Goal: Answer question/provide support: Share knowledge or assist other users

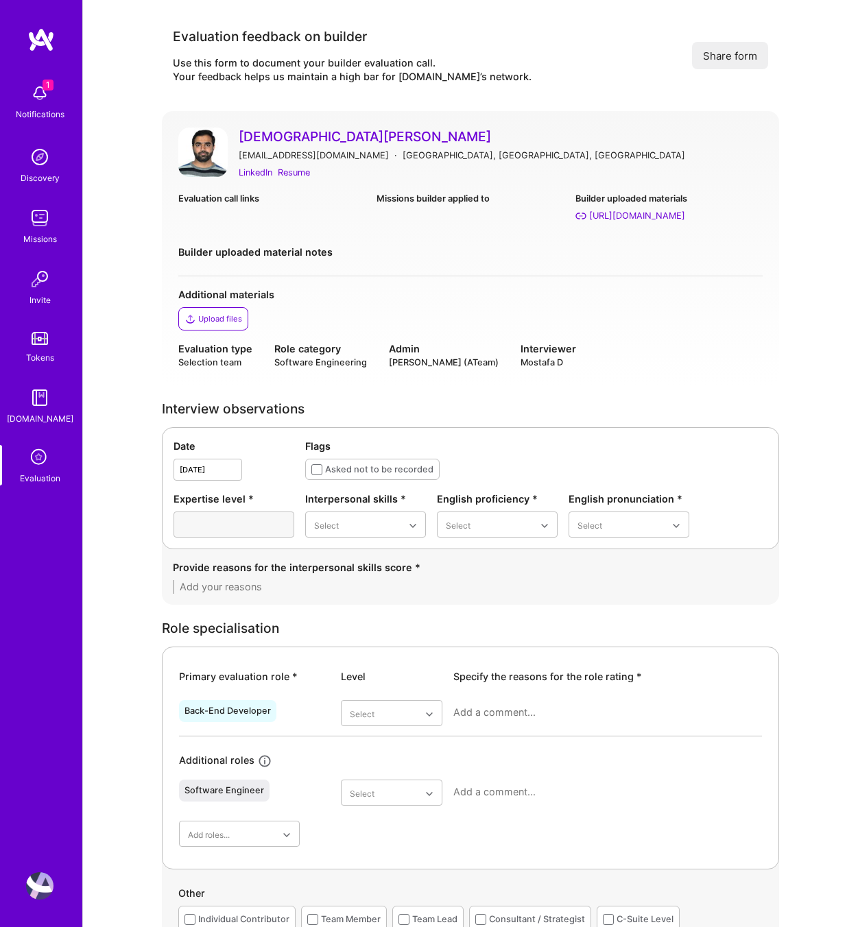
click at [40, 461] on icon at bounding box center [40, 458] width 26 height 26
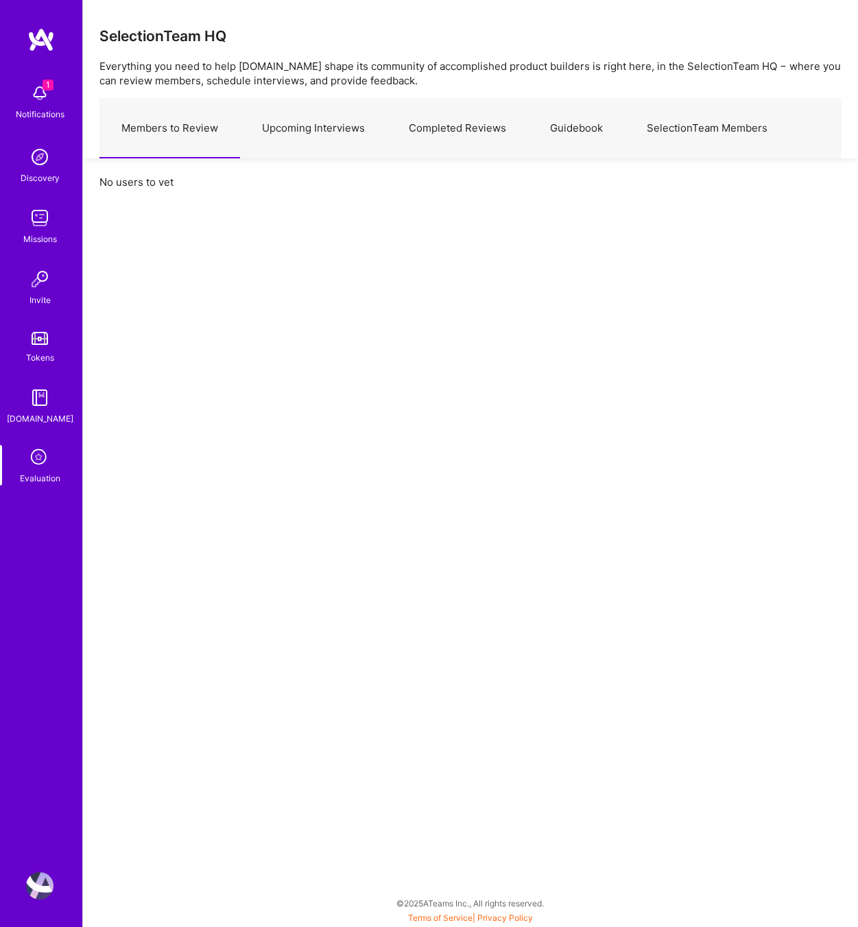
click at [324, 128] on link "Upcoming Interviews" at bounding box center [313, 129] width 147 height 60
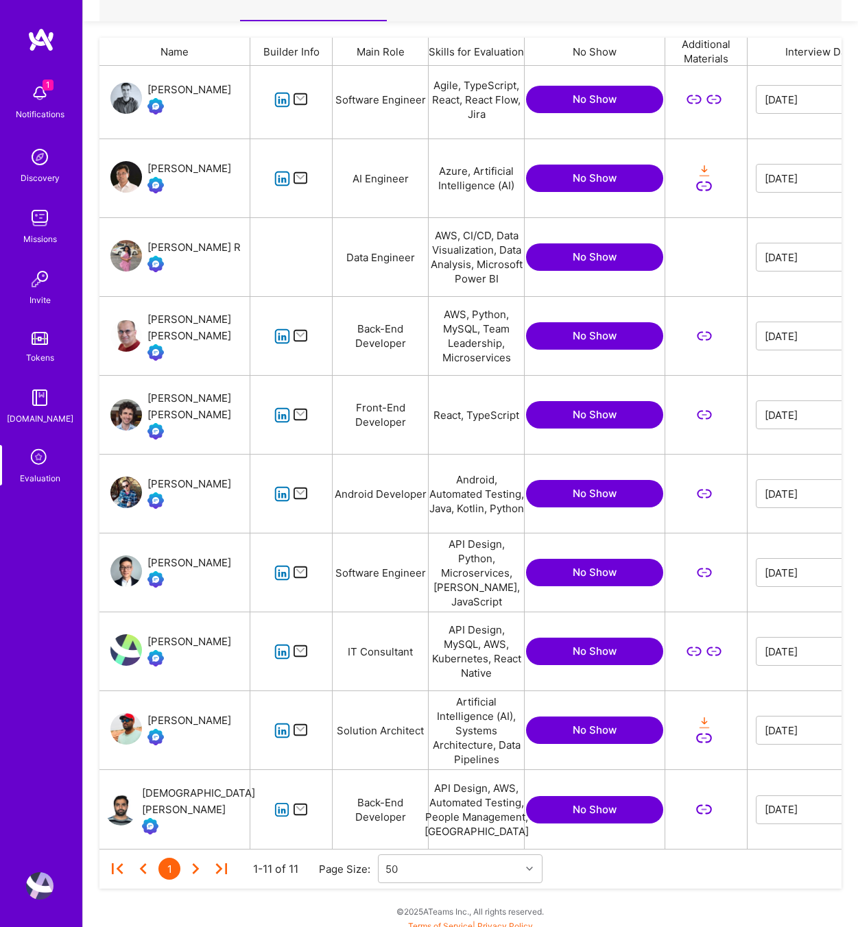
scroll to position [145, 0]
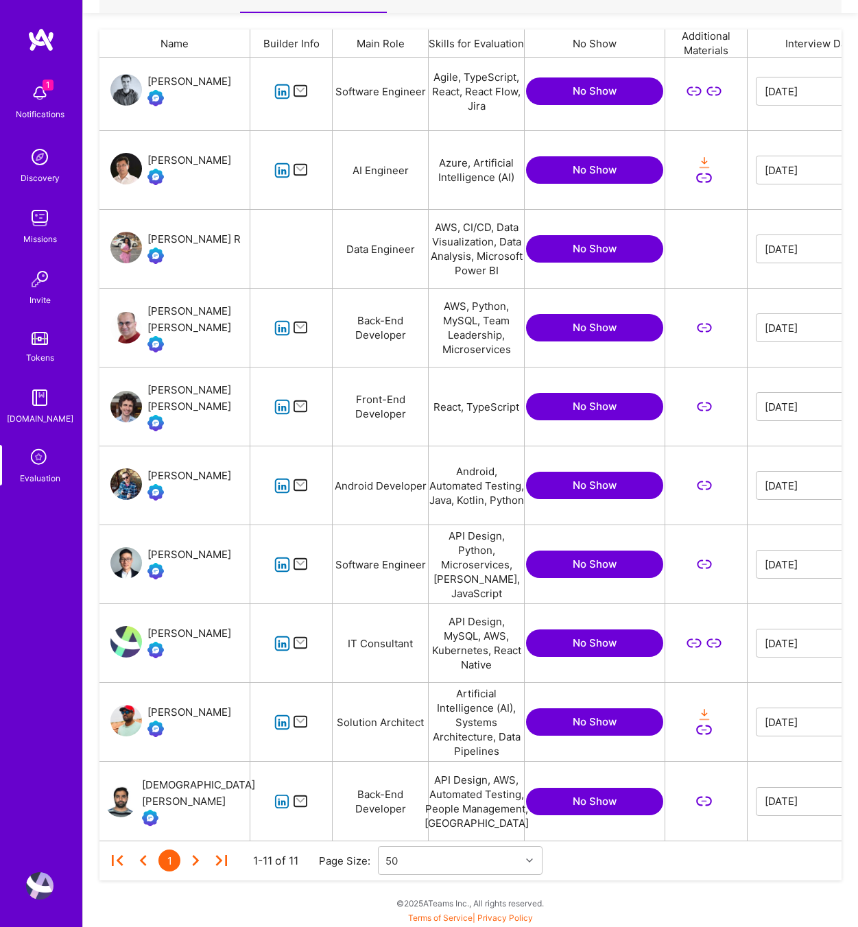
click at [278, 726] on icon "grid" at bounding box center [282, 723] width 16 height 16
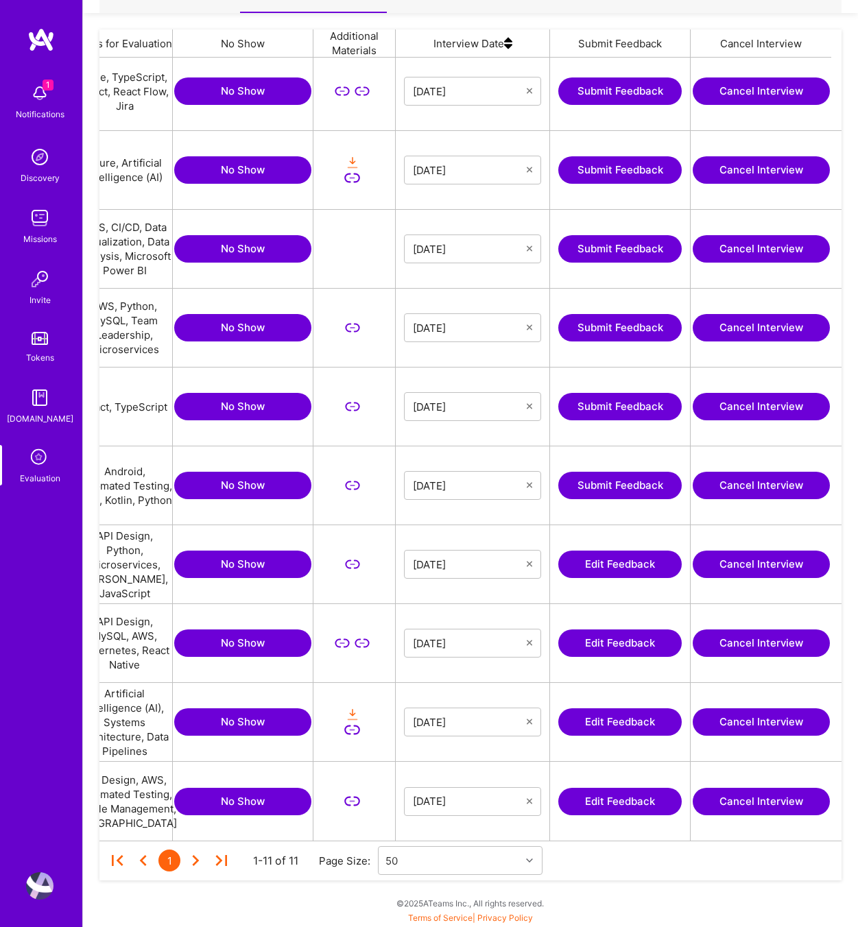
click at [623, 712] on button "Edit Feedback" at bounding box center [619, 722] width 123 height 27
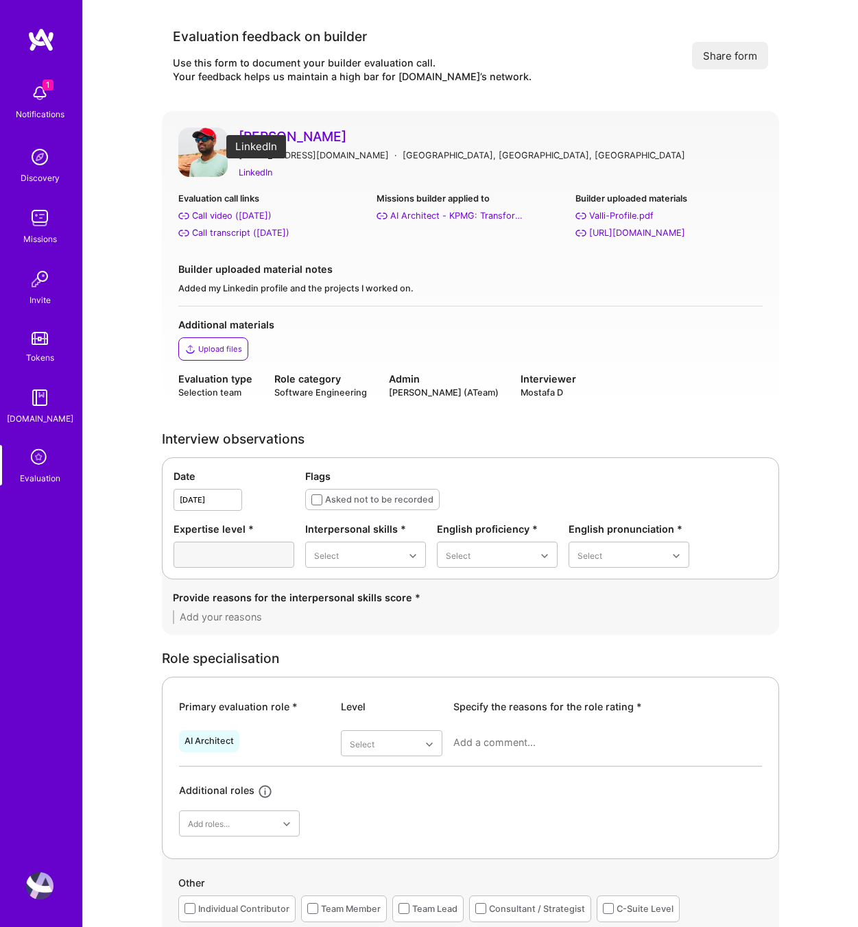
click at [247, 173] on div "LinkedIn" at bounding box center [256, 172] width 34 height 14
click at [241, 235] on div "Call transcript (Aug 08, 2025)" at bounding box center [240, 233] width 97 height 14
click at [600, 220] on div "Valli-Profile.pdf" at bounding box center [621, 216] width 64 height 14
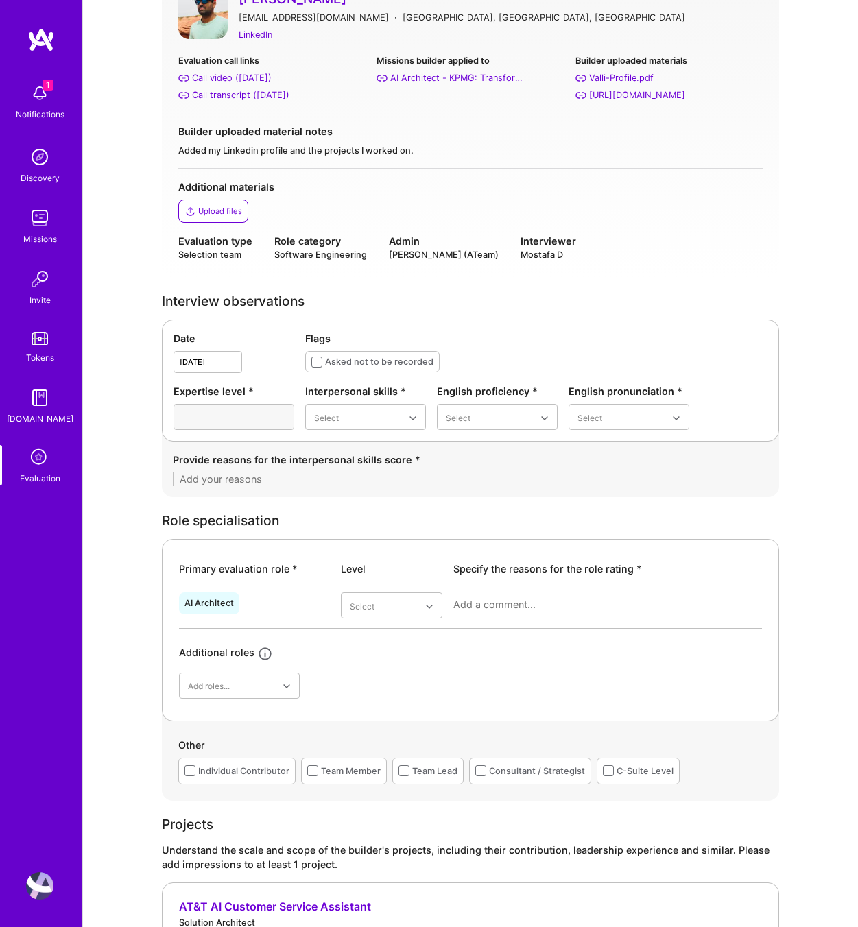
scroll to position [205, 0]
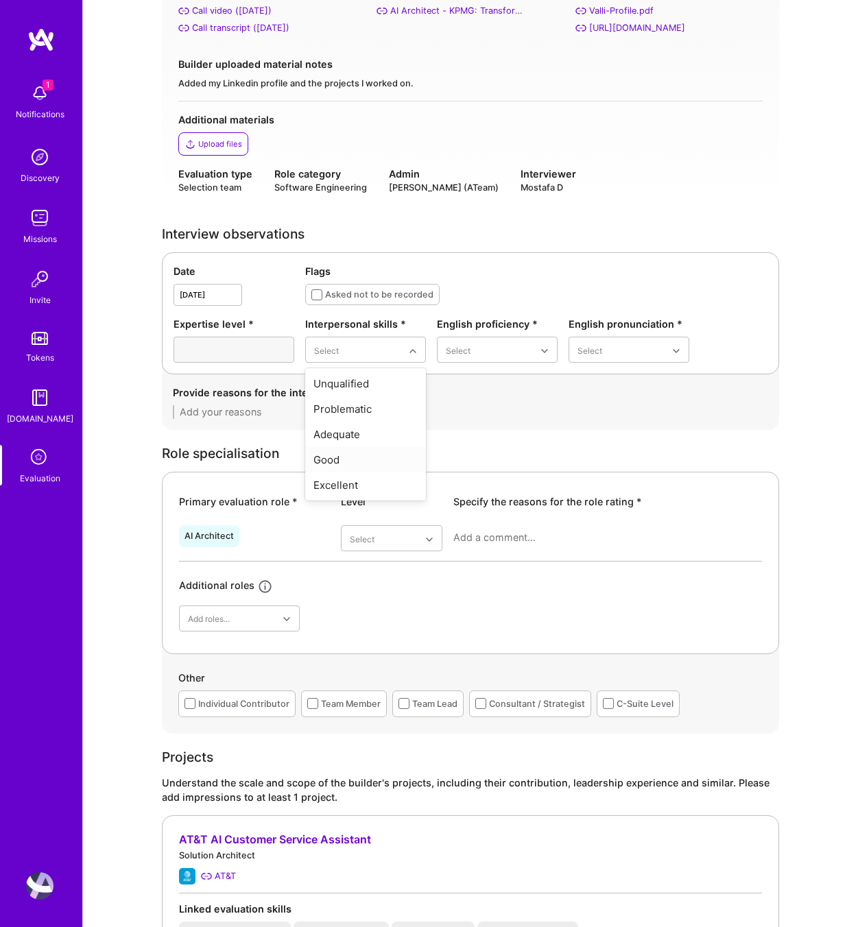
click at [357, 464] on div "Good" at bounding box center [365, 459] width 121 height 25
click at [502, 462] on div "Native or functionally native" at bounding box center [497, 467] width 121 height 40
click at [599, 453] on div "Excellent" at bounding box center [629, 459] width 121 height 25
click at [221, 411] on textarea at bounding box center [470, 412] width 595 height 14
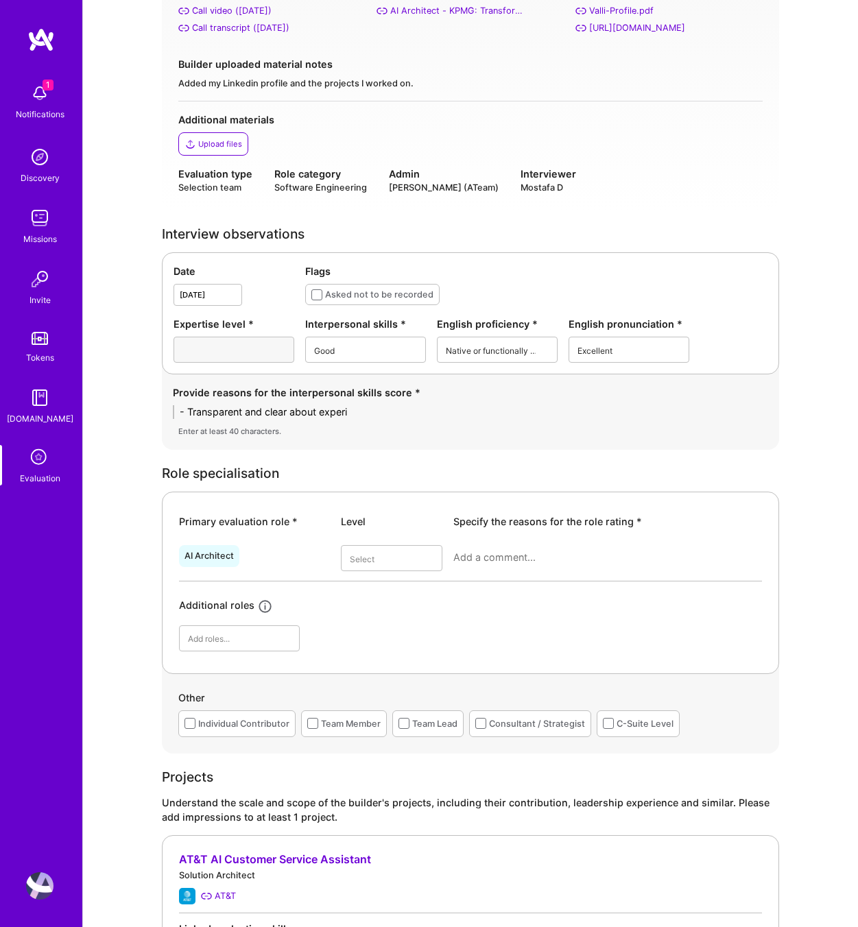
type textarea "- Transparent and clear about experie"
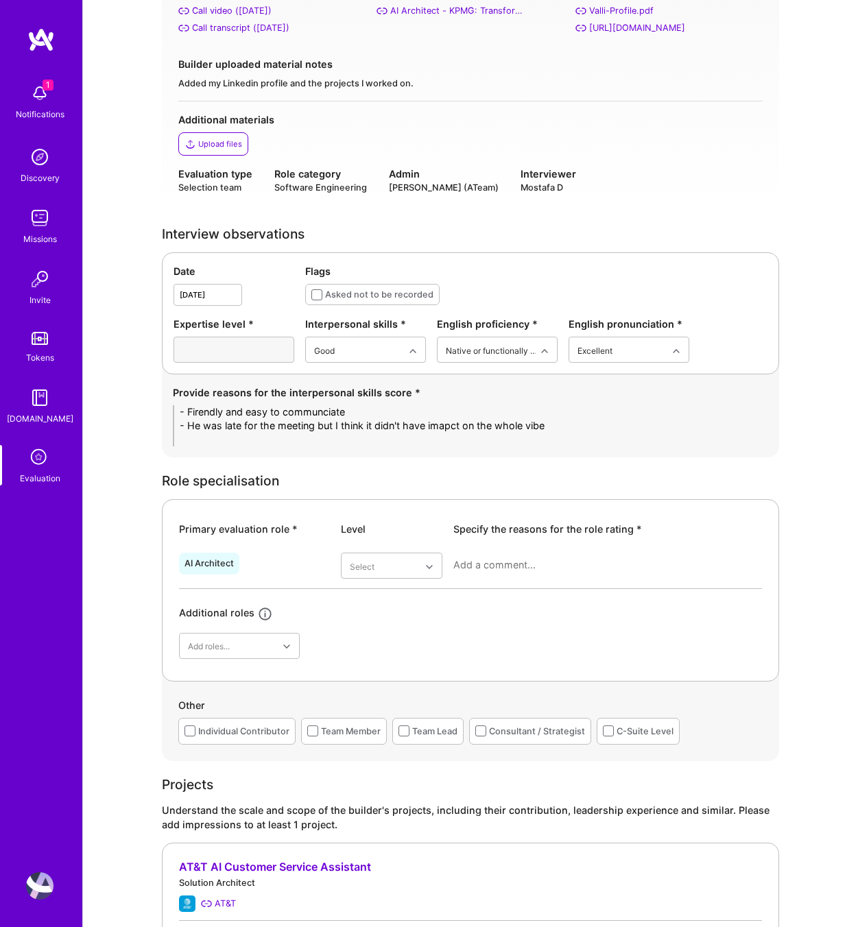
scroll to position [0, 0]
type textarea "- Firendly and easy to communciate - He was late for the meeting but I think it…"
click at [397, 726] on div "Superstar" at bounding box center [392, 726] width 102 height 25
click at [503, 560] on textarea at bounding box center [607, 565] width 309 height 14
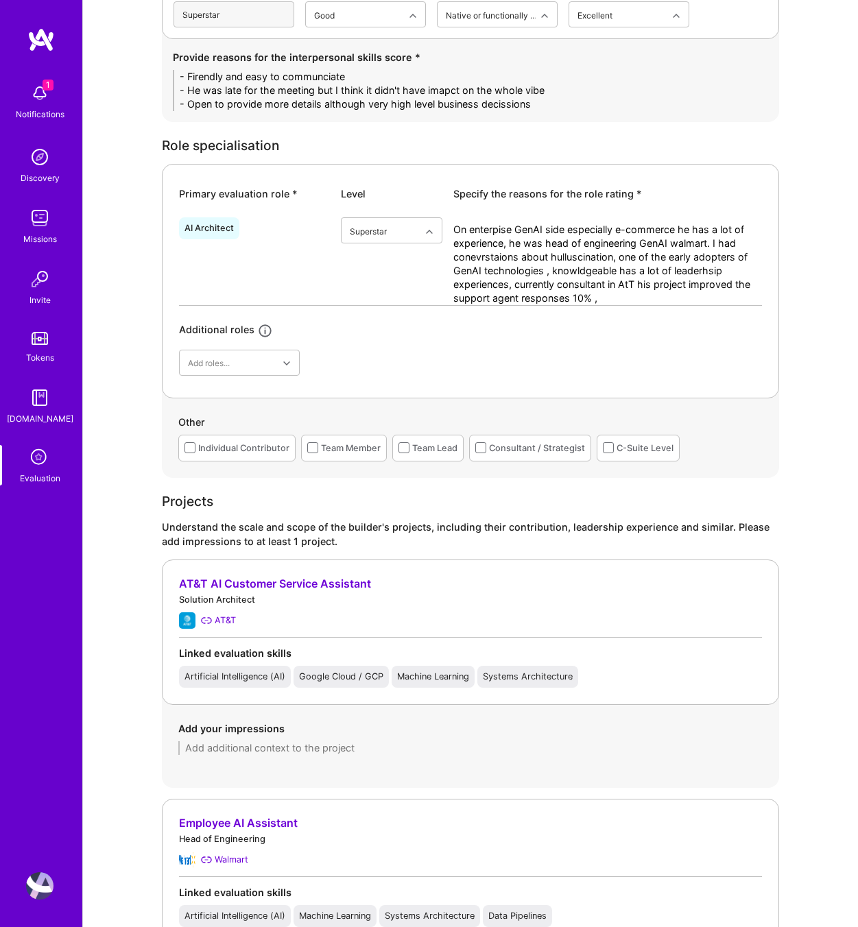
scroll to position [764, 0]
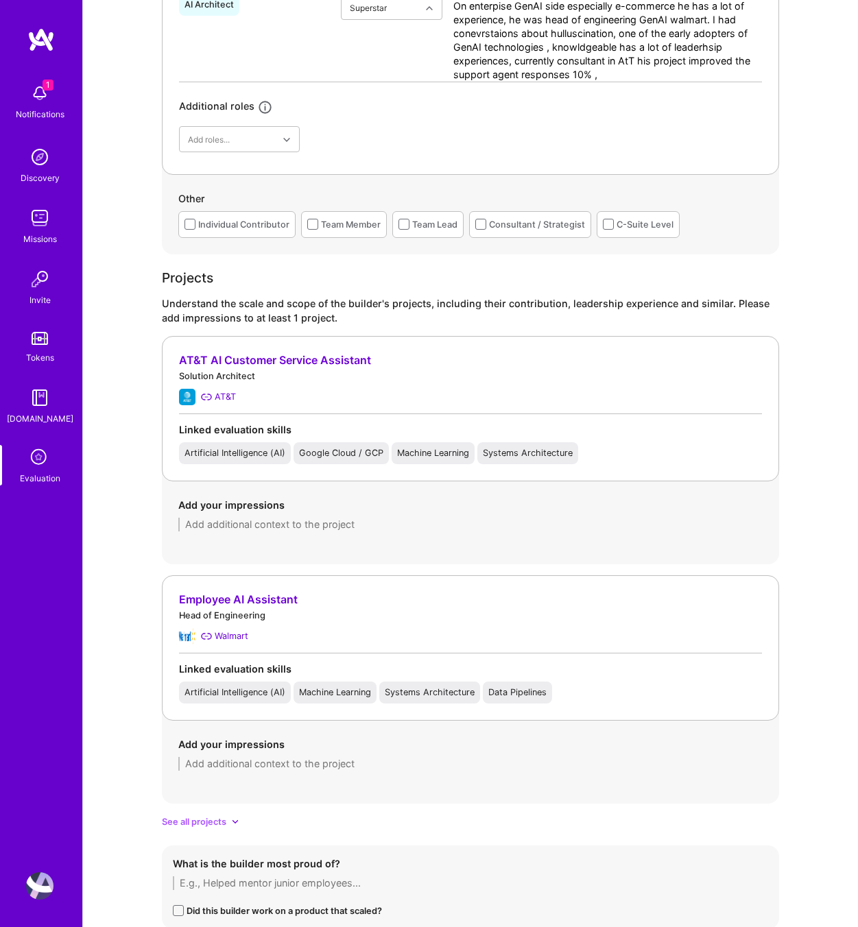
type textarea "On enterpise GenAI side especially e-commerce he has a lot of experience, he wa…"
drag, startPoint x: 229, startPoint y: 510, endPoint x: 232, endPoint y: 525, distance: 15.3
click at [229, 513] on div "Add your impressions" at bounding box center [470, 515] width 584 height 34
click at [233, 528] on textarea at bounding box center [470, 525] width 584 height 14
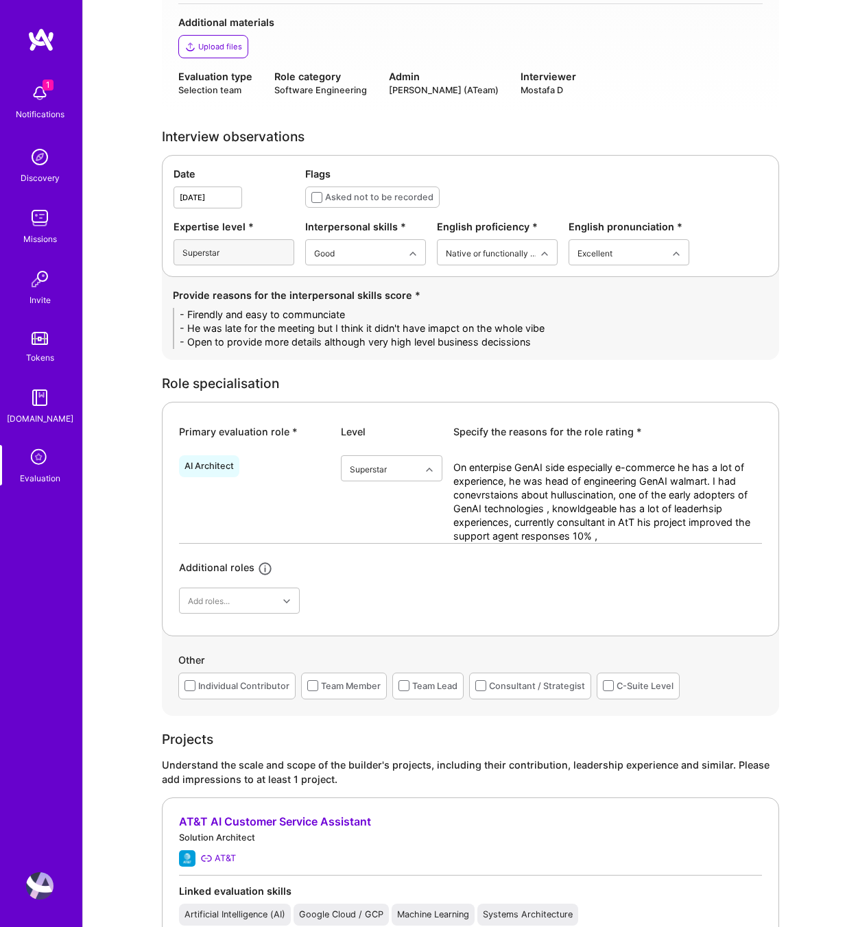
scroll to position [319, 0]
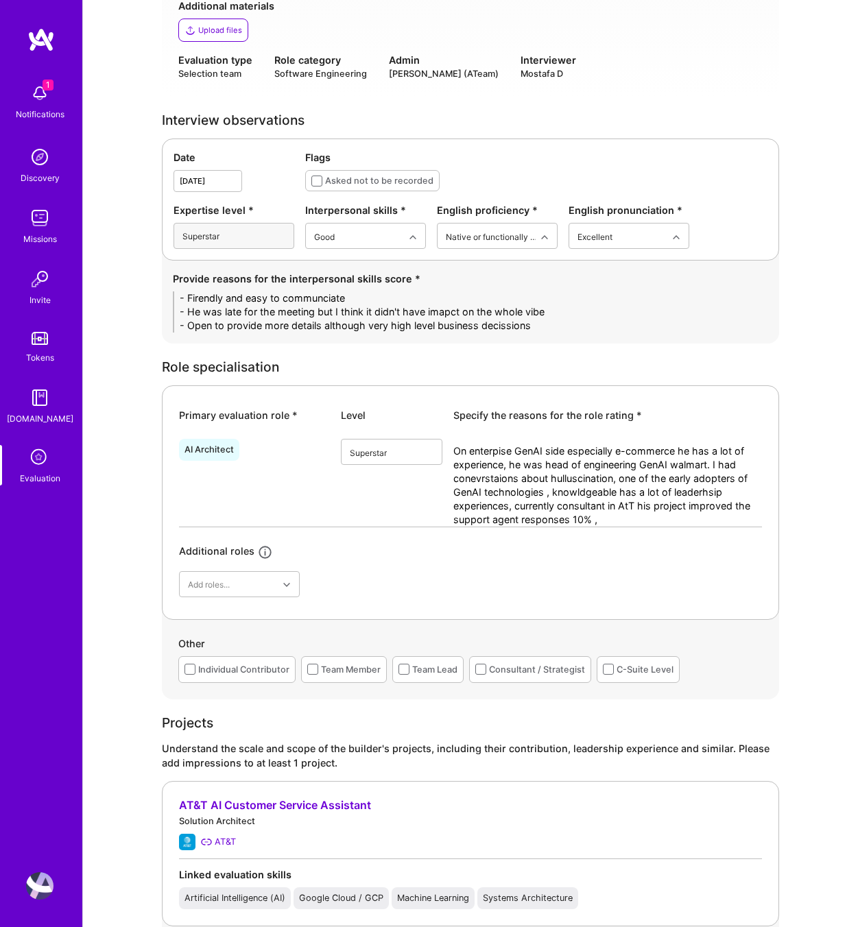
type textarea "[Ai: add based on context: consultant, support agent, improved 10% responses]"
click at [388, 591] on div "Very good" at bounding box center [392, 587] width 102 height 25
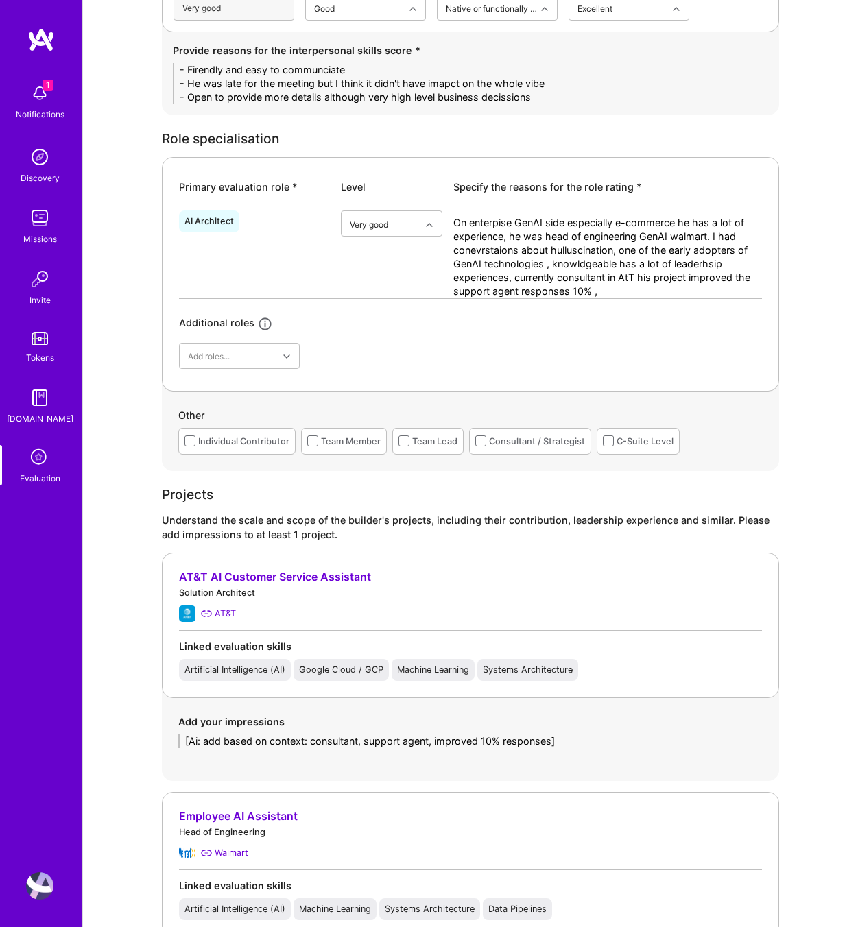
scroll to position [370, 0]
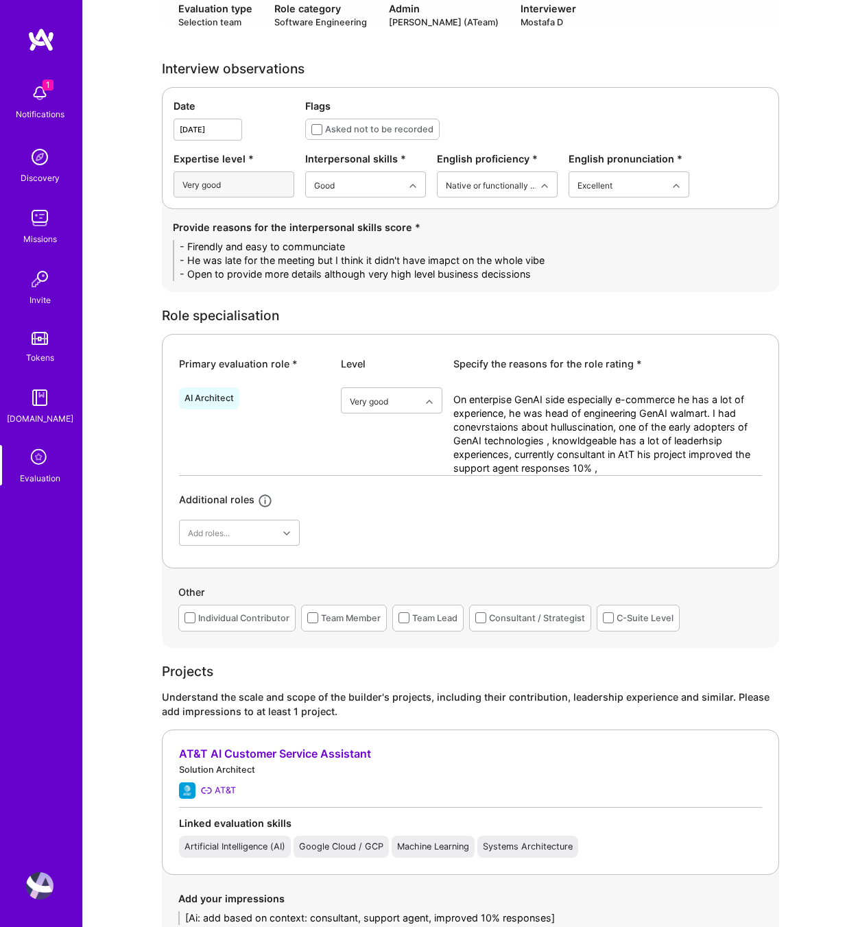
click at [615, 470] on textarea "On enterpise GenAI side especially e-commerce he has a lot of experience, he wa…" at bounding box center [607, 434] width 309 height 82
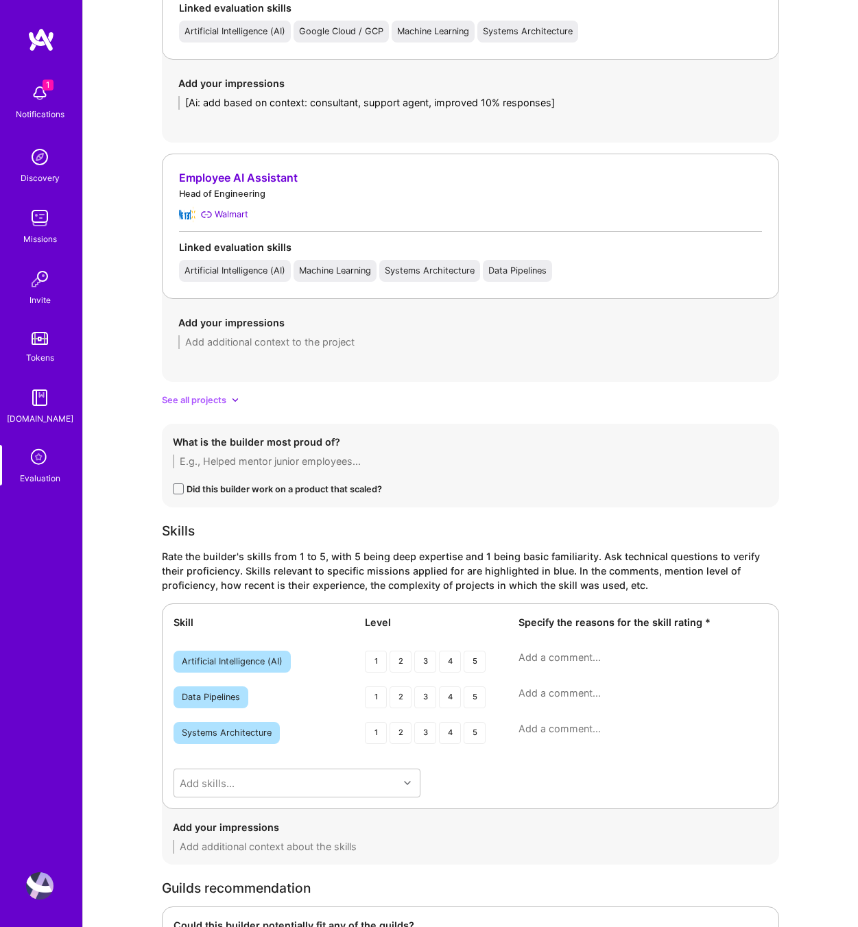
scroll to position [1476, 0]
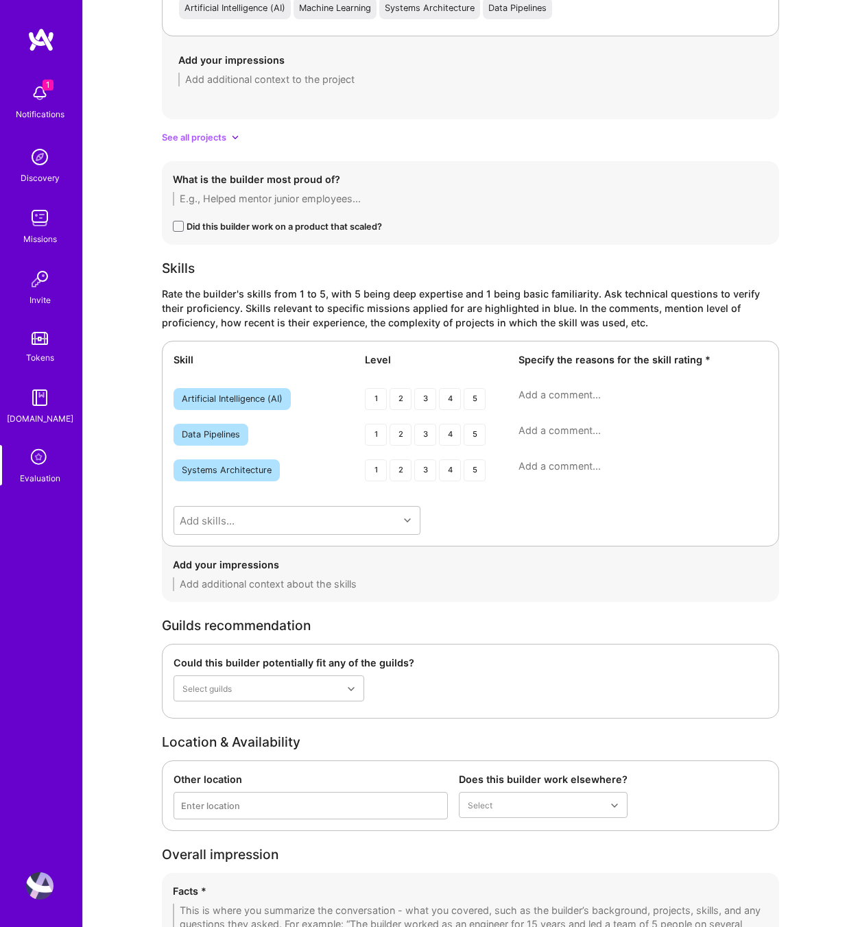
type textarea "On enterpise GenAI side especially e-commerce he has a lot of experience, he wa…"
click at [441, 399] on div "4" at bounding box center [450, 399] width 22 height 22
click at [584, 401] on textarea at bounding box center [643, 395] width 249 height 14
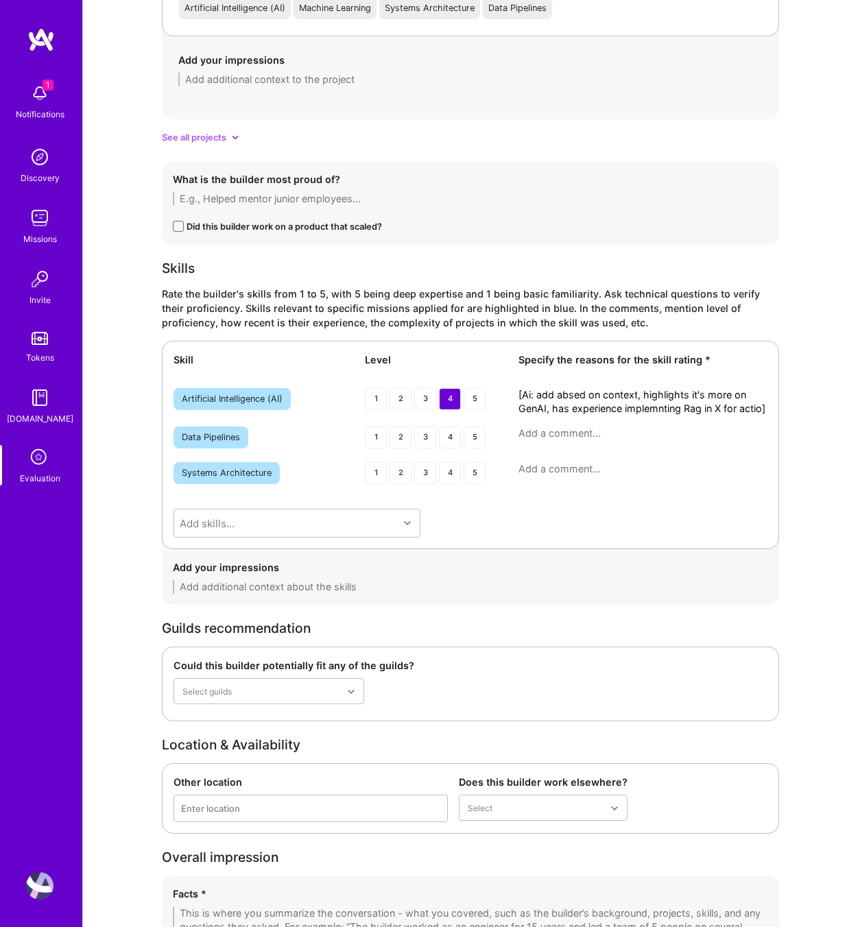
scroll to position [0, 0]
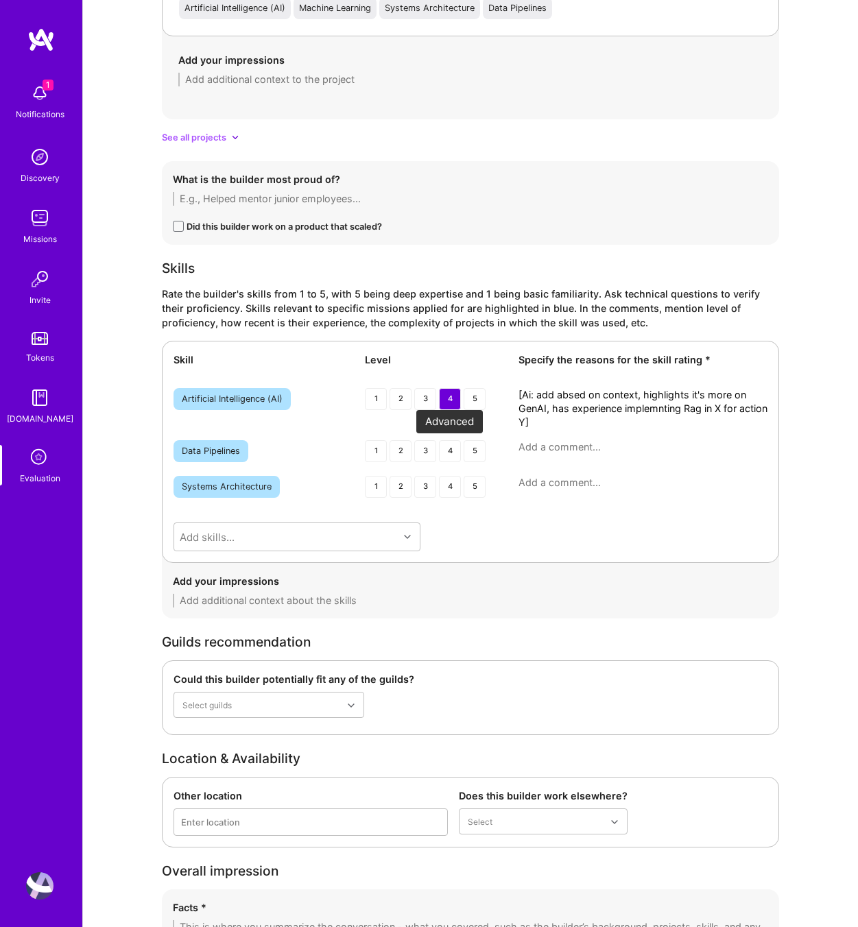
type textarea "[Ai: add absed on context, highlights it's more on GenAI, has experience implem…"
click at [451, 445] on div "4" at bounding box center [450, 451] width 22 height 22
click at [593, 448] on textarea at bounding box center [643, 447] width 249 height 14
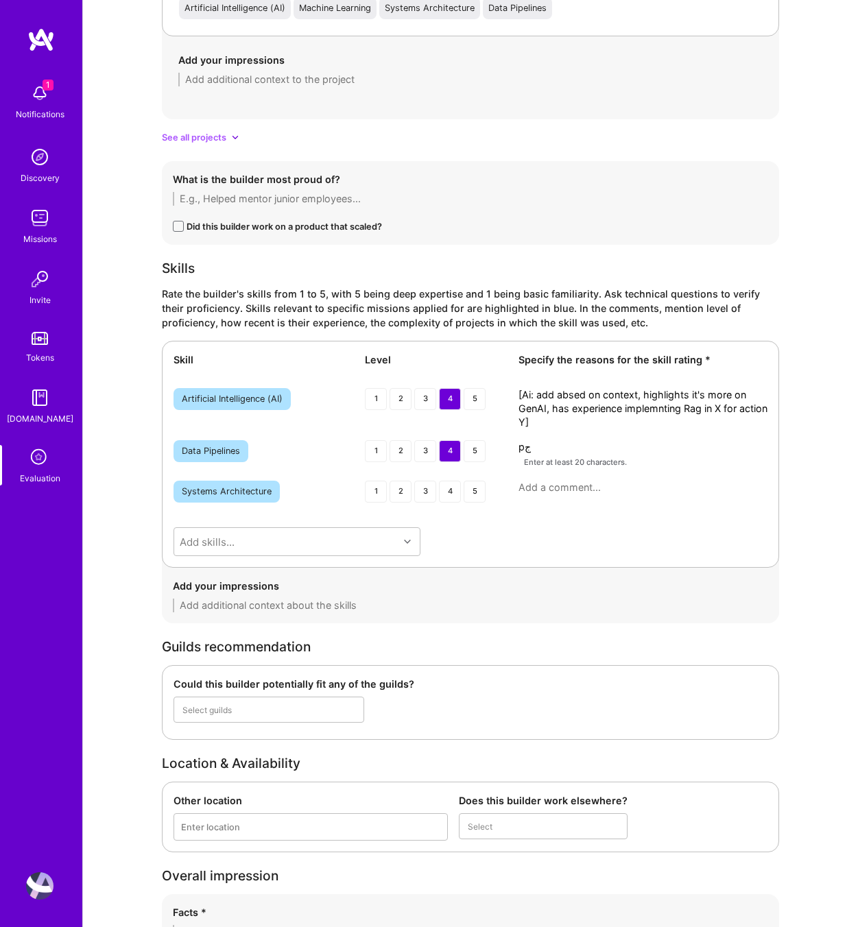
type textarea "p"
type textarea "ی"
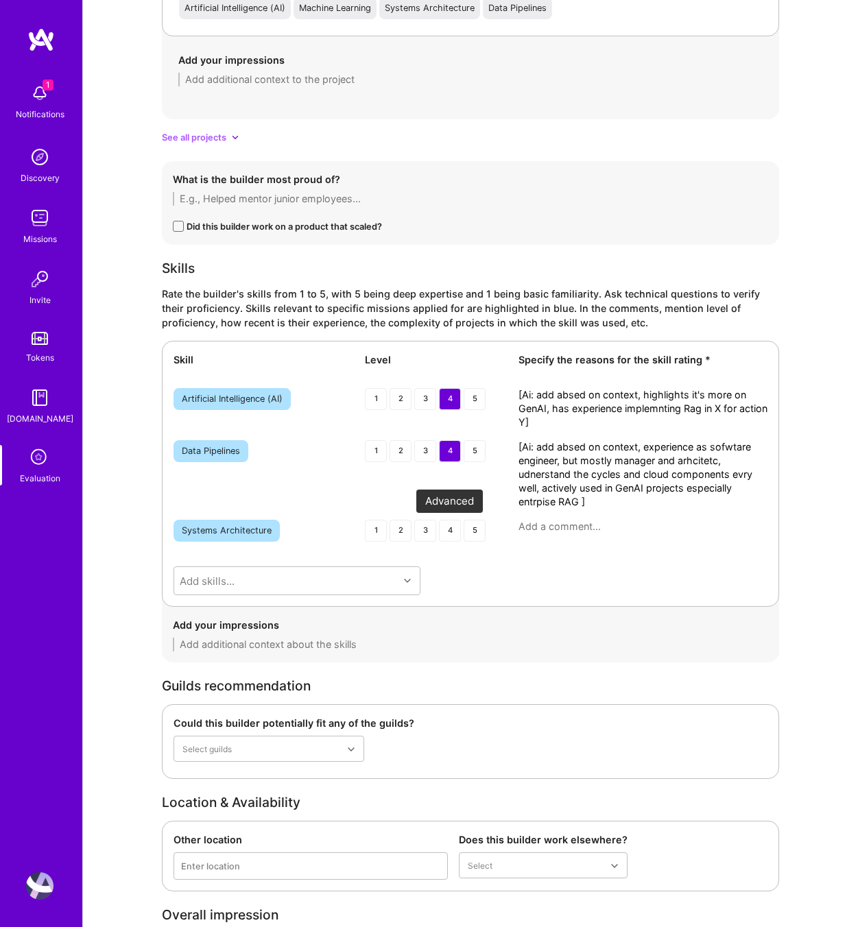
type textarea "[Ai: add absed on context, experience as sofwtare engineer, but mostly manager …"
click at [442, 526] on div "4" at bounding box center [450, 531] width 22 height 22
click at [564, 533] on textarea at bounding box center [643, 527] width 249 height 14
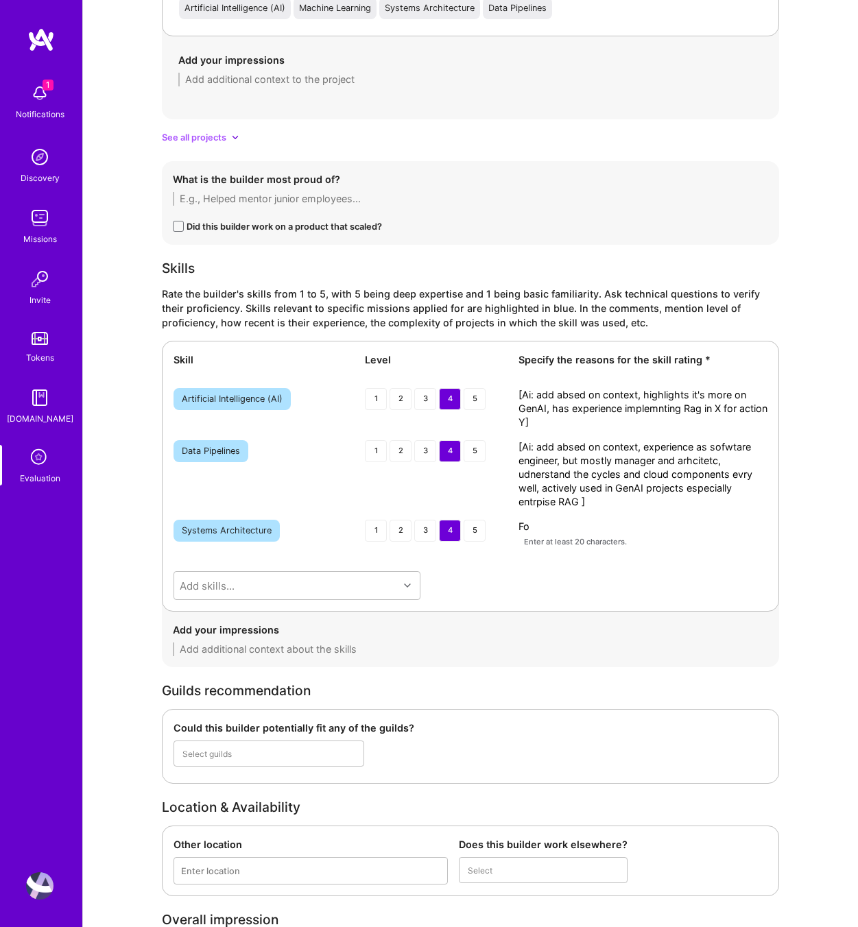
type textarea "F"
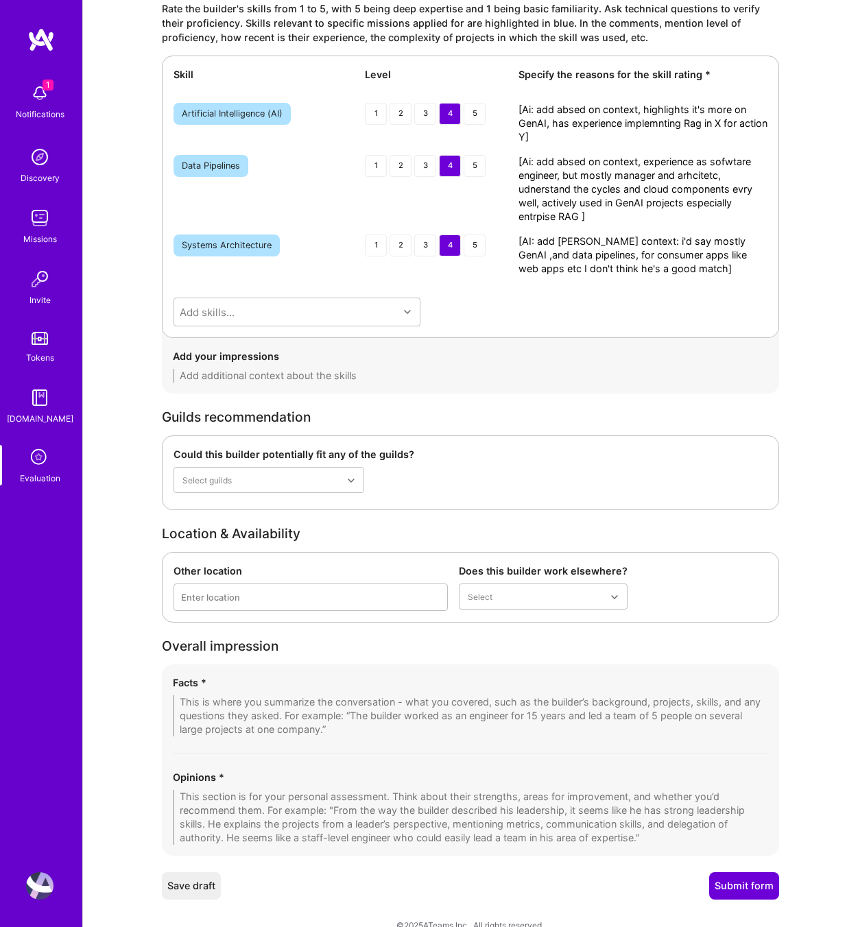
scroll to position [1783, 0]
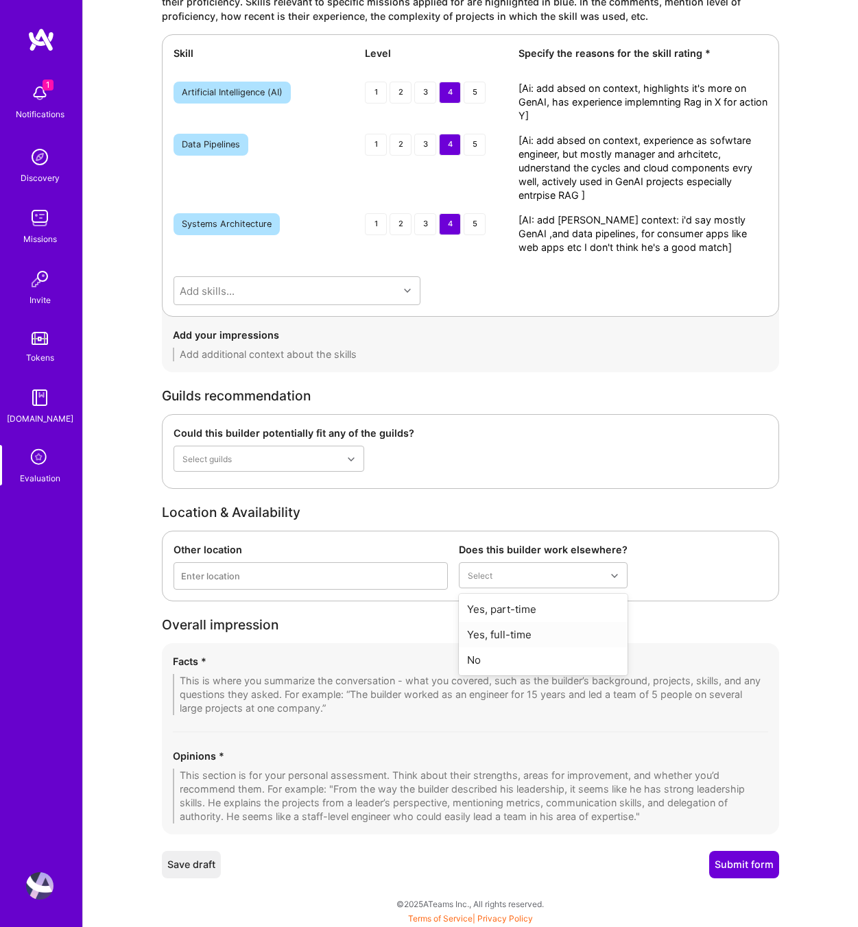
type textarea "[AI: add abse don context: i'd say mostly GenAI ,and data pipelines, for consum…"
click at [540, 633] on div "Yes, full-time" at bounding box center [543, 634] width 169 height 25
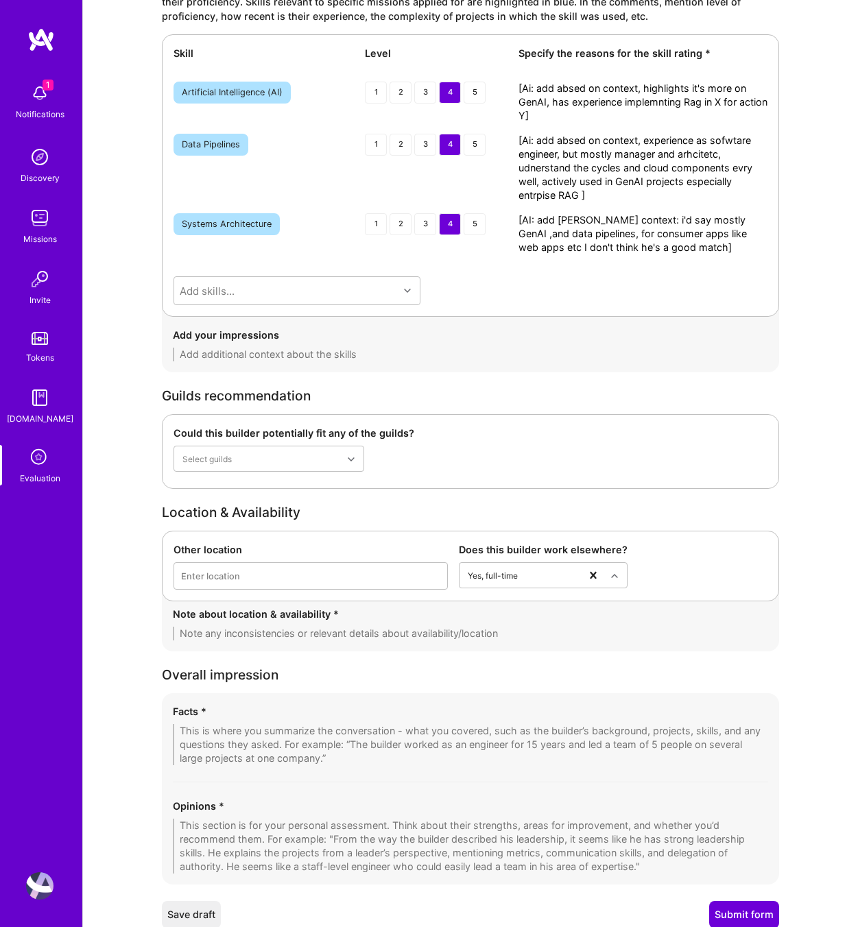
click at [269, 627] on textarea at bounding box center [470, 634] width 595 height 14
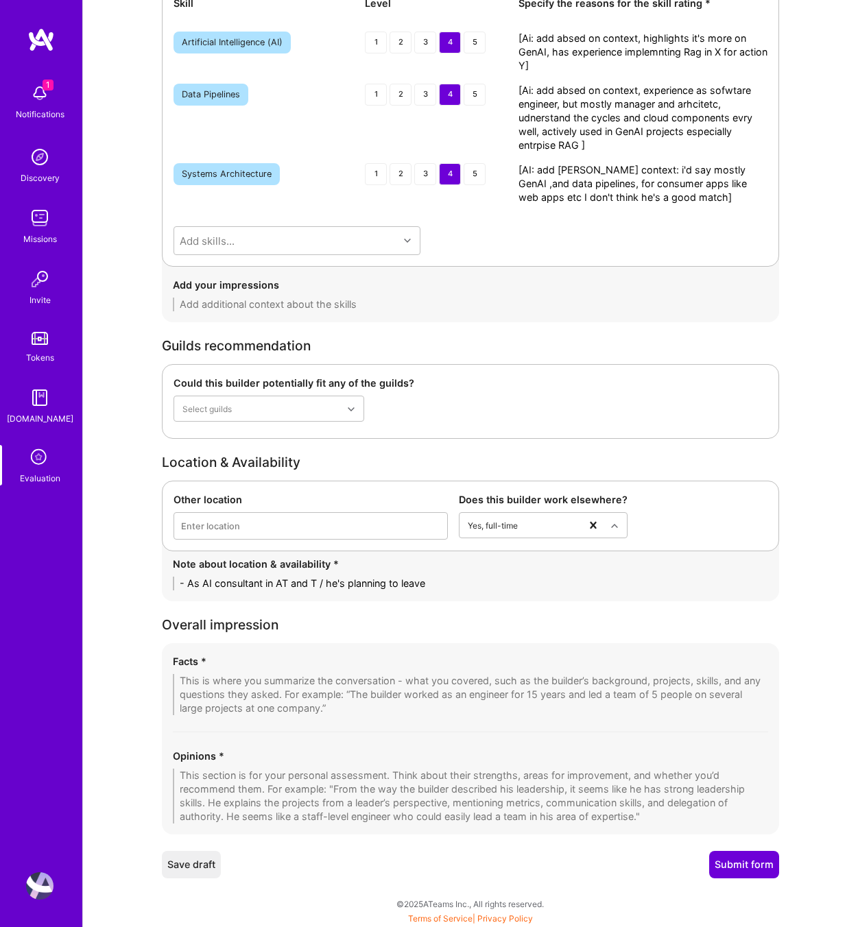
type textarea "- As AI consultant in AT and T / he's planning to leave"
click at [245, 792] on textarea at bounding box center [470, 796] width 595 height 55
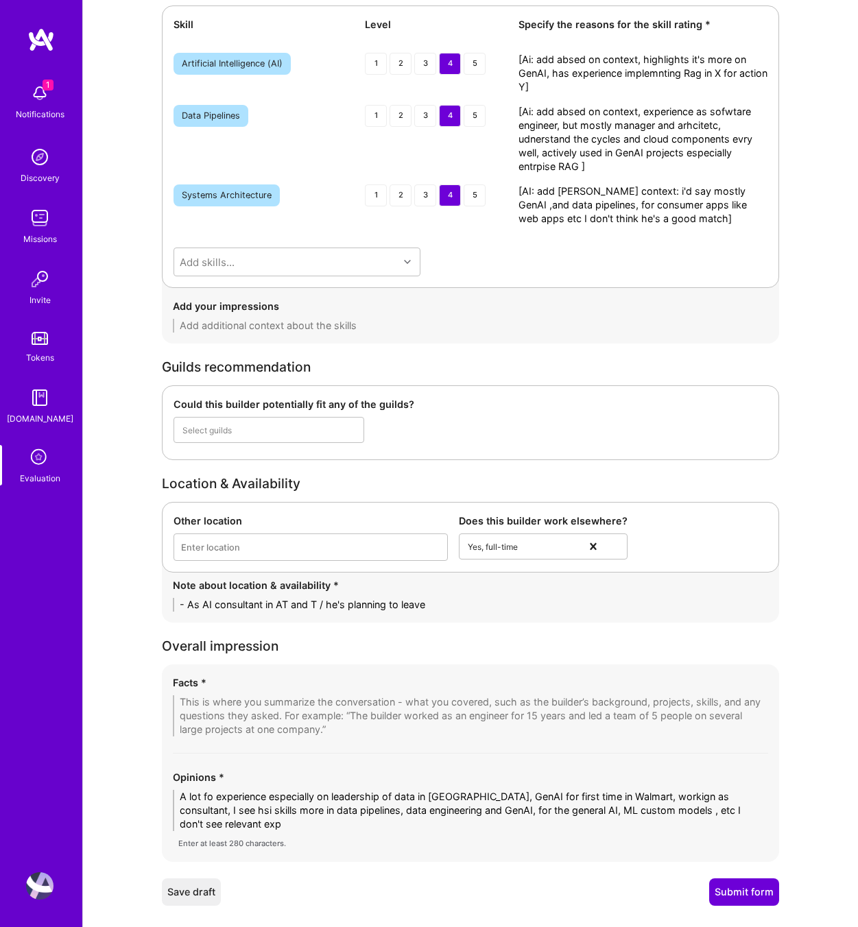
scroll to position [0, 0]
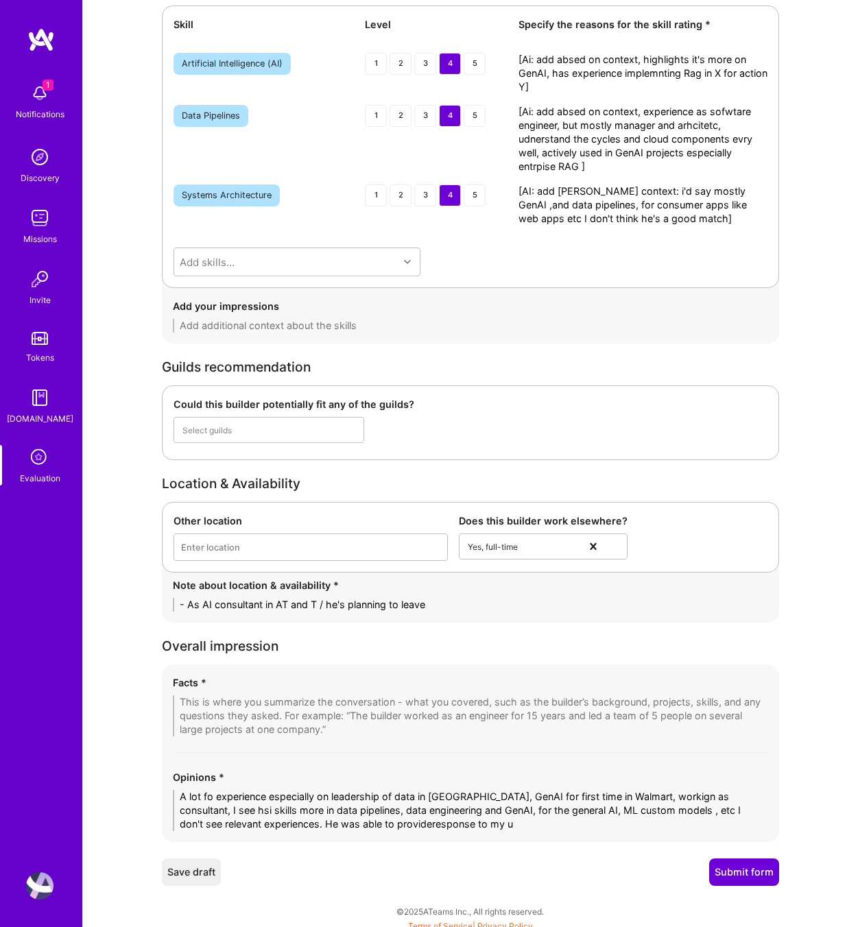
type textarea "A lot fo experience especially on leadership of data in walmart, GenAI for firs…"
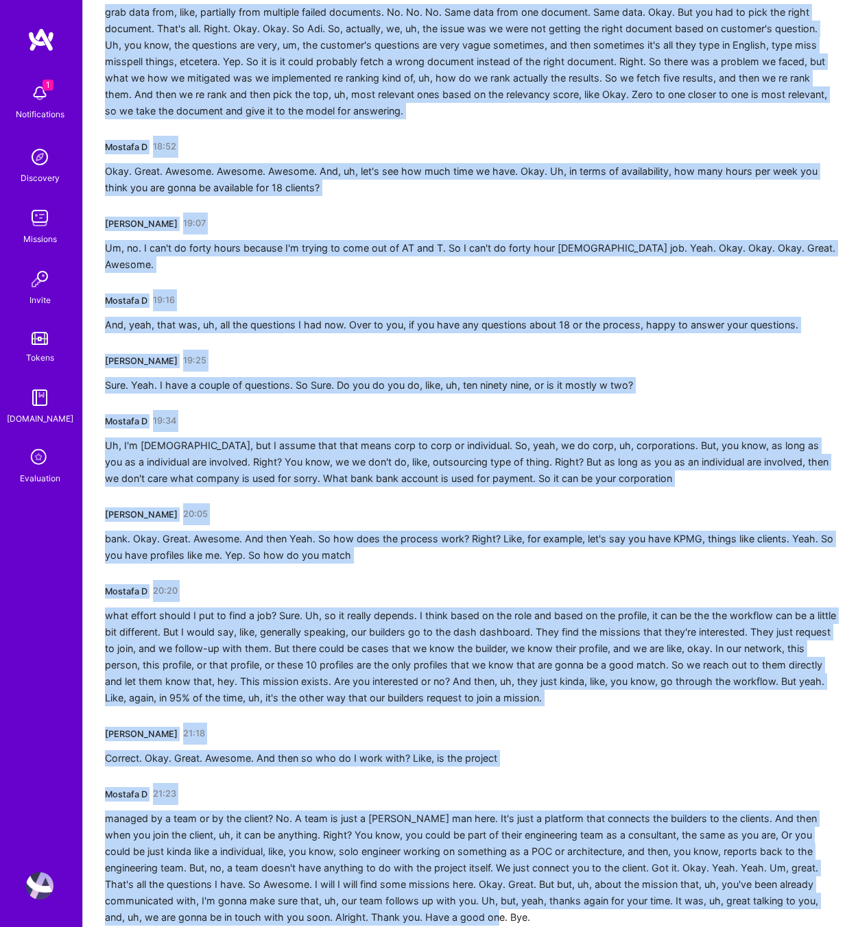
scroll to position [3481, 0]
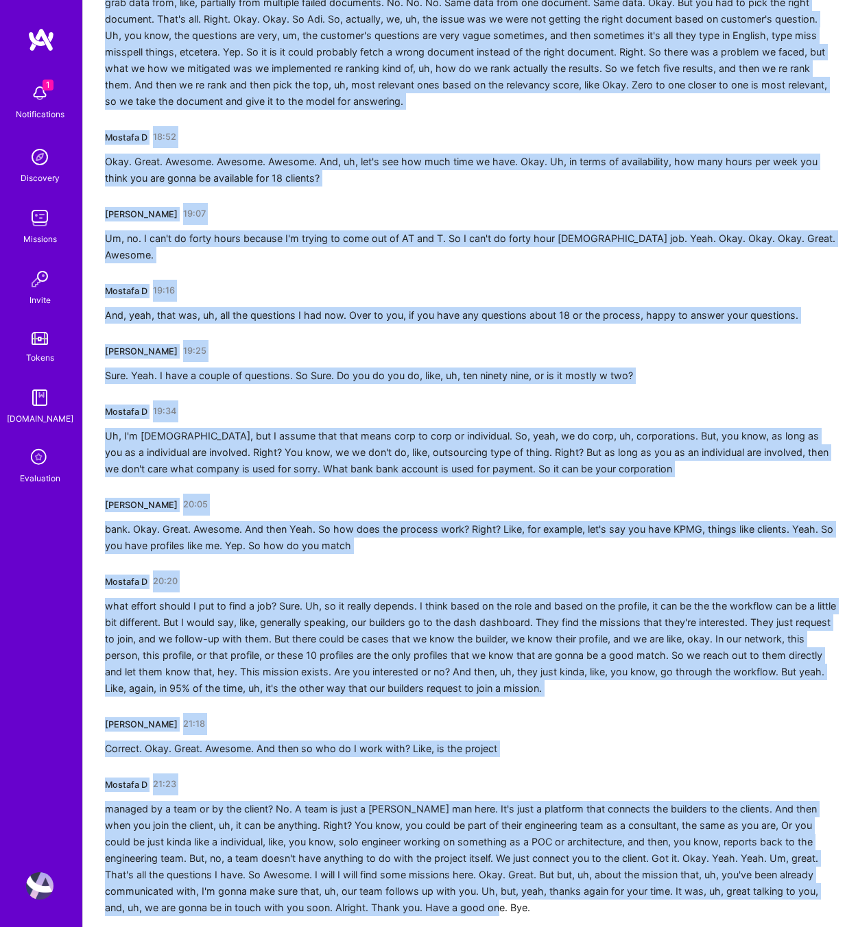
drag, startPoint x: 105, startPoint y: 241, endPoint x: 842, endPoint y: 910, distance: 995.1
copy div "Mostafa D 00:33 Hello? Can you hear me? Yes. I can hear you. Can you hear me? A…"
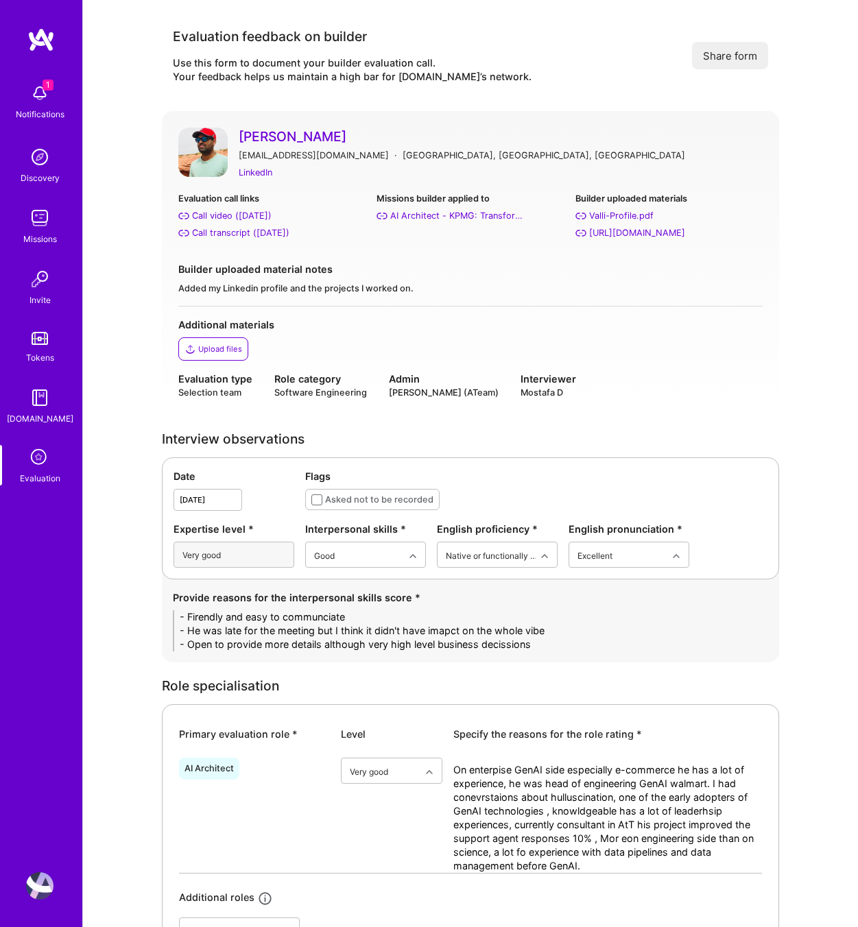
type textarea "A lot fo experience especially on leadership of data in walmart, GenAI for firs…"
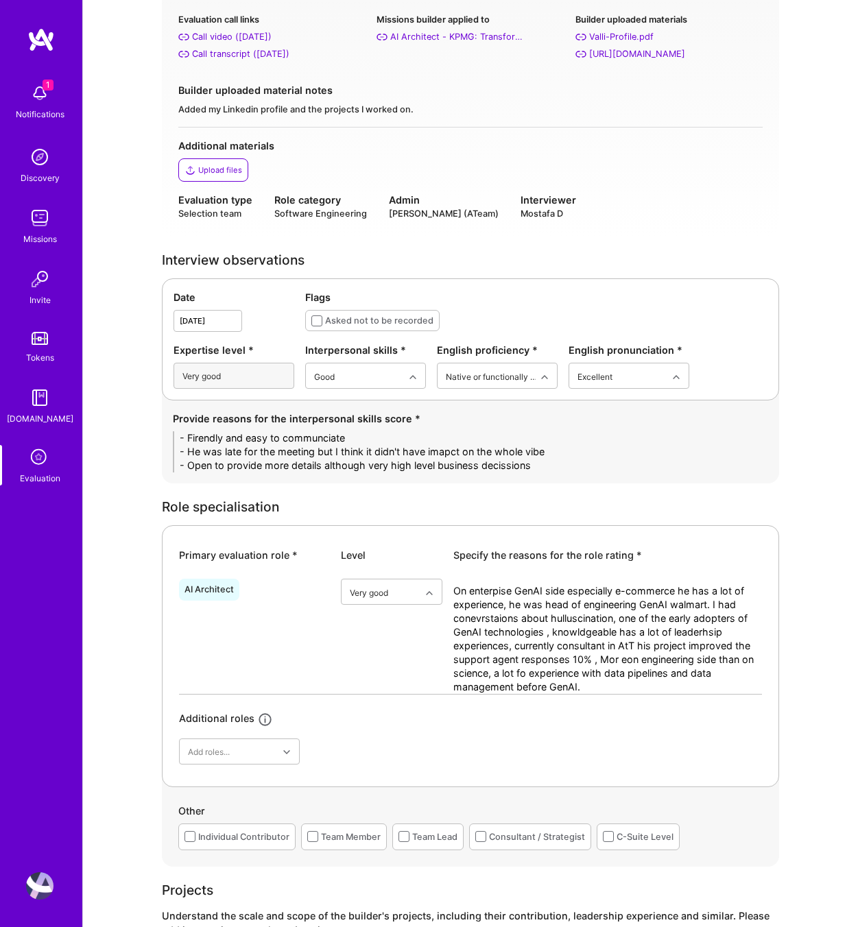
scroll to position [440, 0]
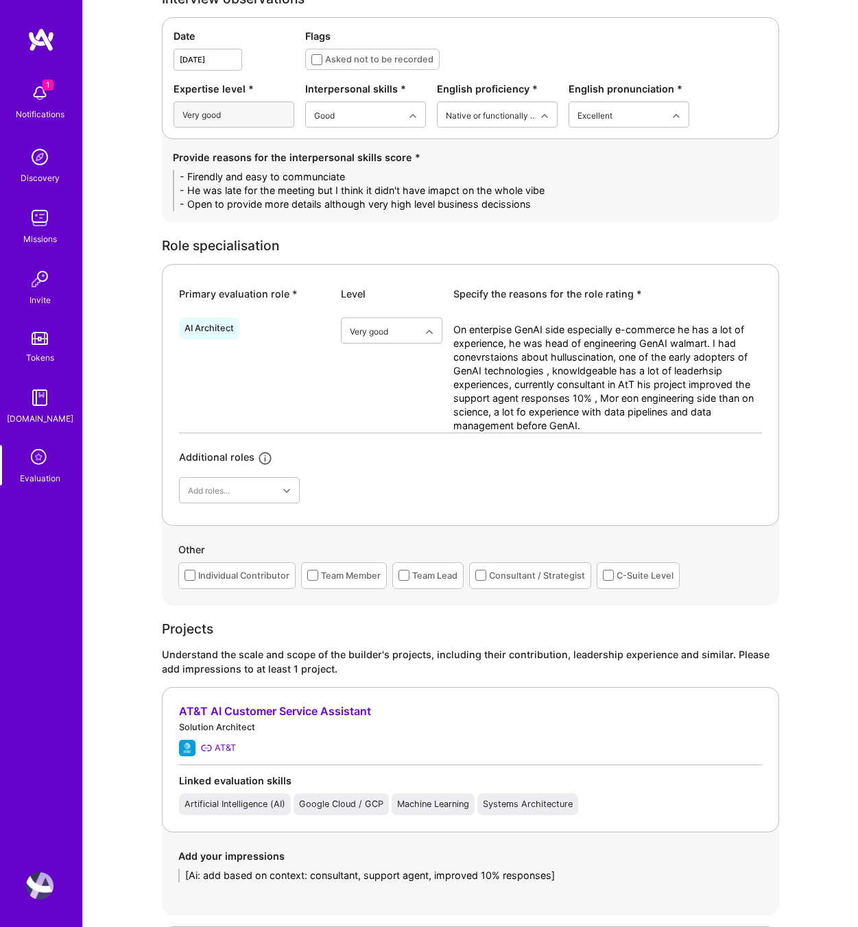
drag, startPoint x: 569, startPoint y: 203, endPoint x: 117, endPoint y: 181, distance: 451.9
click at [117, 181] on div "Evaluation feedback on builder Use this form to document your builder evaluatio…" at bounding box center [470, 932] width 775 height 2744
paste textarea "• Friendly and easy to communicate with. • Arrived late, but it did not noticea…"
drag, startPoint x: 223, startPoint y: 177, endPoint x: 80, endPoint y: 176, distance: 143.4
click at [80, 176] on div "1 1 Notifications Discovery Missions Invite Tokens A.Guide Evaluation Profile C…" at bounding box center [429, 937] width 858 height 2754
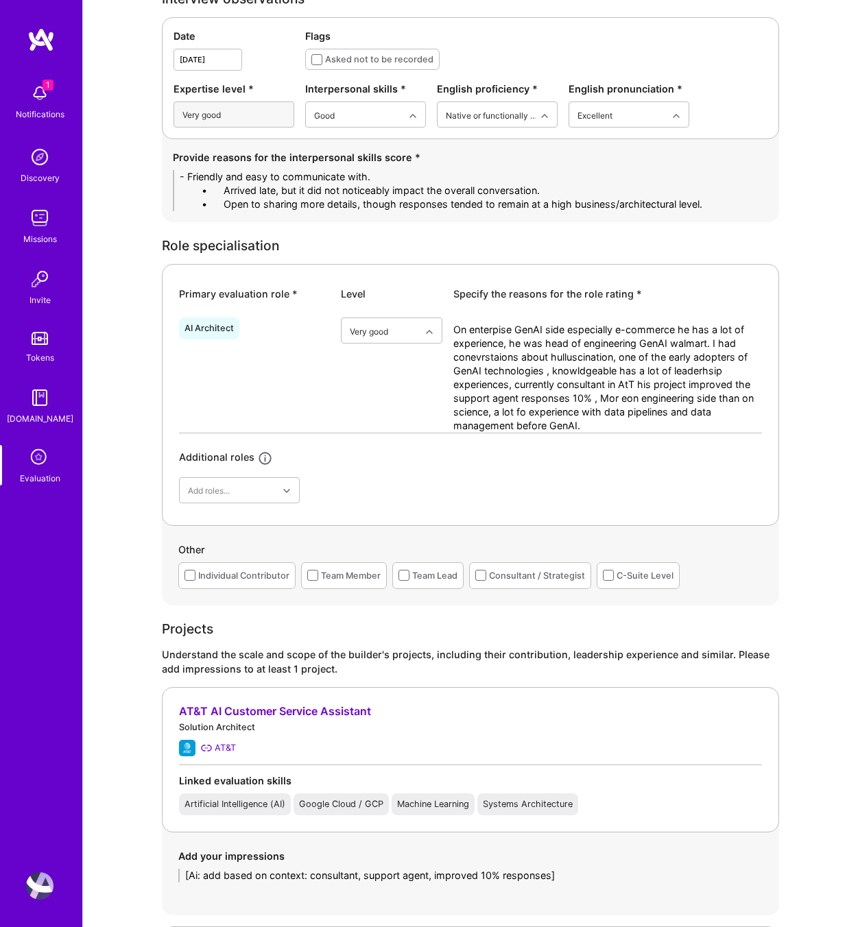
drag, startPoint x: 224, startPoint y: 191, endPoint x: 117, endPoint y: 193, distance: 107.0
click at [117, 193] on div "Evaluation feedback on builder Use this form to document your builder evaluatio…" at bounding box center [470, 932] width 775 height 2744
drag, startPoint x: 222, startPoint y: 206, endPoint x: 62, endPoint y: 209, distance: 159.8
click at [62, 209] on div "1 1 Notifications Discovery Missions Invite Tokens A.Guide Evaluation Profile C…" at bounding box center [429, 937] width 858 height 2754
drag, startPoint x: 691, startPoint y: 206, endPoint x: 328, endPoint y: 210, distance: 362.9
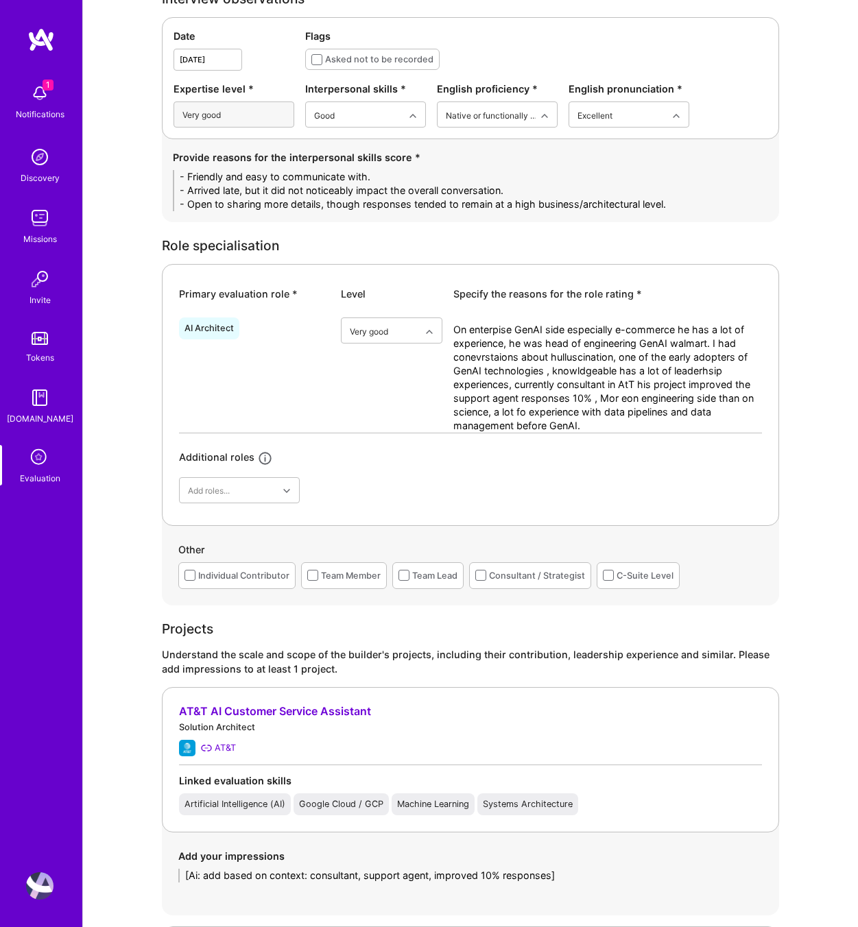
click at [328, 210] on textarea "- Friendly and easy to communicate with. - Arrived late, but it did not noticea…" at bounding box center [470, 190] width 595 height 41
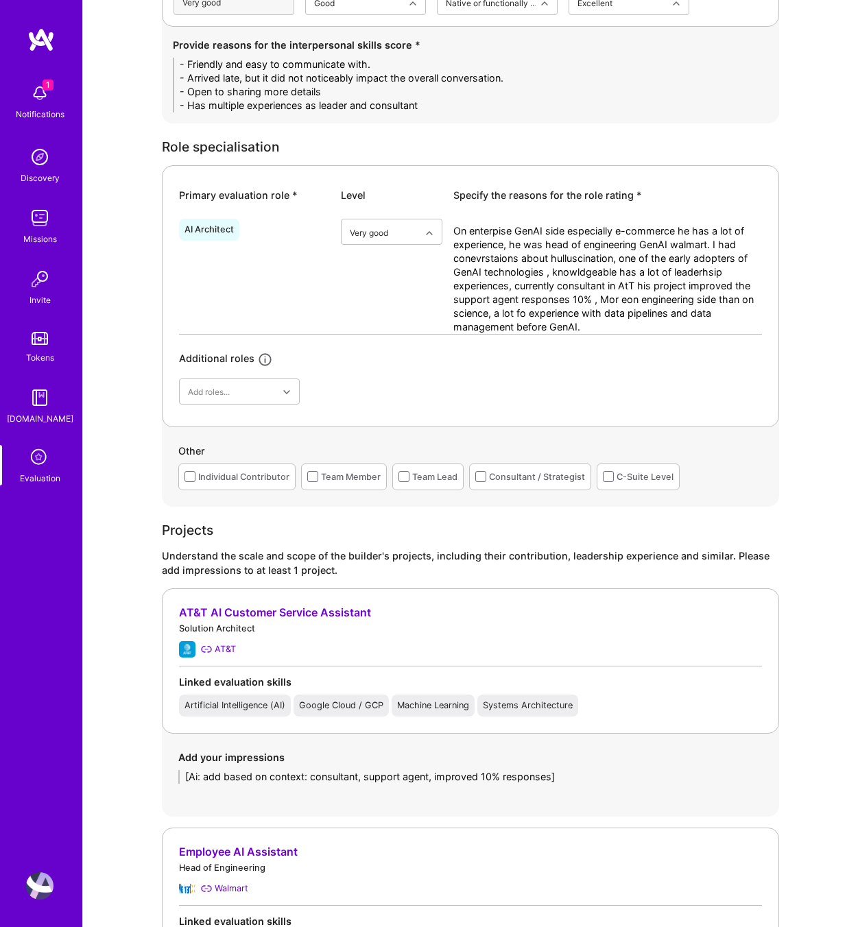
scroll to position [554, 0]
type textarea "- Friendly and easy to communicate with. - Arrived late, but it did not noticea…"
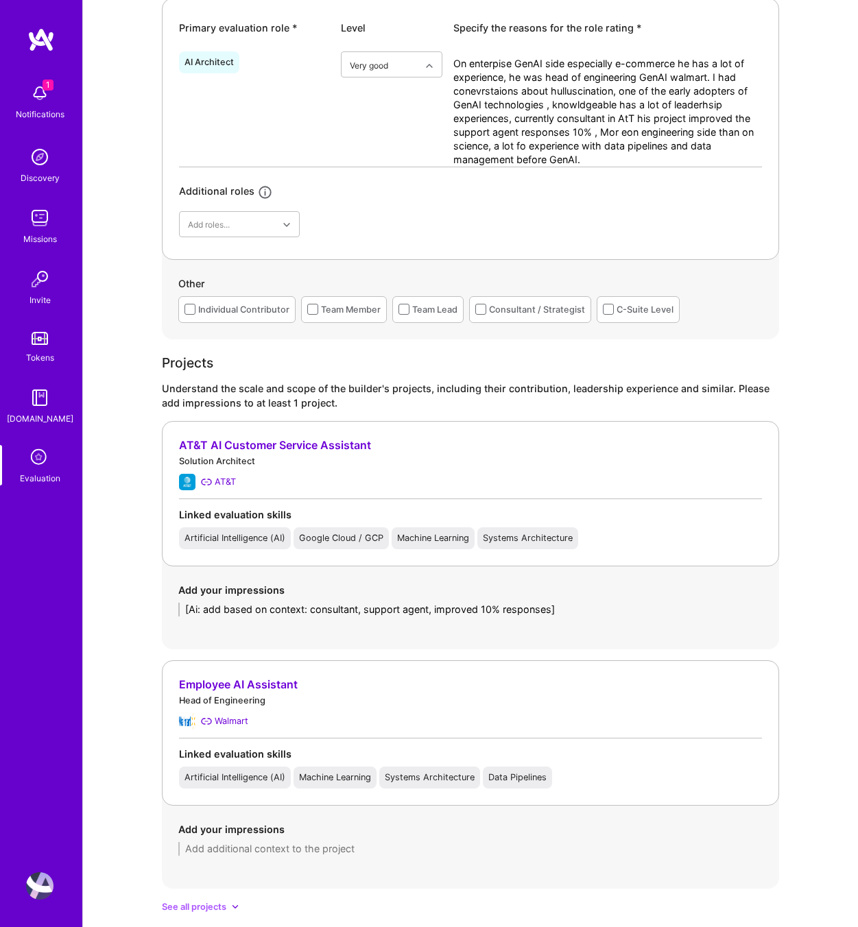
scroll to position [719, 0]
drag, startPoint x: 575, startPoint y: 161, endPoint x: 446, endPoint y: 61, distance: 162.9
click at [446, 61] on div "AI Architect option Very good, selected. Select is focused ,type to refine list…" at bounding box center [470, 107] width 583 height 121
paste textarea "the enterprise GenAI side, especially in e-commerce, he brings extensive experi…"
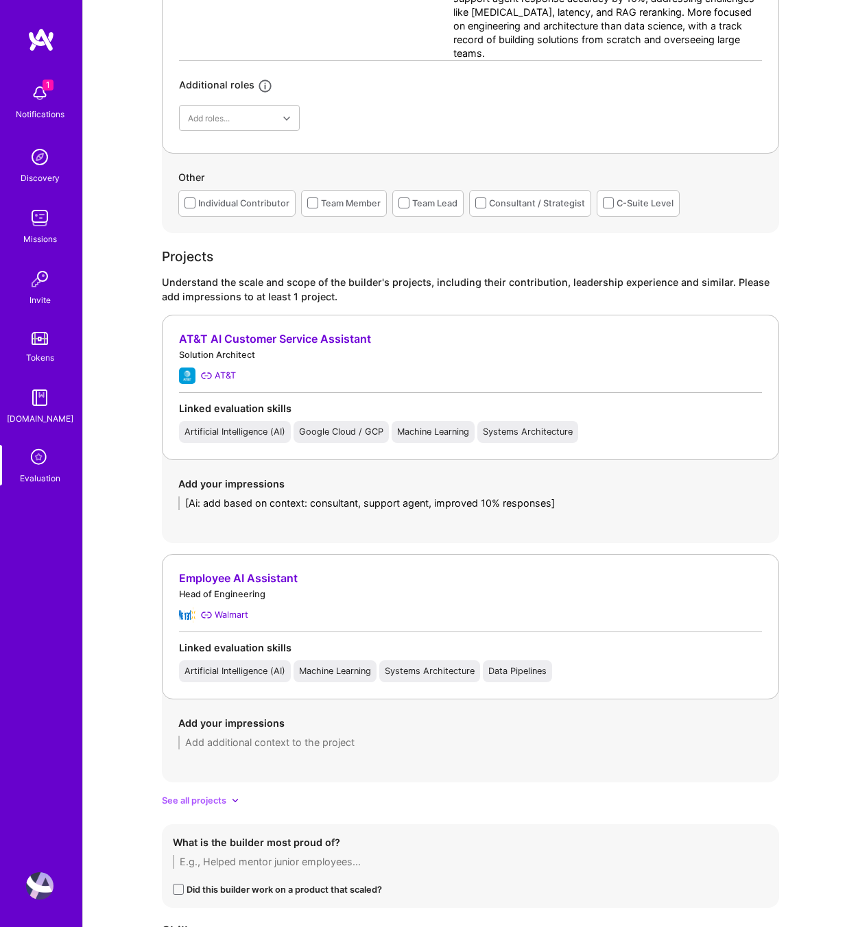
scroll to position [1004, 0]
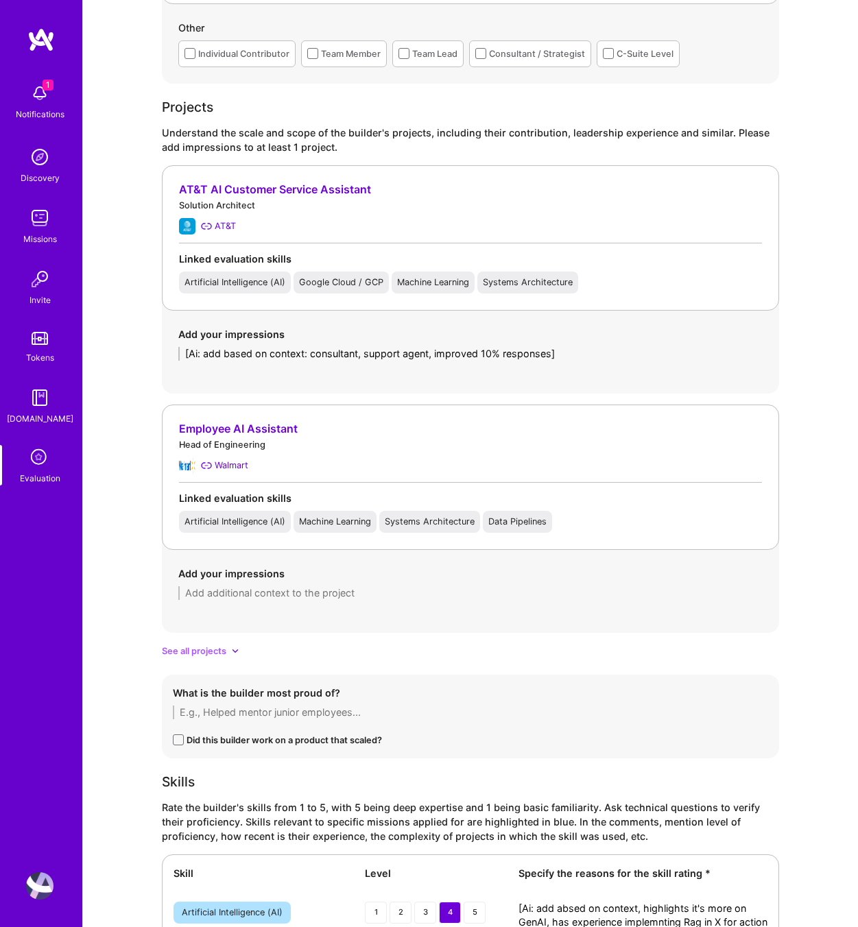
type textarea "On the enterprise GenAI side, especially in e-commerce, he brings extensive exp…"
click at [578, 352] on textarea "[Ai: add based on context: consultant, support agent, improved 10% responses]" at bounding box center [470, 354] width 584 height 14
drag, startPoint x: 578, startPoint y: 352, endPoint x: 150, endPoint y: 340, distance: 428.9
click at [150, 340] on div "Evaluation feedback on builder Use this form to document your builder evaluatio…" at bounding box center [470, 389] width 775 height 2786
paste textarea "Consulted for AT&T as a Solution Architect, leading the design and implementati…"
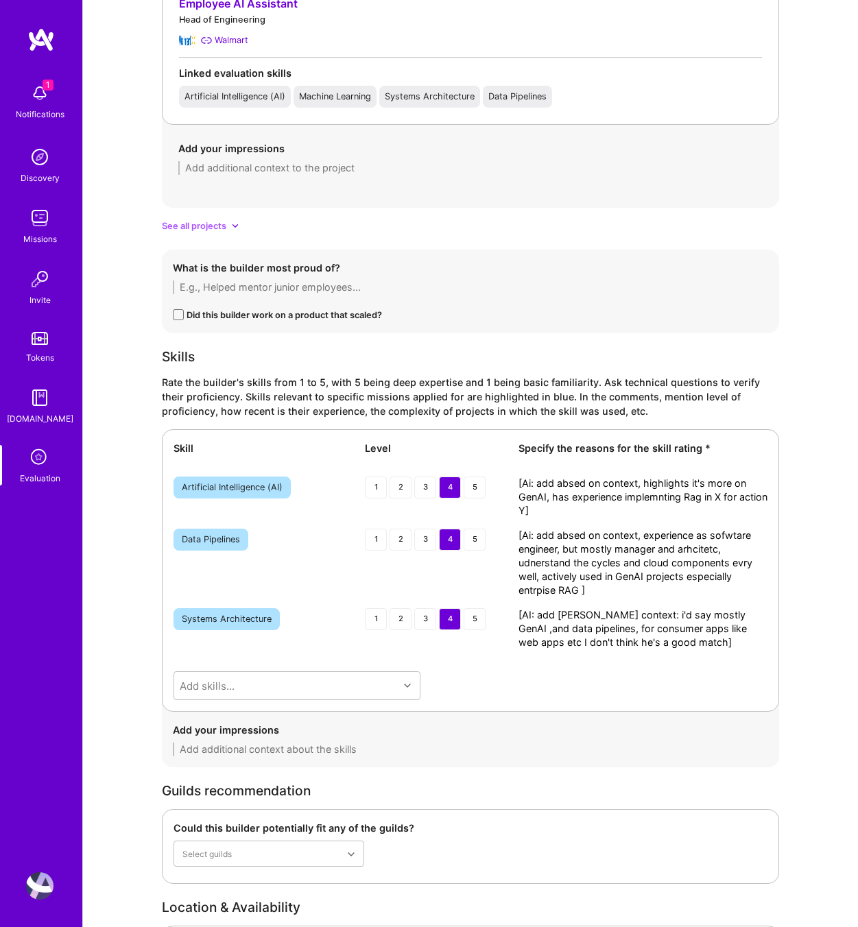
scroll to position [1600, 0]
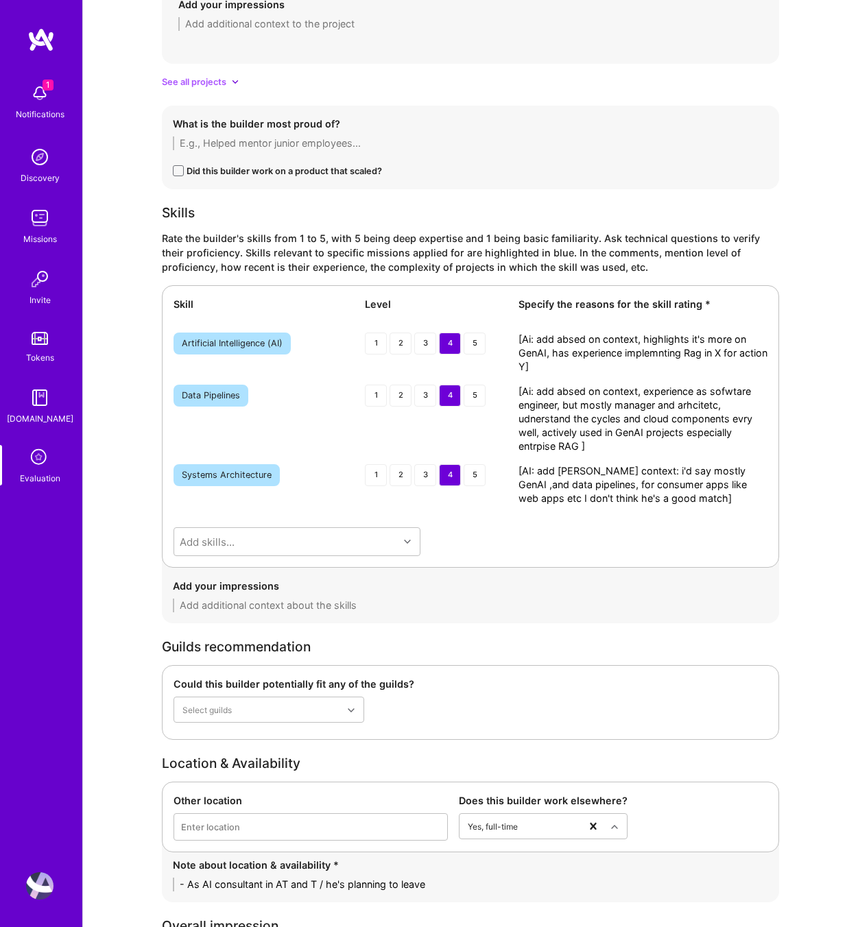
type textarea "Consulted for AT&T as a Solution Architect, leading the design and implementati…"
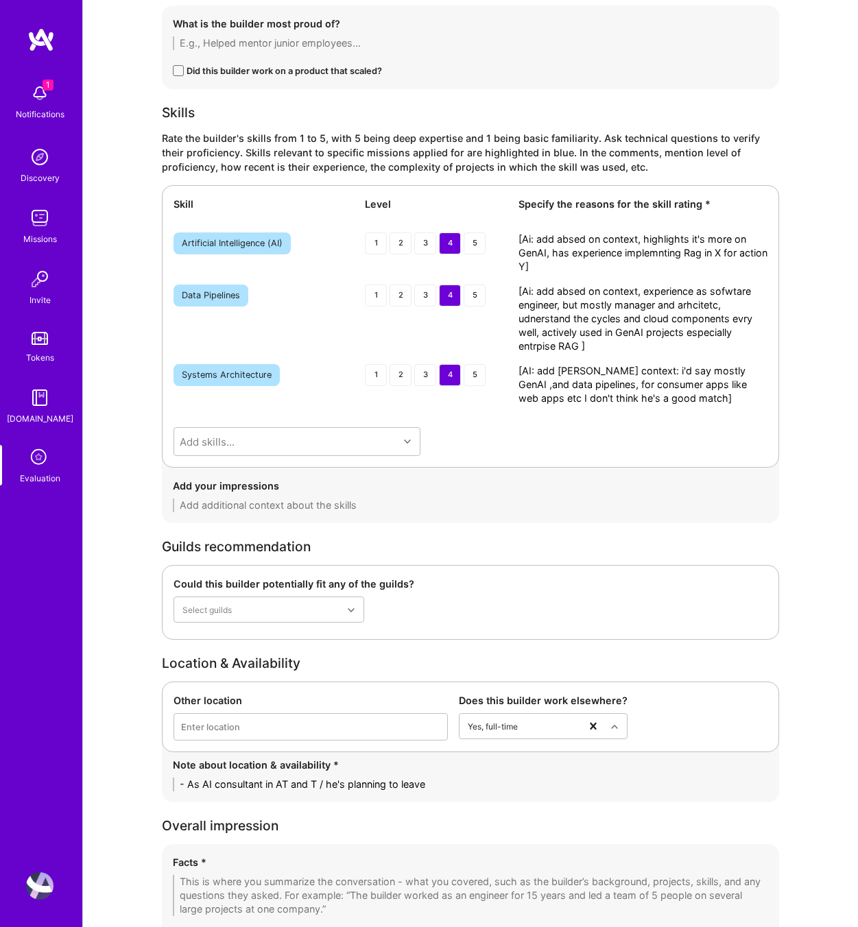
scroll to position [1686, 0]
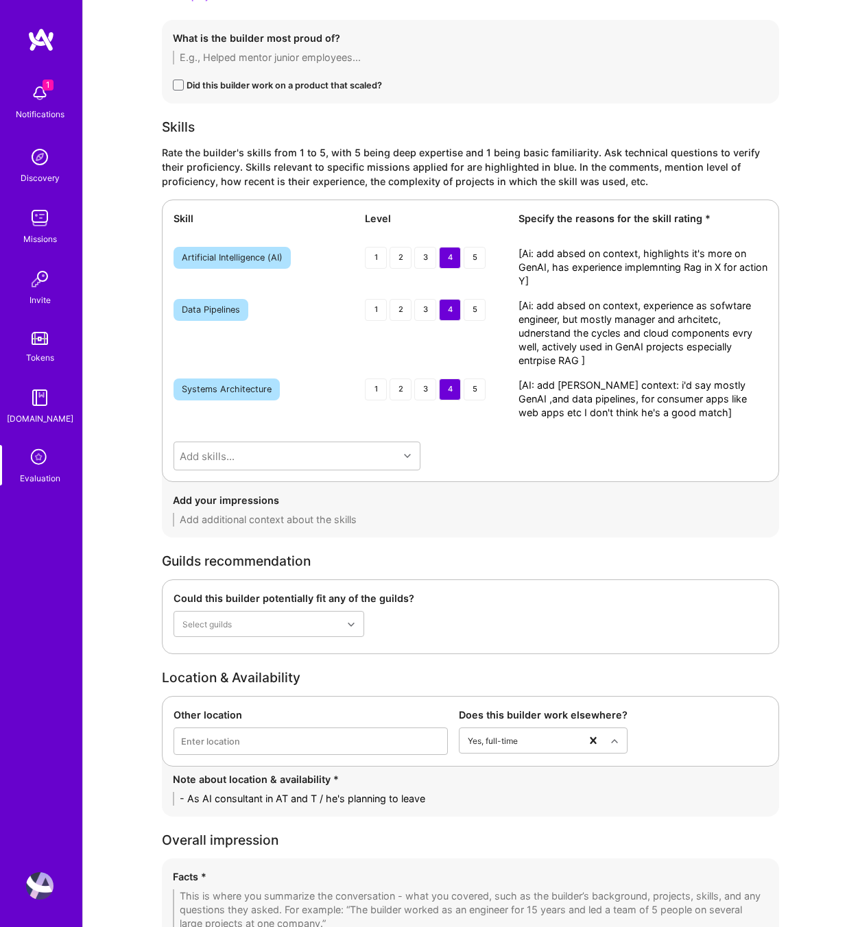
click at [606, 292] on div "Skill Level Specify the reasons for the skill rating * Artificial Intelligence …" at bounding box center [470, 341] width 617 height 283
drag, startPoint x: 573, startPoint y: 283, endPoint x: 491, endPoint y: 251, distance: 88.2
click at [491, 251] on div "Artificial Intelligence (AI) 1 2 3 4 5 [Ai: add absed on context, highlights it…" at bounding box center [471, 267] width 594 height 41
paste textarea "Strong experience in enterprise GenAI, especially around implementing RAG pipel…"
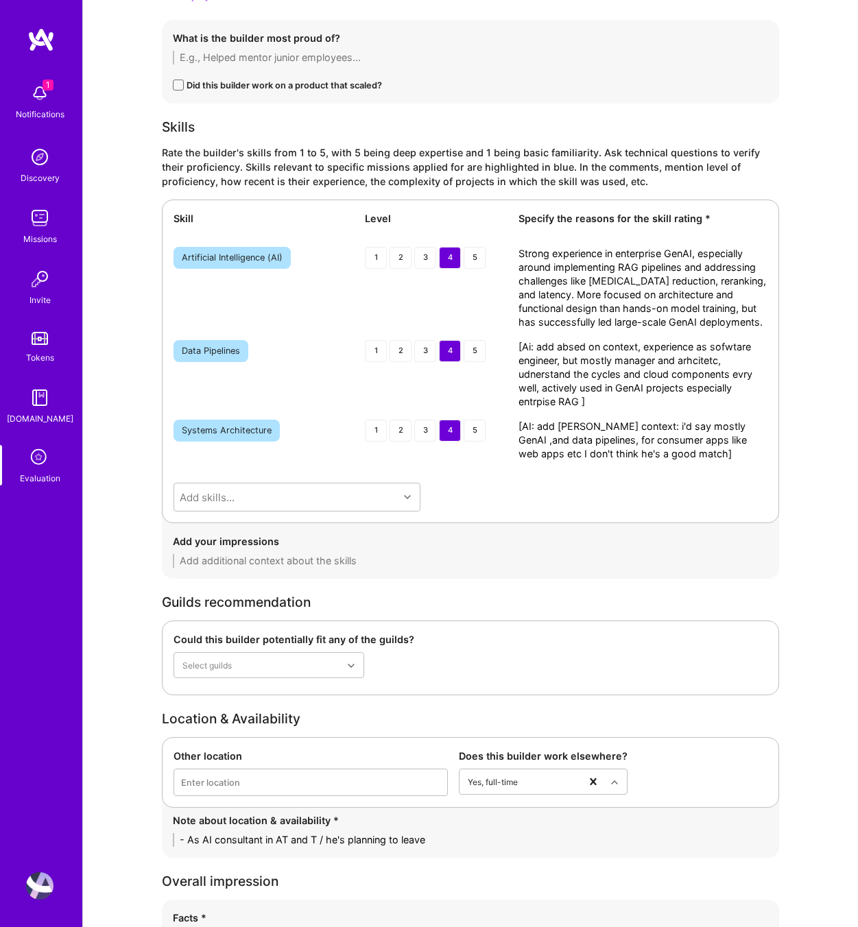
type textarea "Strong experience in enterprise GenAI, especially around implementing RAG pipel…"
drag, startPoint x: 595, startPoint y: 400, endPoint x: 503, endPoint y: 347, distance: 105.4
click at [503, 347] on div "Data Pipelines 1 2 3 4 5 [Ai: add absed on context, experience as sofwtare engi…" at bounding box center [471, 374] width 594 height 69
paste textarea "Background as both software engineer and architect, with strong understanding o…"
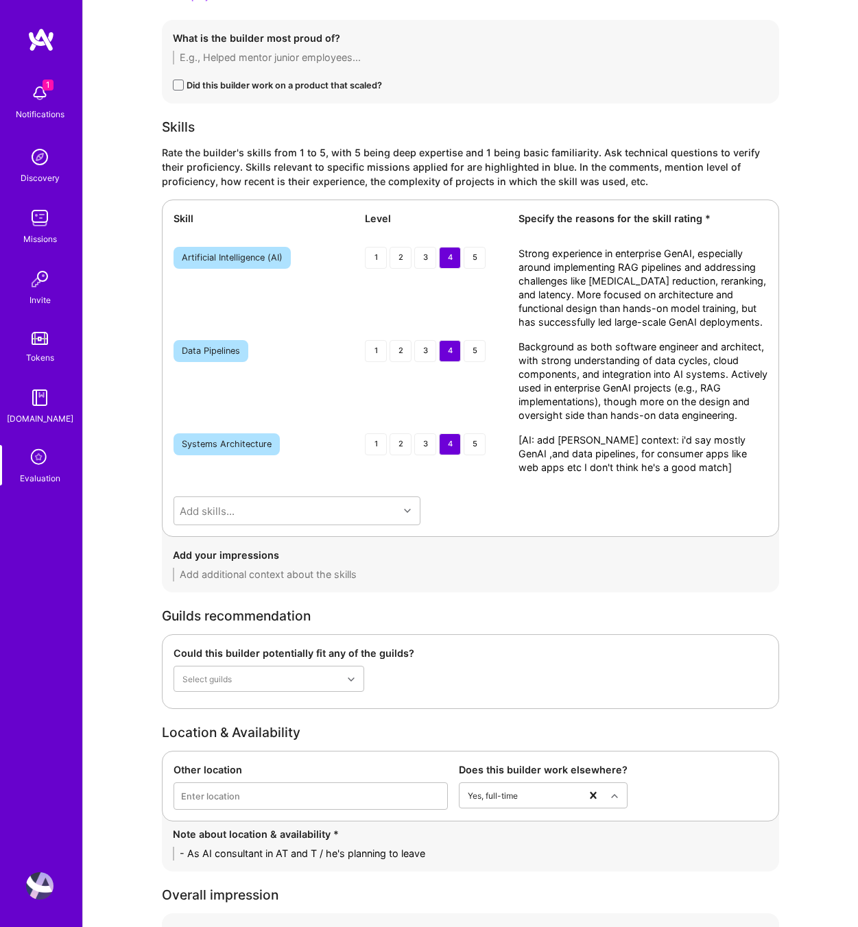
click at [634, 404] on textarea "Background as both software engineer and architect, with strong understanding o…" at bounding box center [643, 381] width 249 height 82
click at [637, 398] on textarea "Background as both software engineer and architect, with strong understanding o…" at bounding box center [643, 381] width 249 height 82
type textarea "Background as both software engineer and architect, with strong understanding o…"
drag, startPoint x: 592, startPoint y: 457, endPoint x: 497, endPoint y: 436, distance: 97.7
click at [497, 436] on div "Systems Architecture 1 2 3 4 5 [AI: add abse don context: i'd say mostly GenAI …" at bounding box center [471, 454] width 594 height 41
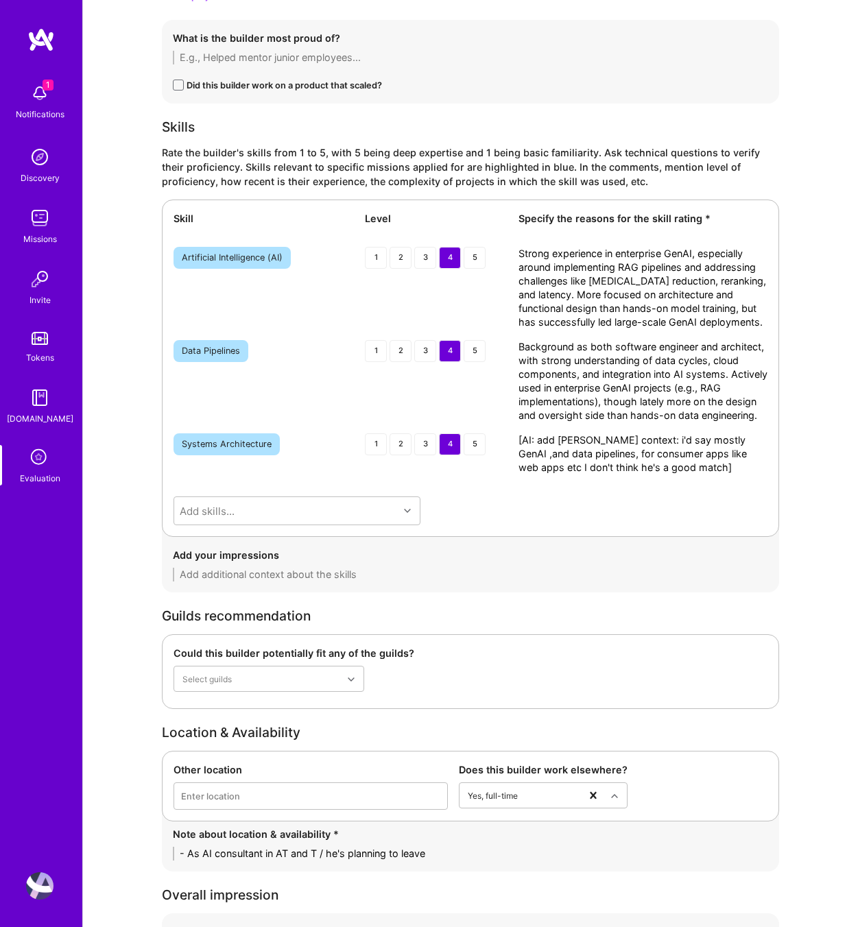
paste textarea "Extensive experience designing systems for enterprise AI and data-heavy solutio…"
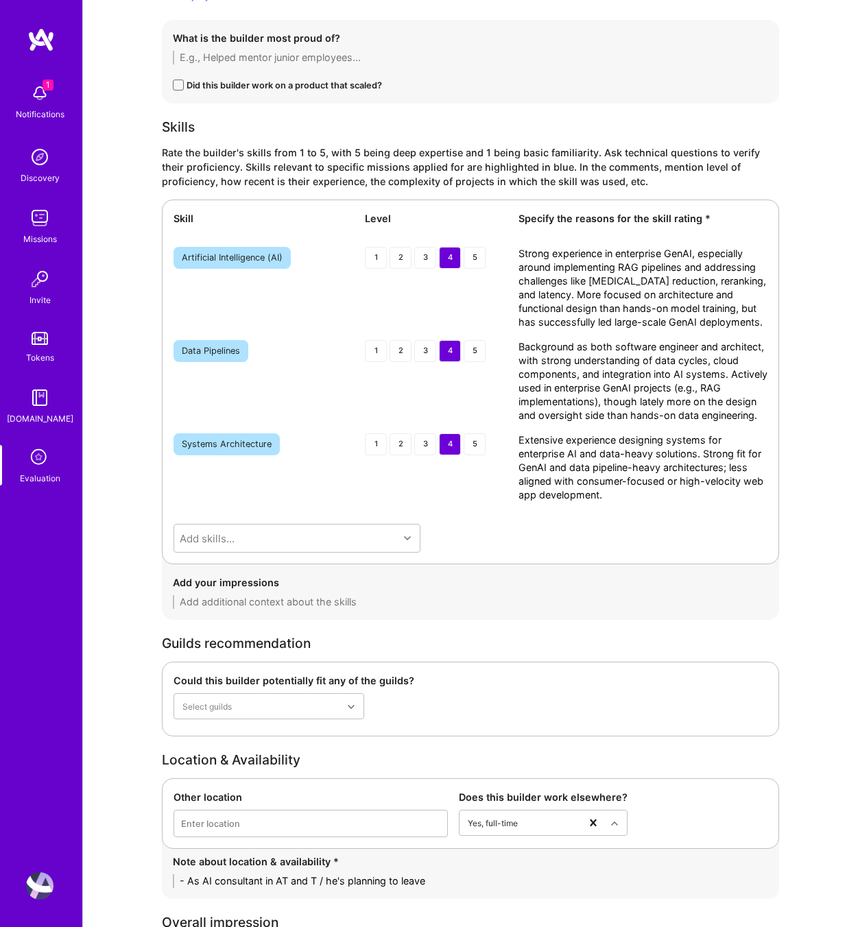
click at [636, 451] on textarea "Extensive experience designing systems for enterprise AI and data-heavy solutio…" at bounding box center [643, 468] width 249 height 69
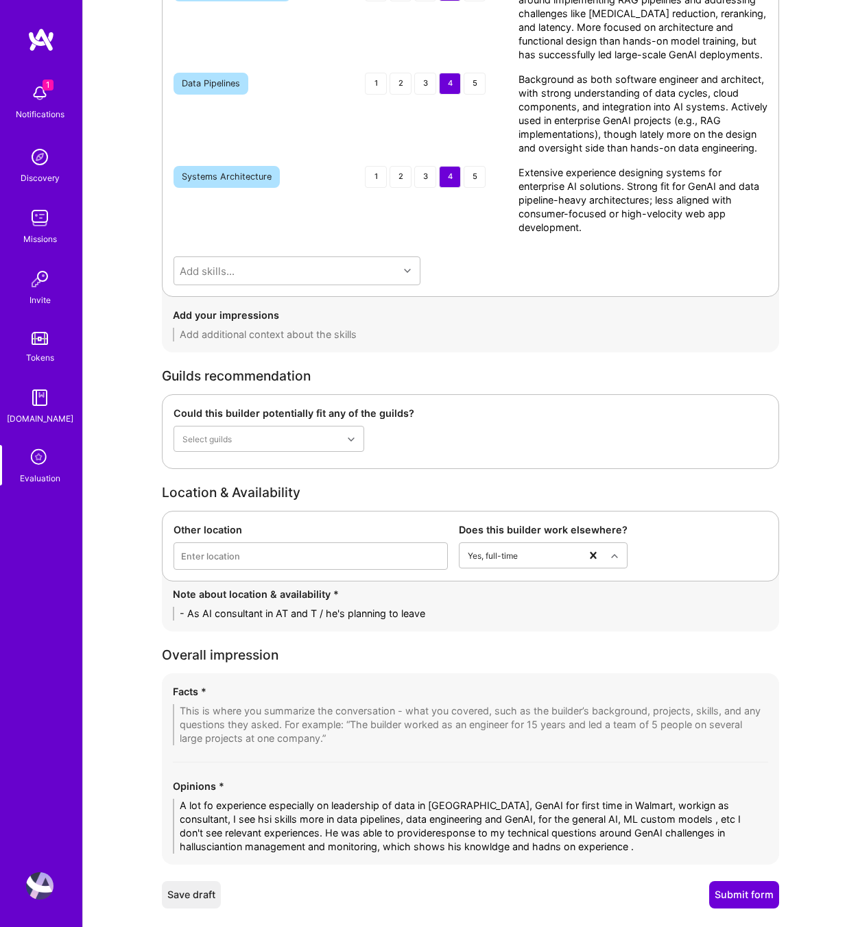
scroll to position [1984, 0]
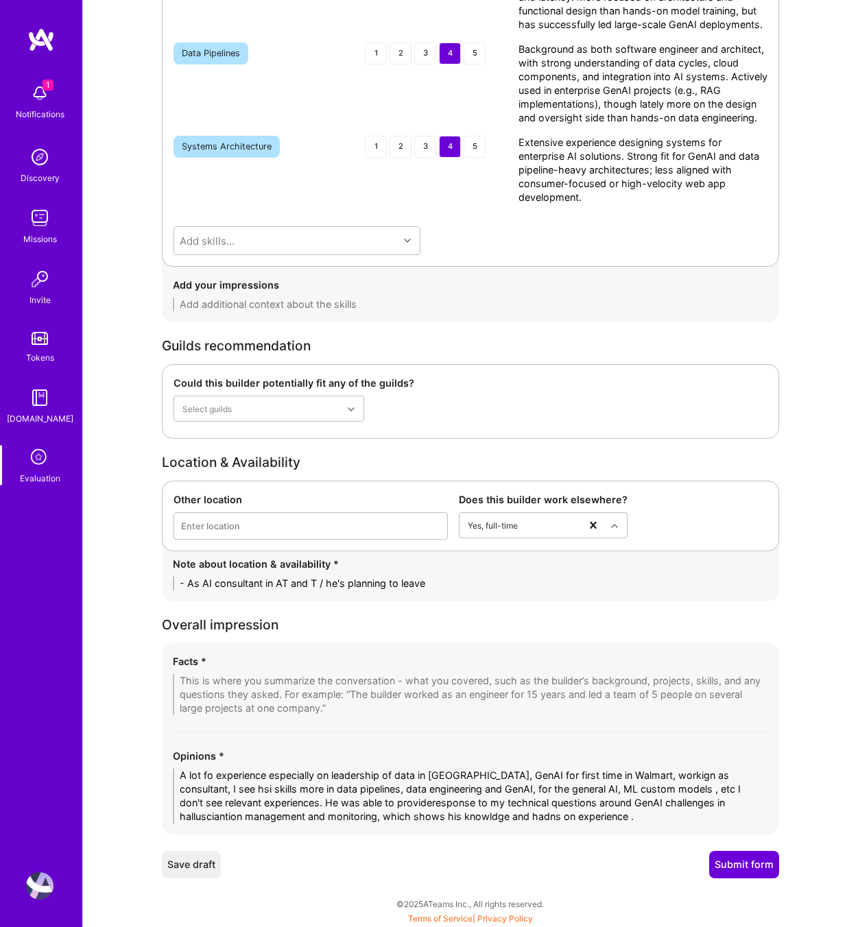
type textarea "Extensive experience designing systems for enterprise AI solutions. Strong fit …"
drag, startPoint x: 589, startPoint y: 822, endPoint x: 124, endPoint y: 774, distance: 467.5
paste textarea "Extensive leadership experience in data-focused roles, including leading Walmar…"
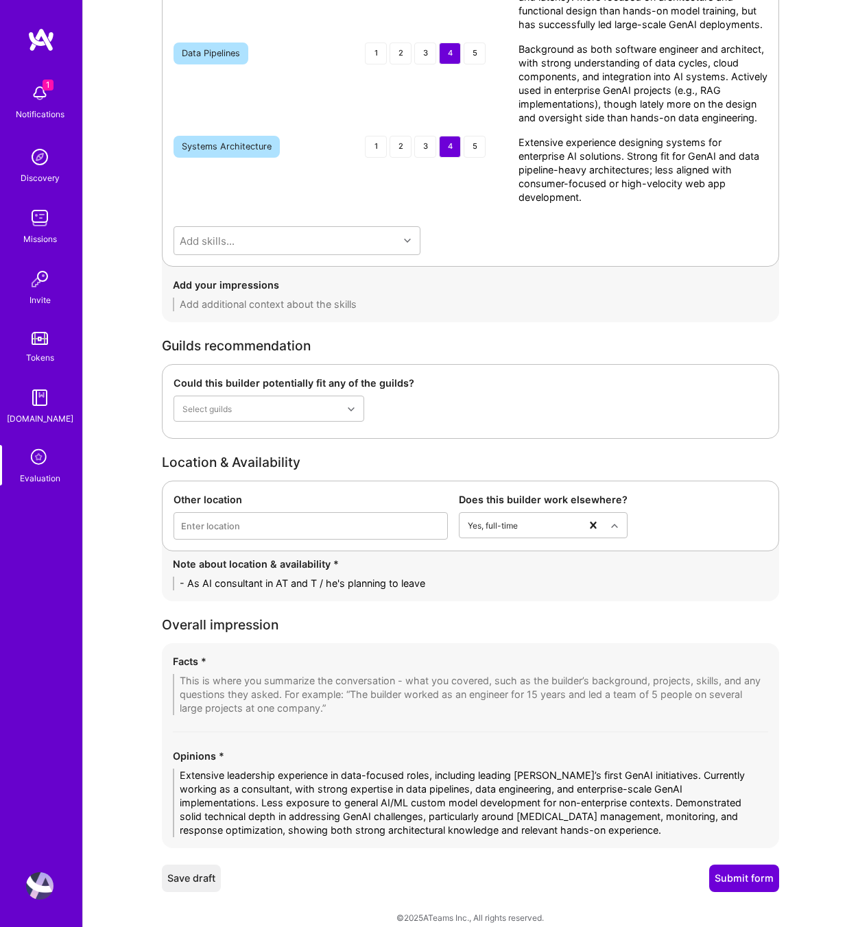
type textarea "Extensive leadership experience in data-focused roles, including leading Walmar…"
click at [235, 704] on textarea at bounding box center [470, 694] width 595 height 41
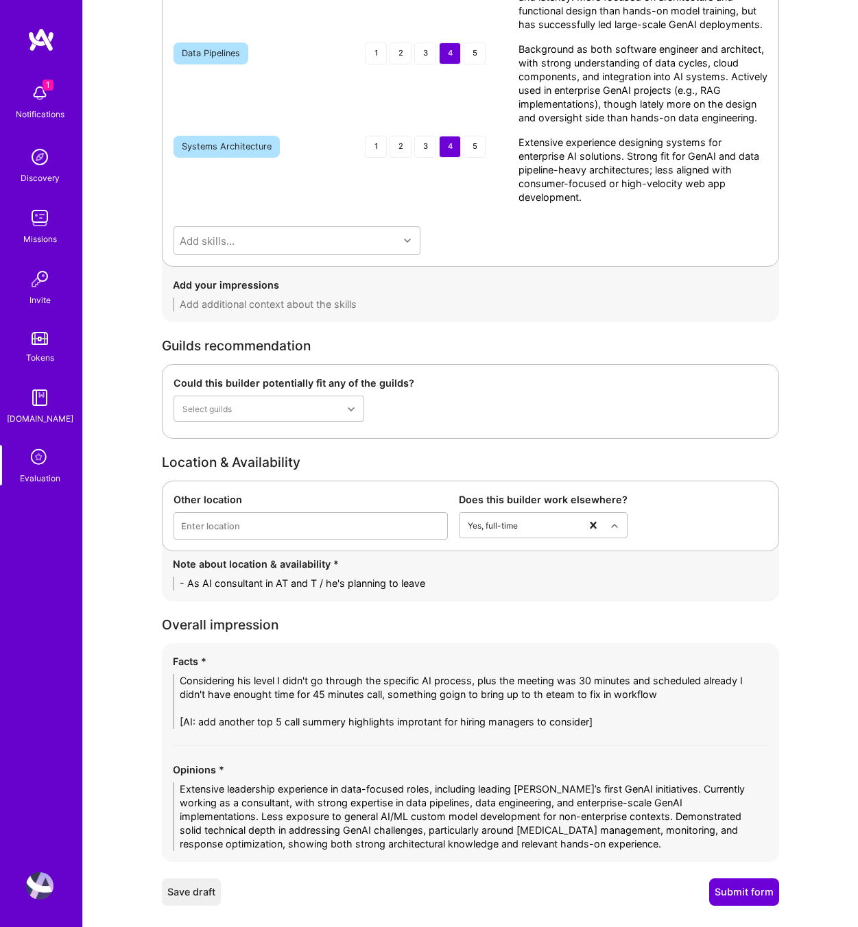
drag, startPoint x: 609, startPoint y: 722, endPoint x: 107, endPoint y: 661, distance: 505.8
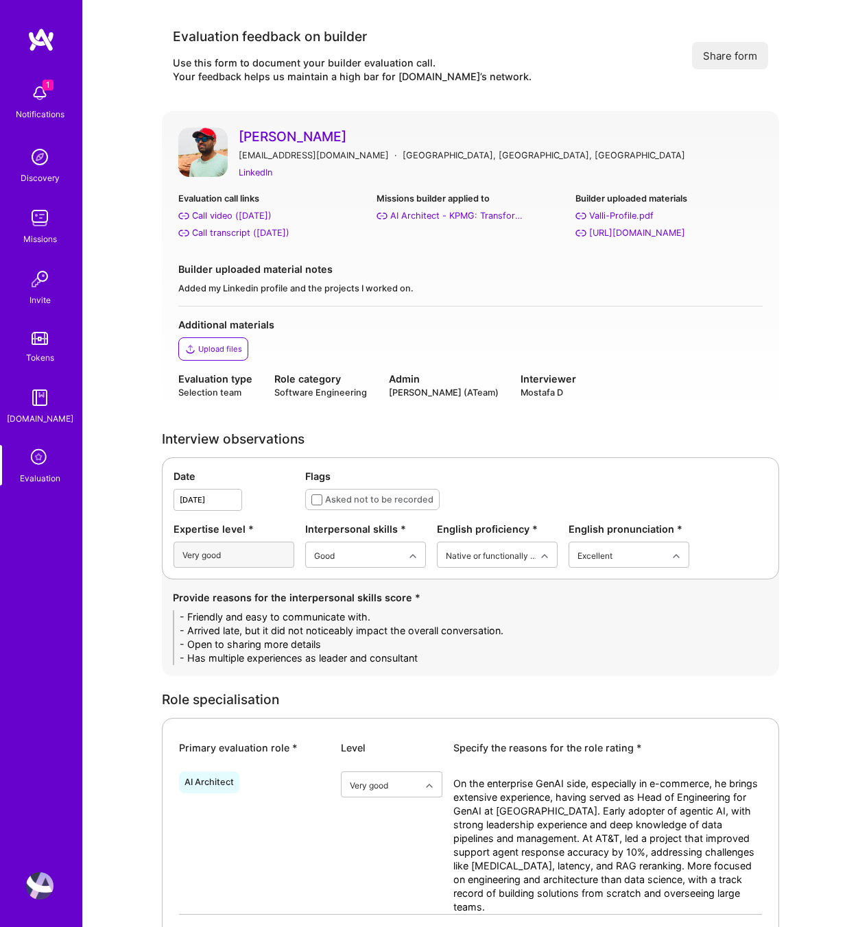
click at [330, 135] on link "[PERSON_NAME]" at bounding box center [501, 137] width 524 height 18
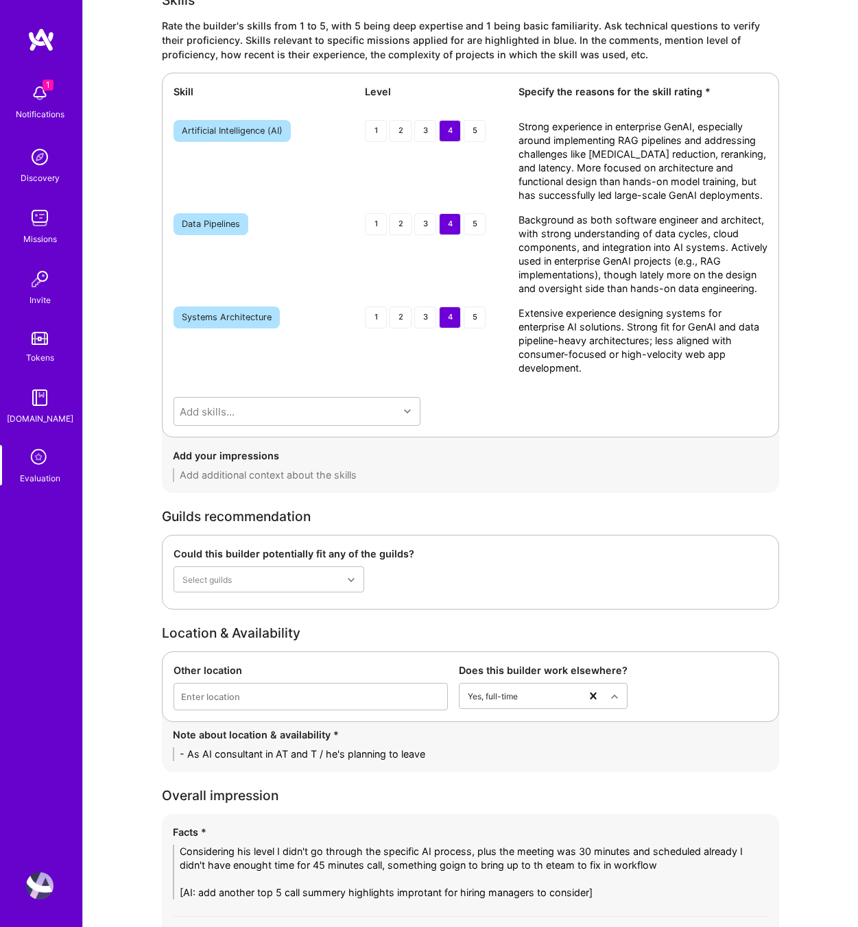
scroll to position [2011, 0]
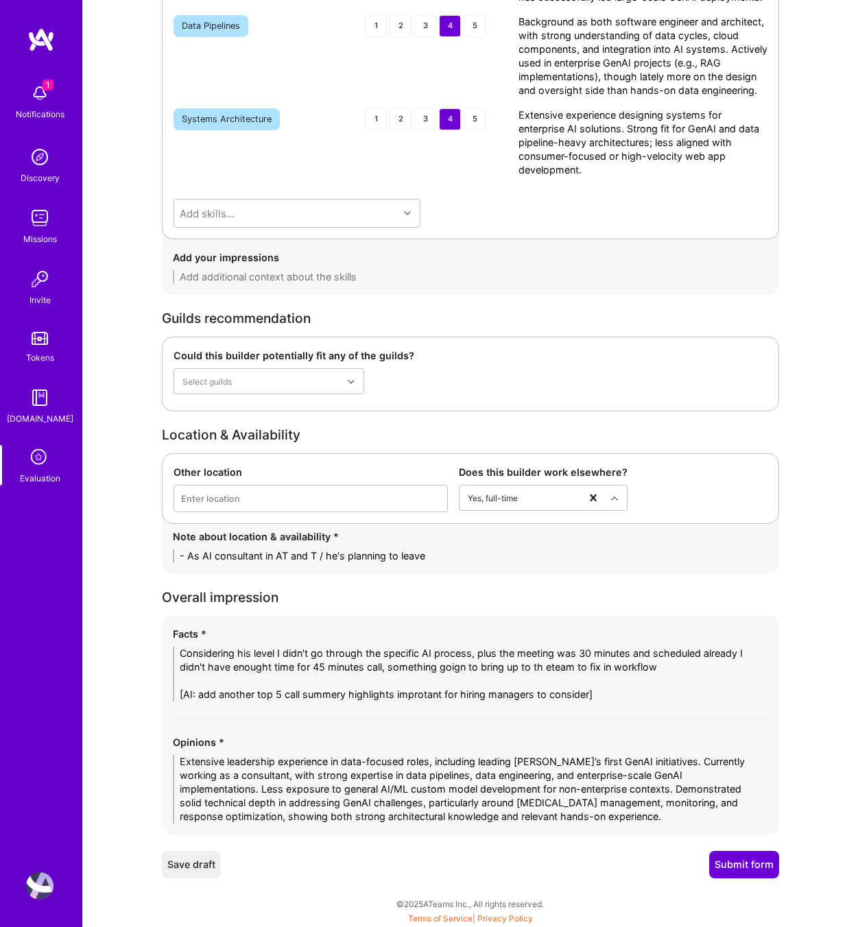
drag, startPoint x: 375, startPoint y: 696, endPoint x: 142, endPoint y: 643, distance: 239.1
paste textarea "senior level, I did not go through the standard AI process. The meeting was onl…"
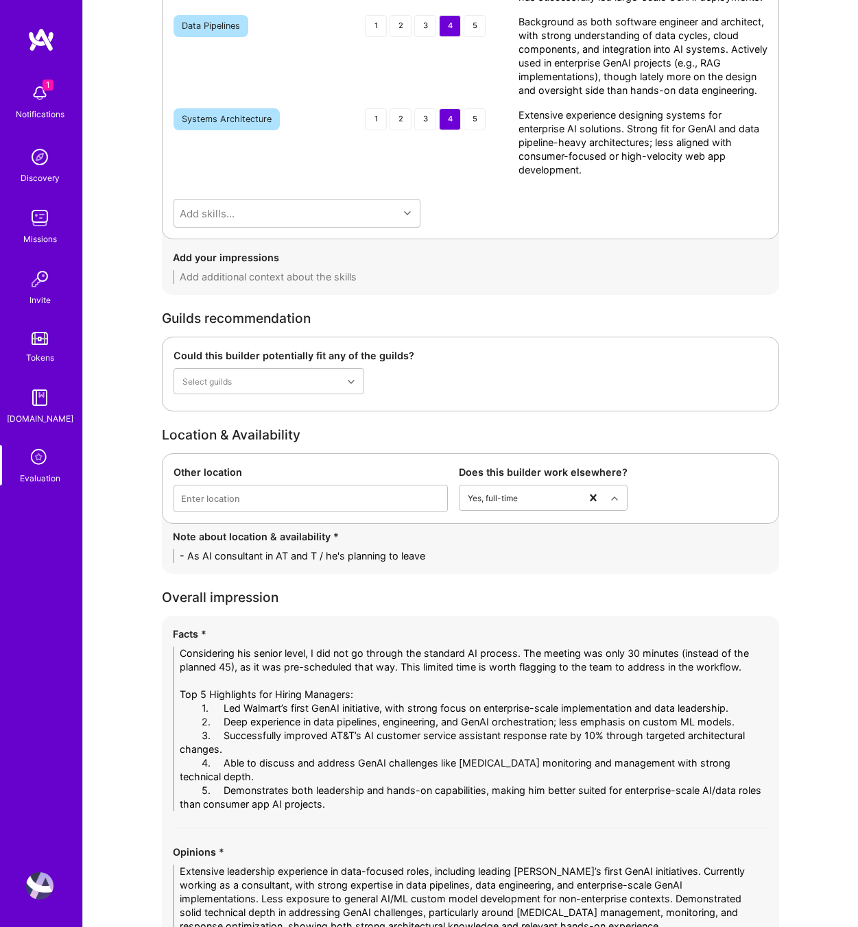
drag, startPoint x: 222, startPoint y: 709, endPoint x: 145, endPoint y: 704, distance: 77.7
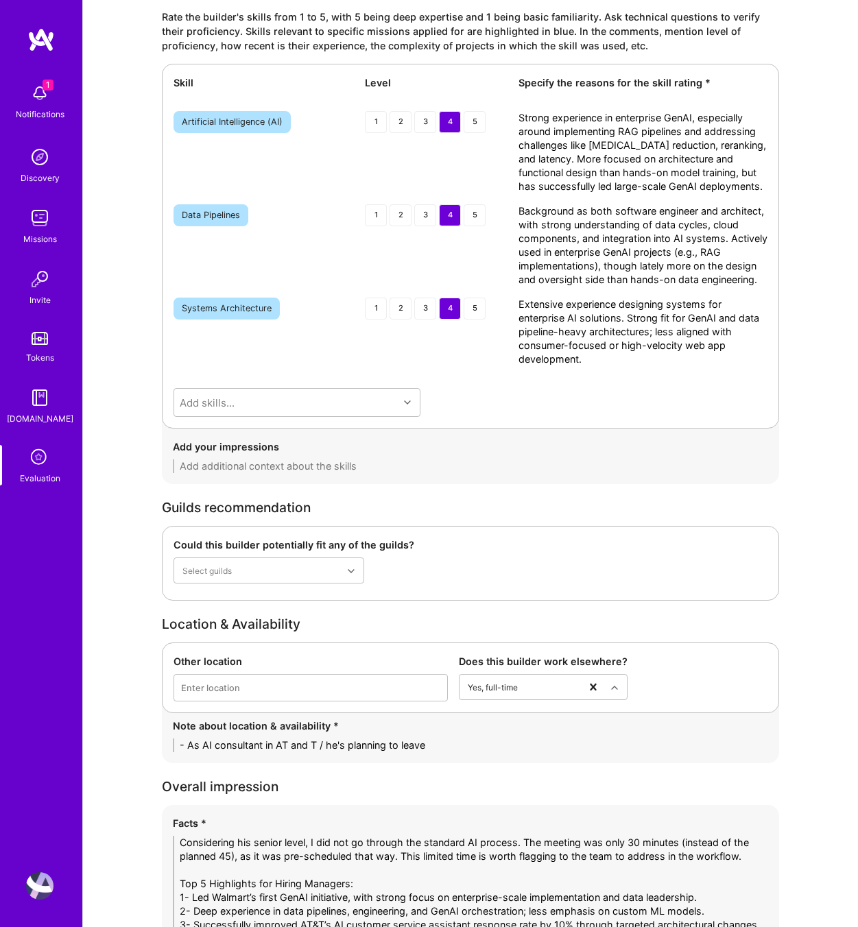
scroll to position [2094, 0]
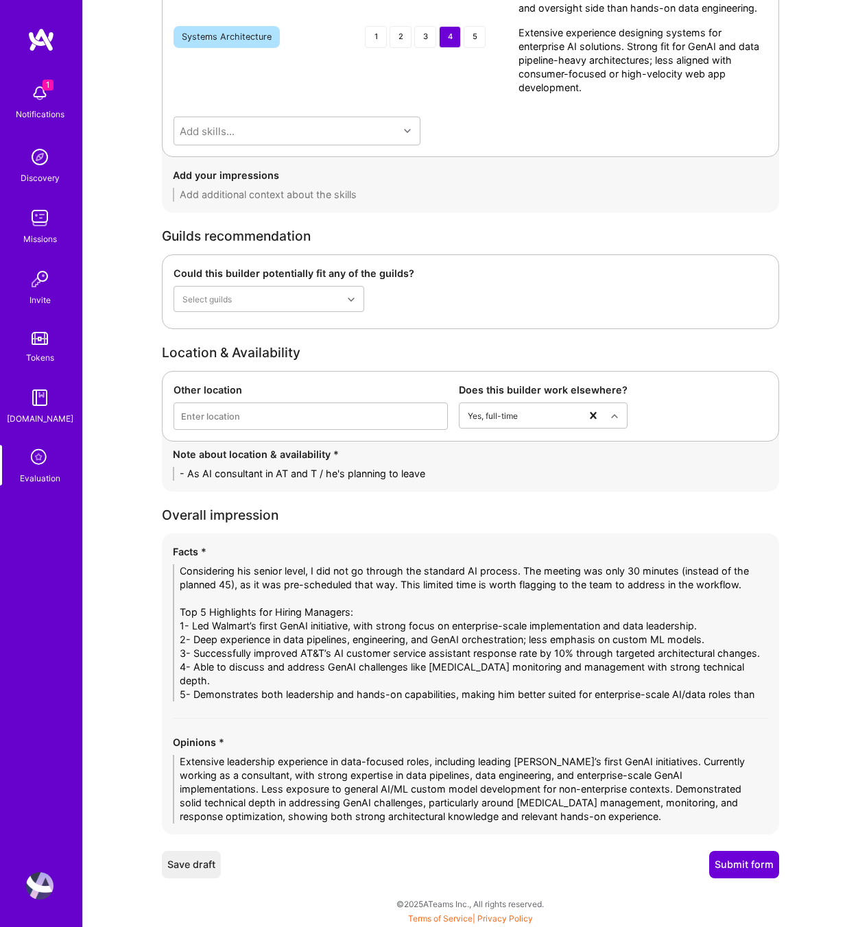
type textarea "Considering his senior level, I did not go through the standard AI process. The…"
click at [722, 858] on button "Submit form" at bounding box center [744, 864] width 70 height 27
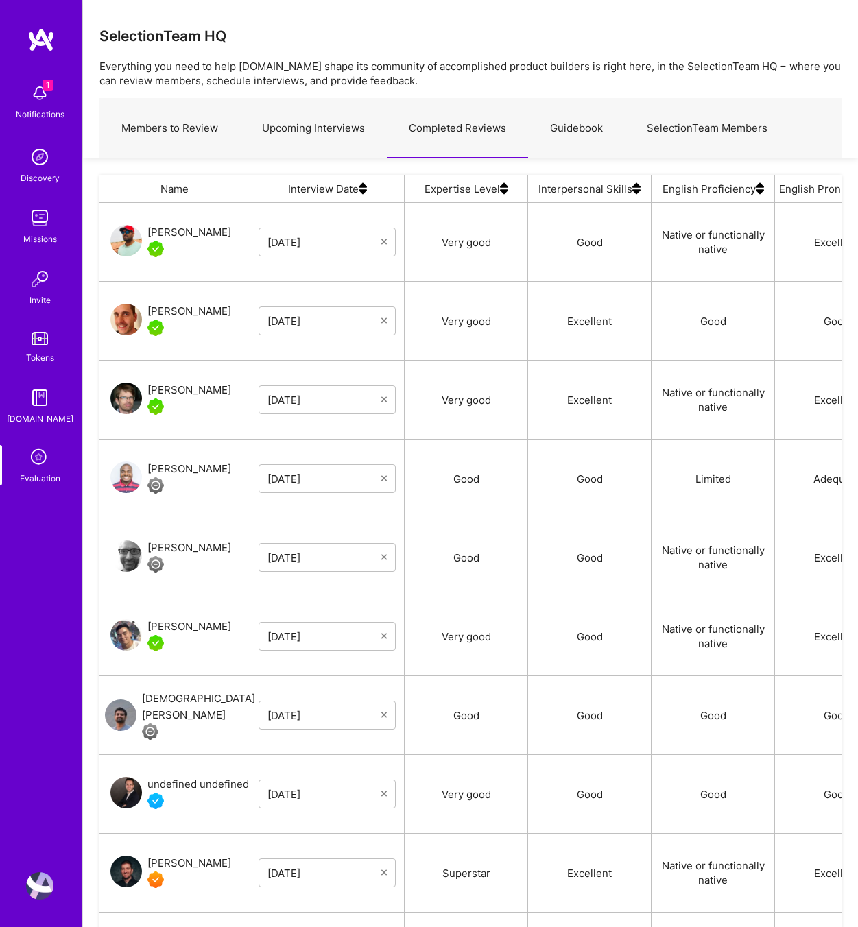
scroll to position [783, 742]
click at [289, 126] on link "Upcoming Interviews" at bounding box center [313, 129] width 147 height 60
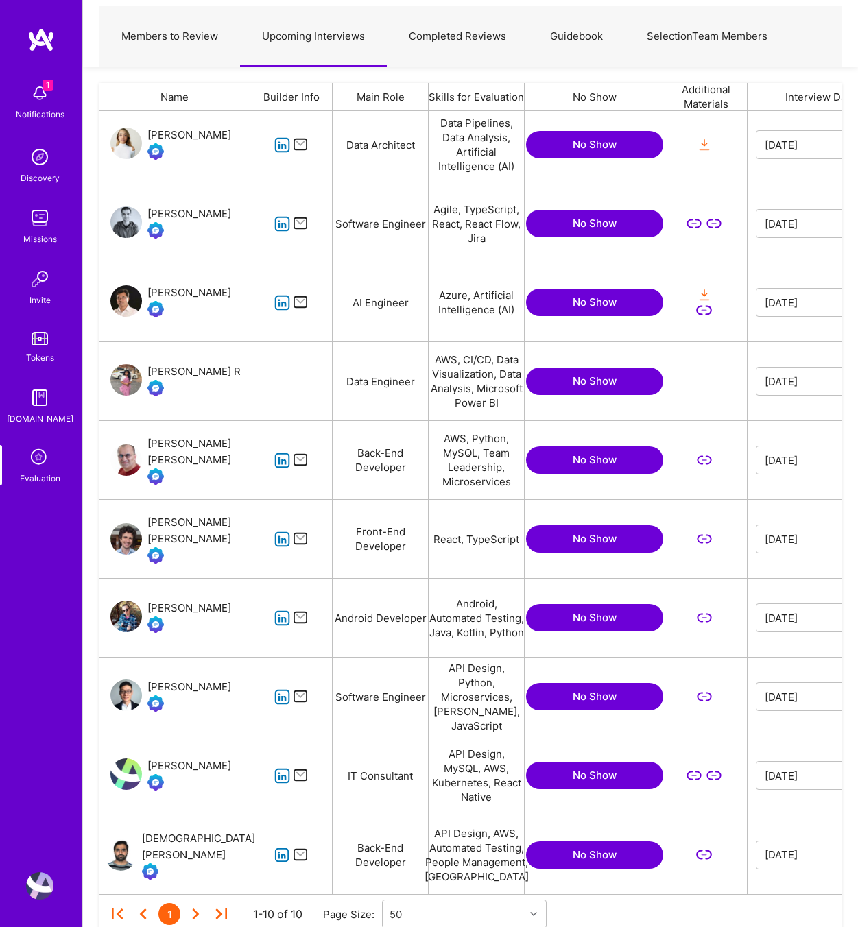
scroll to position [145, 0]
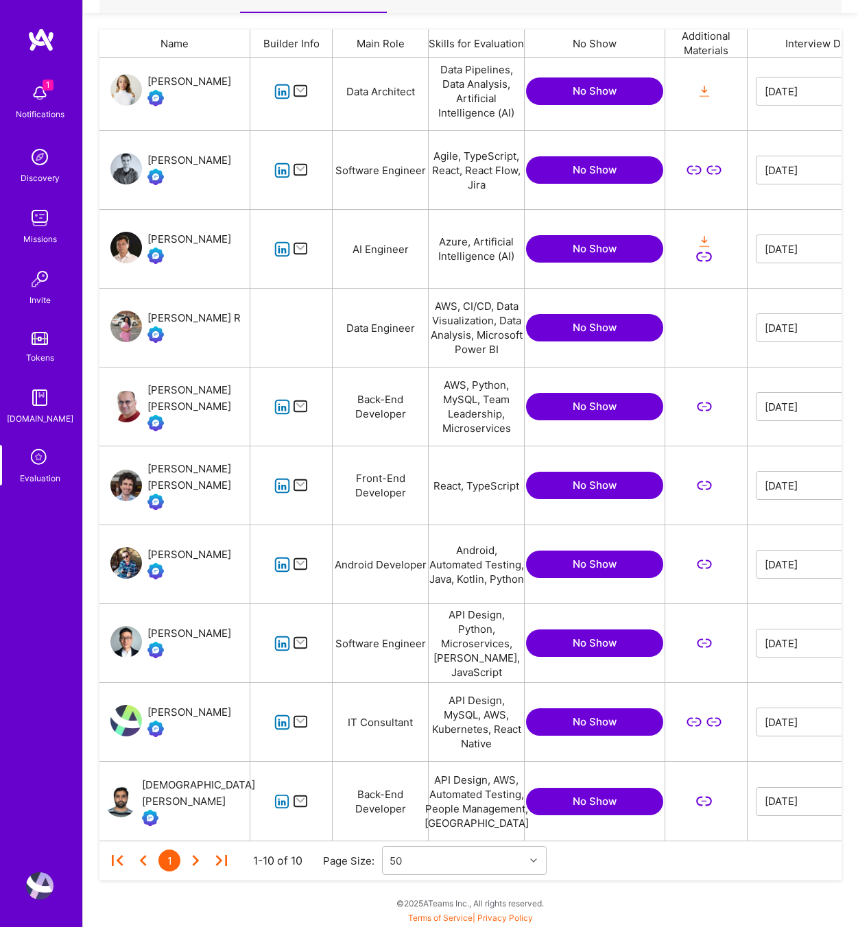
click at [287, 720] on icon "grid" at bounding box center [282, 723] width 16 height 16
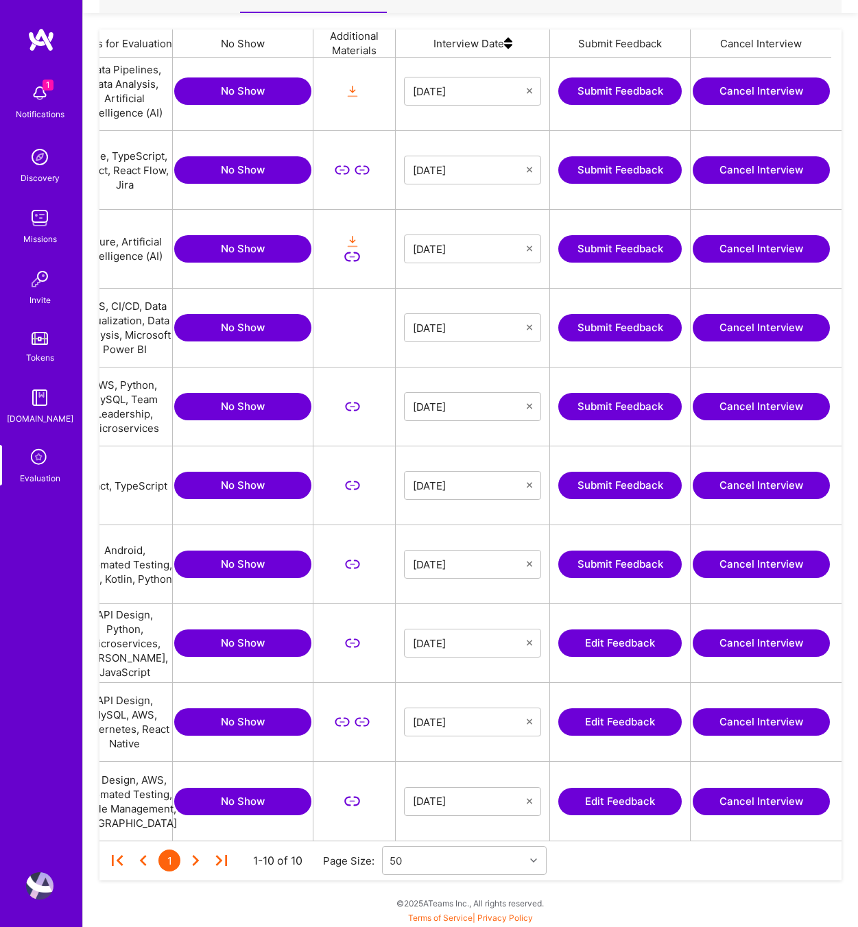
click at [643, 725] on button "Edit Feedback" at bounding box center [619, 722] width 123 height 27
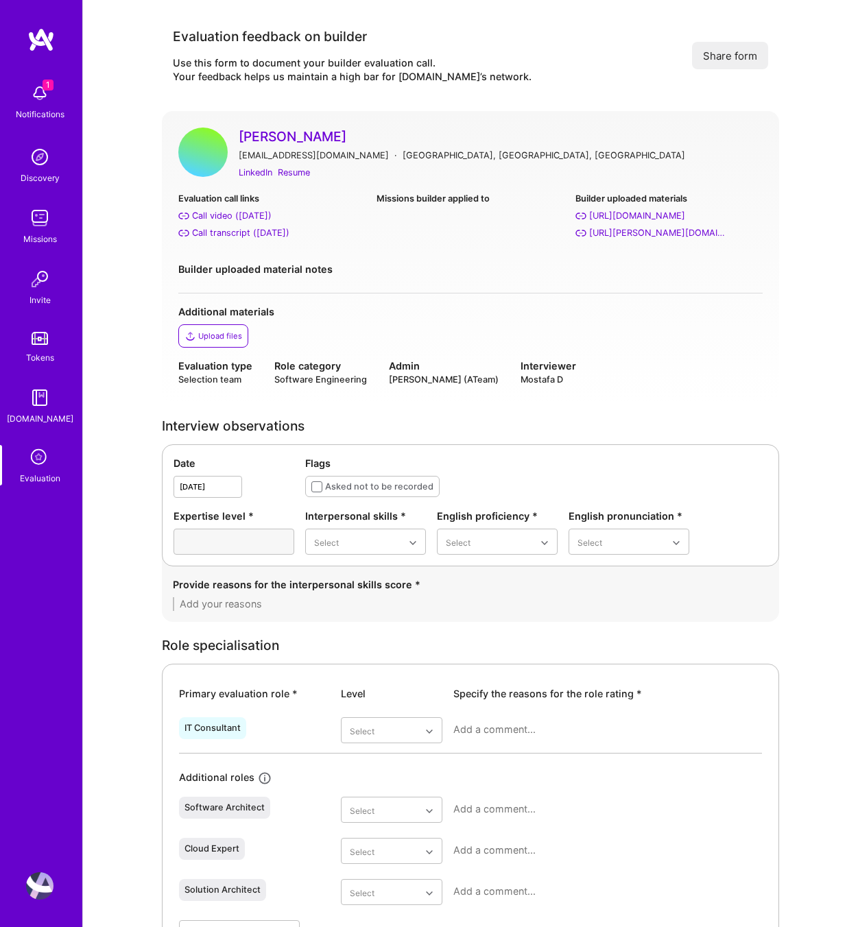
click at [378, 204] on div "Missions builder applied to" at bounding box center [470, 198] width 187 height 14
click at [306, 167] on div "Resume" at bounding box center [294, 172] width 32 height 14
click at [257, 172] on div "LinkedIn" at bounding box center [256, 172] width 34 height 14
click at [259, 229] on div "Call transcript ([DATE])" at bounding box center [240, 233] width 97 height 14
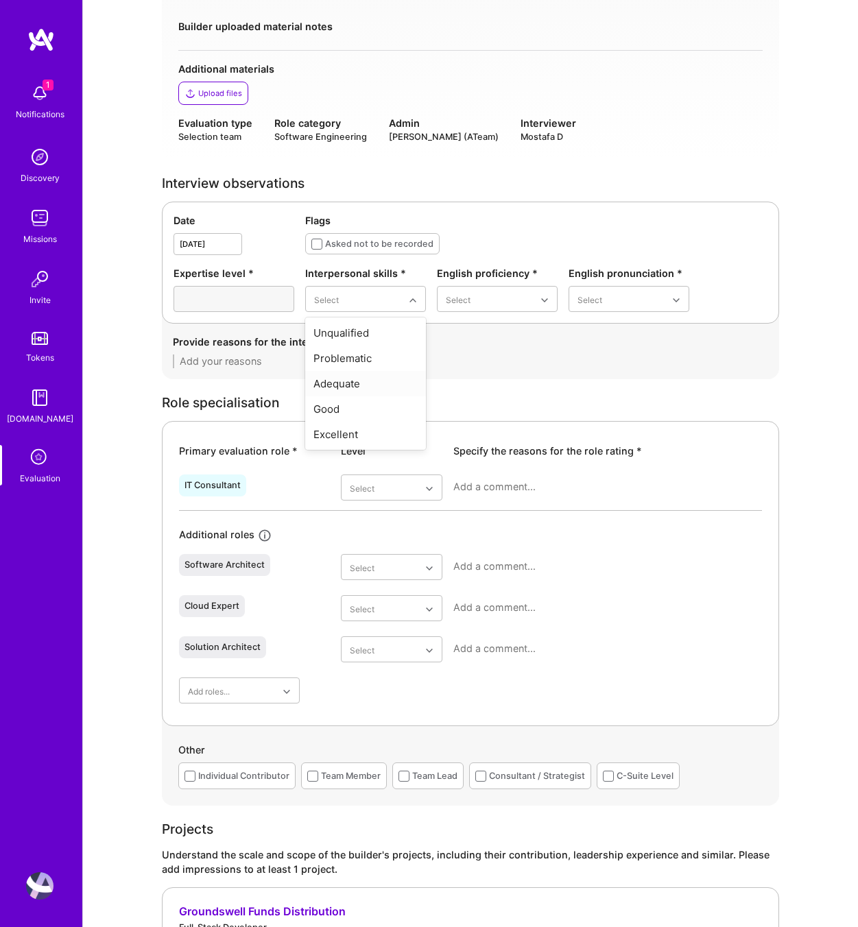
click at [355, 393] on div "Adequate" at bounding box center [365, 383] width 121 height 25
click at [477, 387] on div "Good" at bounding box center [497, 383] width 121 height 25
click at [607, 383] on div "Good" at bounding box center [629, 383] width 121 height 25
click at [298, 359] on textarea at bounding box center [470, 362] width 595 height 14
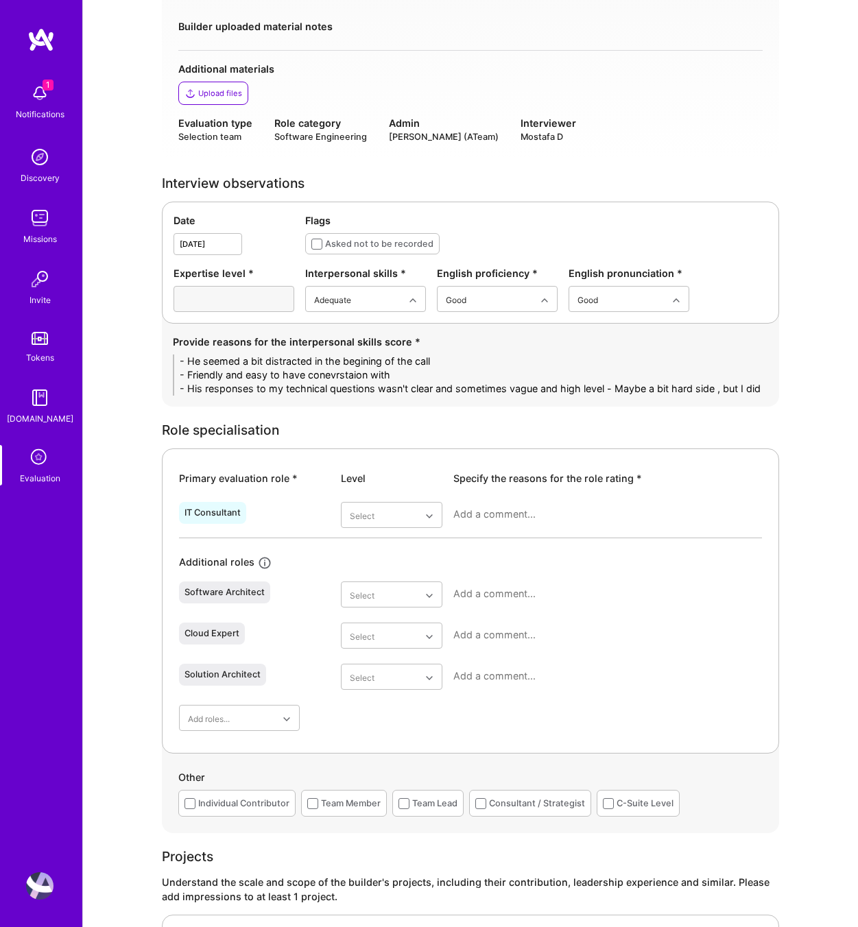
scroll to position [0, 0]
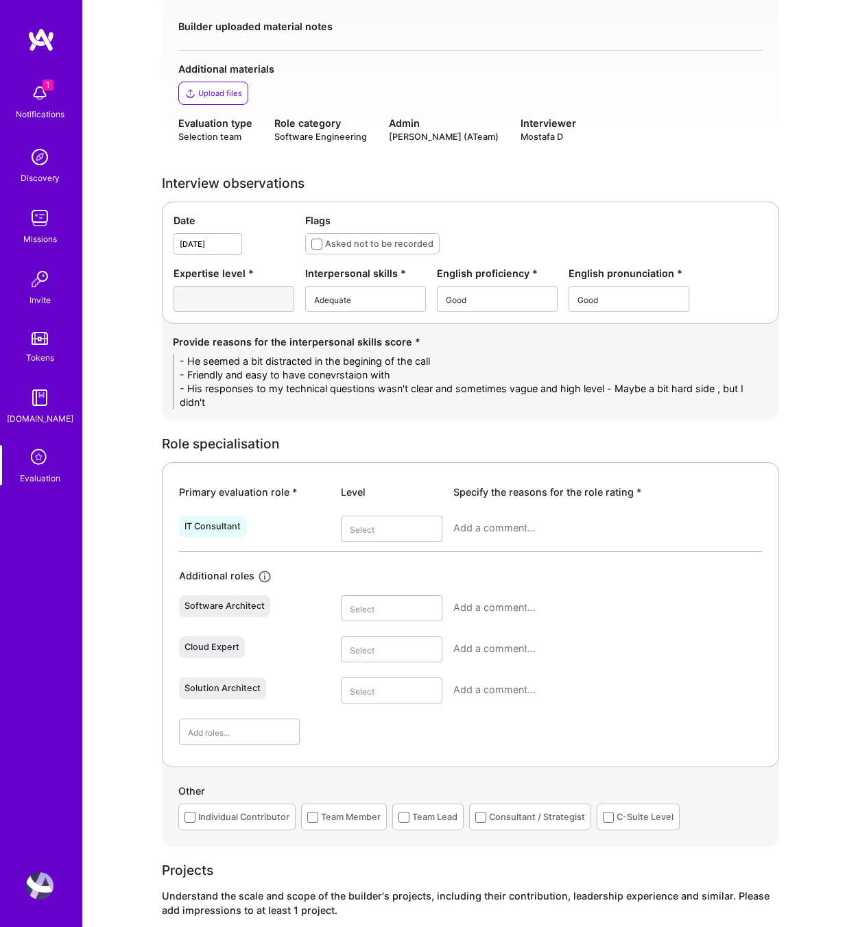
type textarea "- He seemed a bit distracted in the begining of the call - Friendly and easy to…"
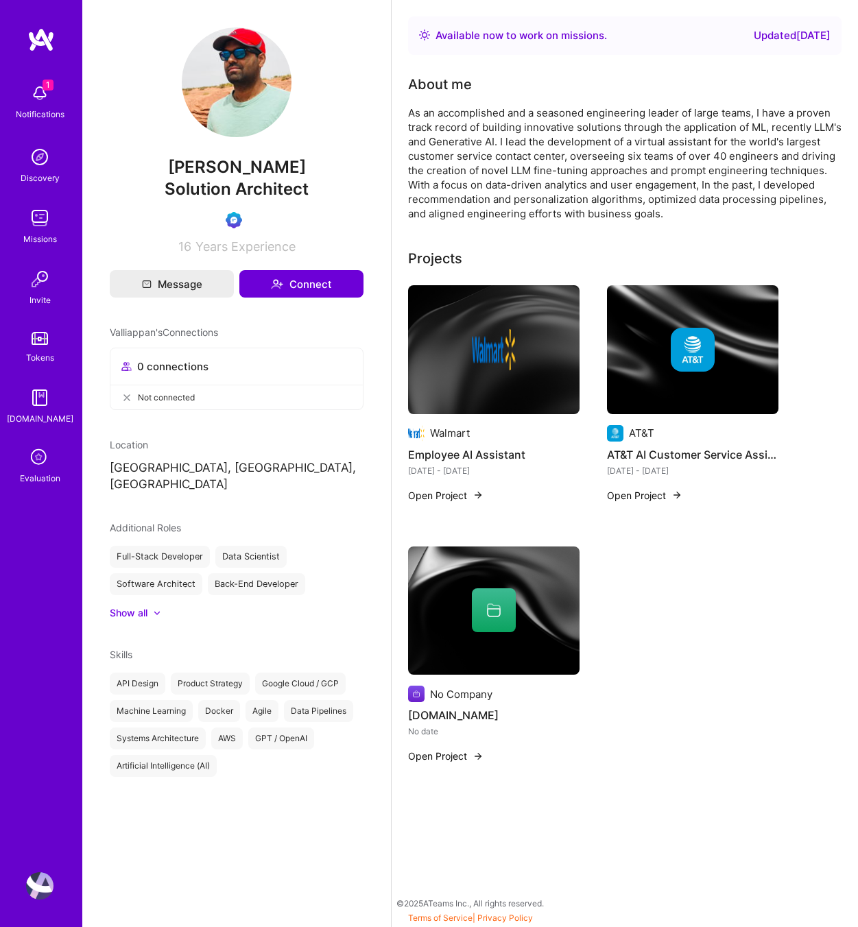
click at [230, 161] on span "[PERSON_NAME]" at bounding box center [237, 167] width 254 height 21
drag, startPoint x: 279, startPoint y: 163, endPoint x: 144, endPoint y: 163, distance: 135.1
click at [144, 163] on span "Valliappan Narayanan" at bounding box center [237, 167] width 254 height 21
copy span "Valliappan Narayanan"
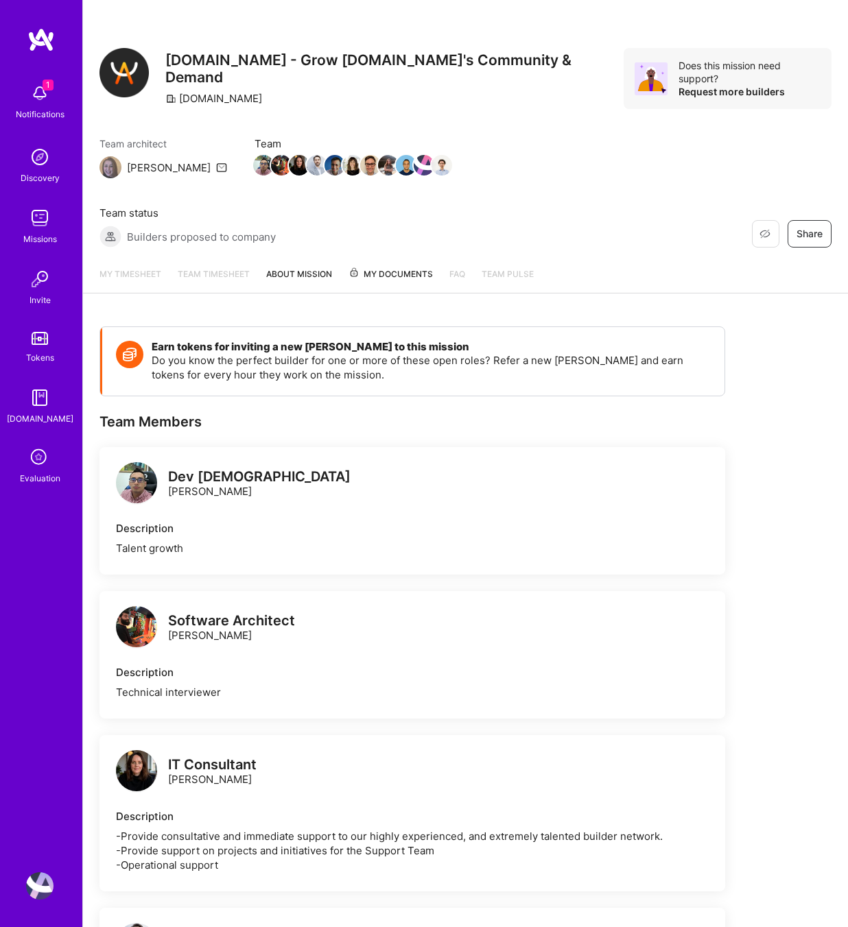
click at [44, 466] on icon at bounding box center [40, 458] width 26 height 26
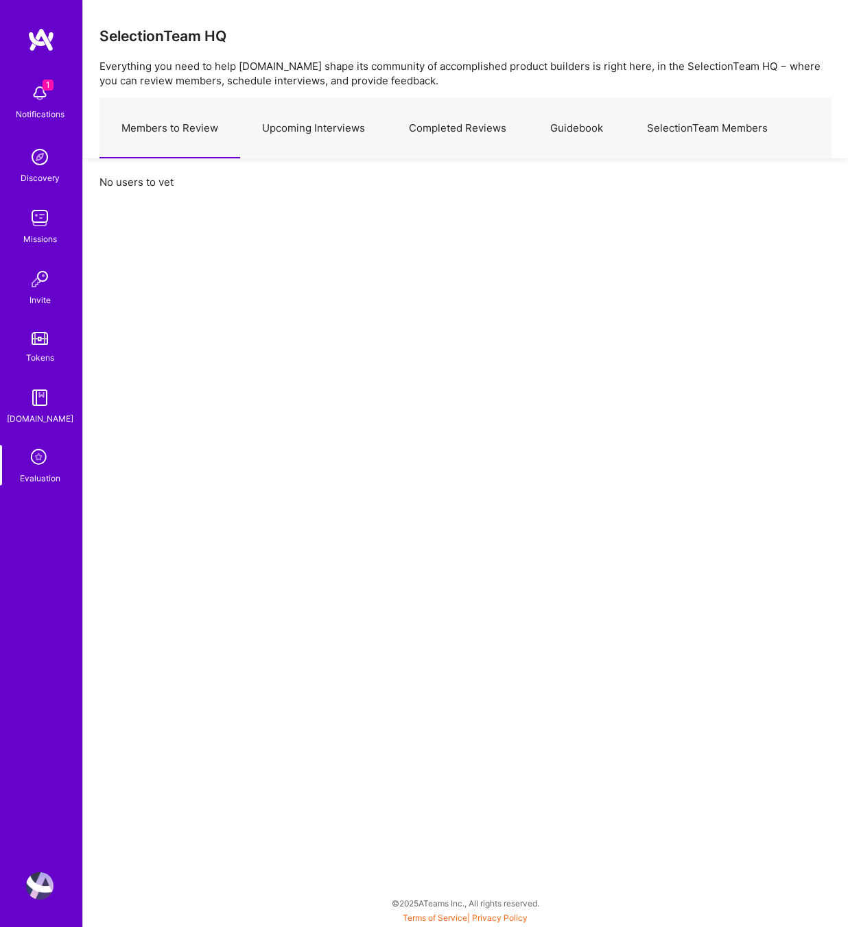
click at [278, 134] on link "Upcoming Interviews" at bounding box center [313, 129] width 147 height 60
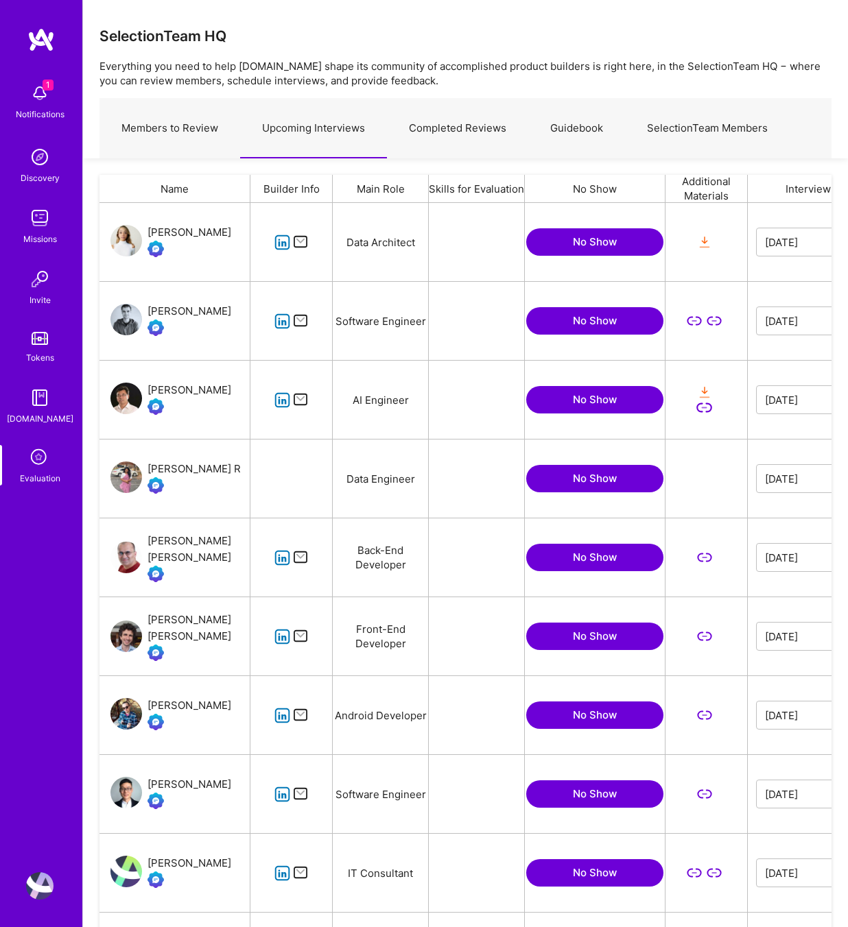
scroll to position [783, 732]
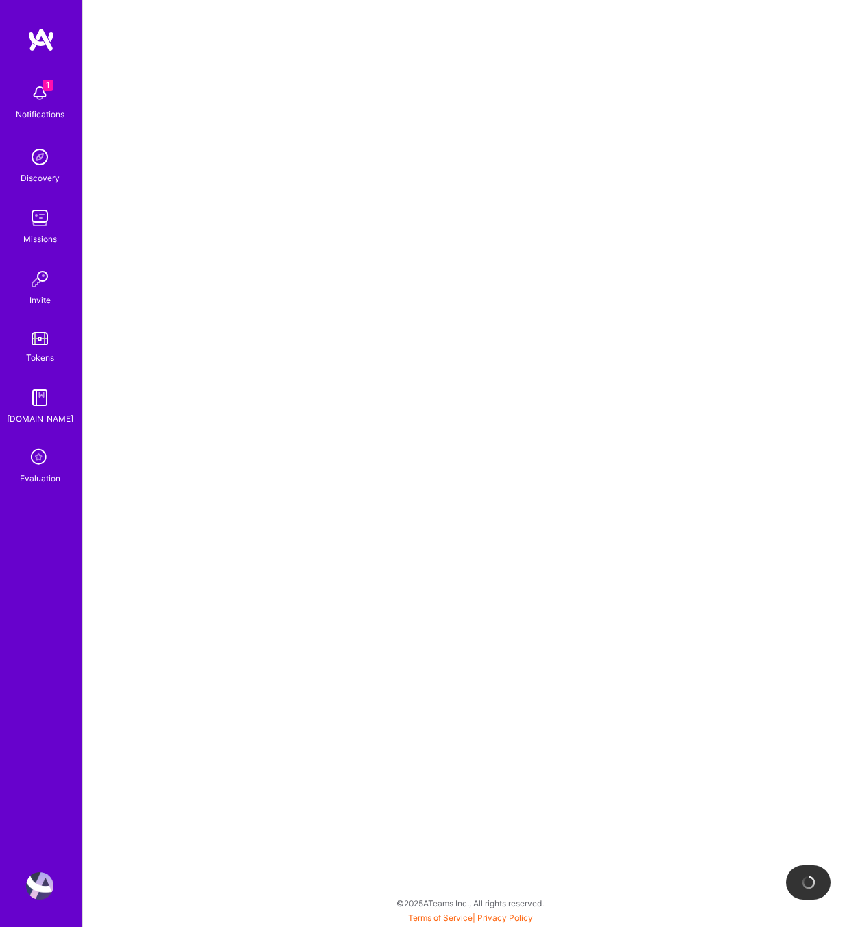
click at [344, 317] on div at bounding box center [470, 463] width 775 height 927
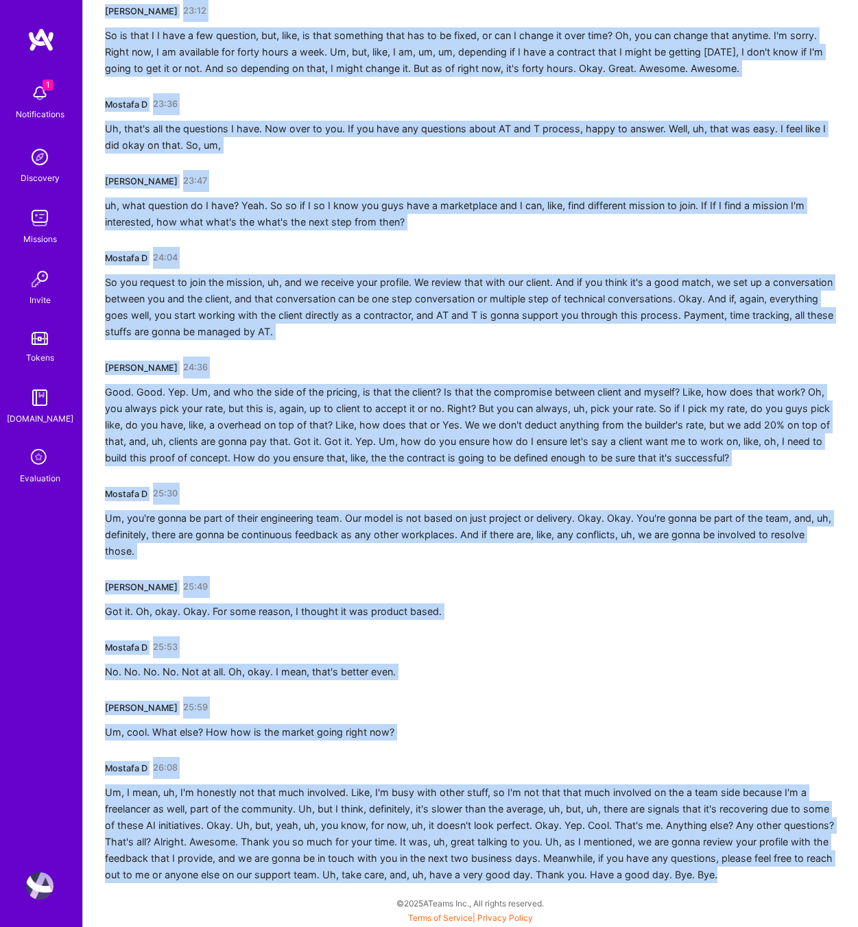
scroll to position [5259, 0]
drag, startPoint x: 106, startPoint y: 243, endPoint x: 857, endPoint y: 927, distance: 1015.8
copy div "Nicolas Cerveaux 00:00 Uh, Mostafa D 00:03 I cannot hear you. Let me see if the…"
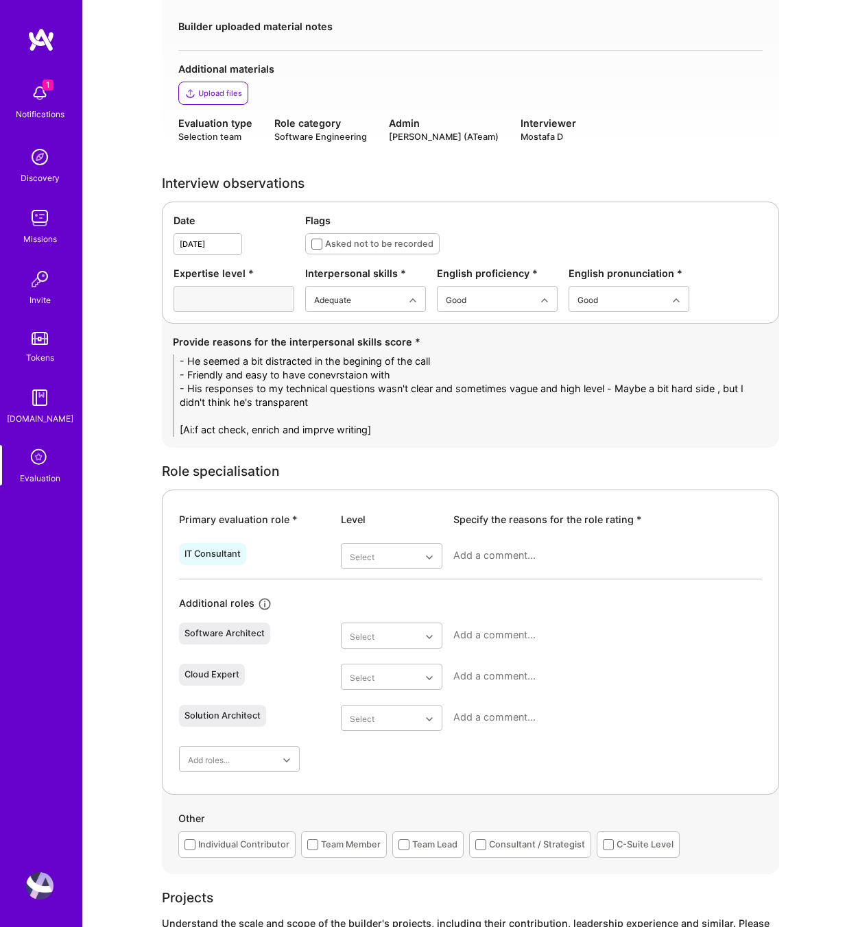
type textarea "- He seemed a bit distracted in the begining of the call - Friendly and easy to…"
click at [476, 549] on textarea at bounding box center [607, 556] width 309 height 14
click at [381, 639] on div "Adequate" at bounding box center [392, 640] width 102 height 25
click at [497, 557] on textarea at bounding box center [607, 556] width 309 height 14
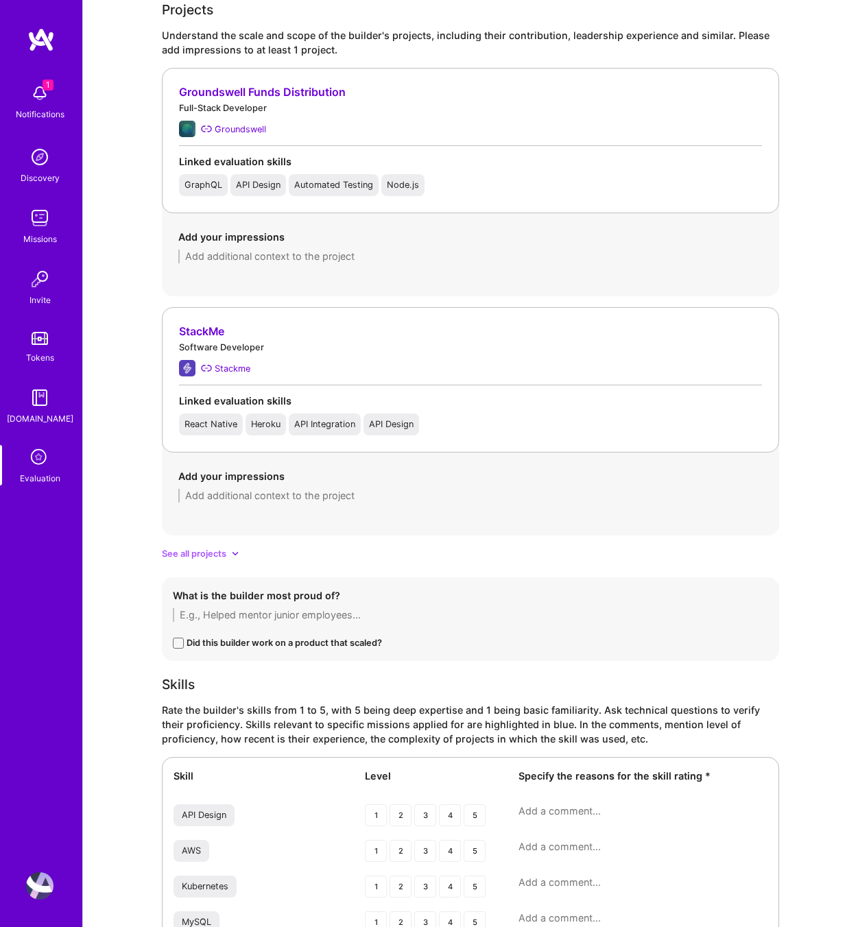
scroll to position [1307, 0]
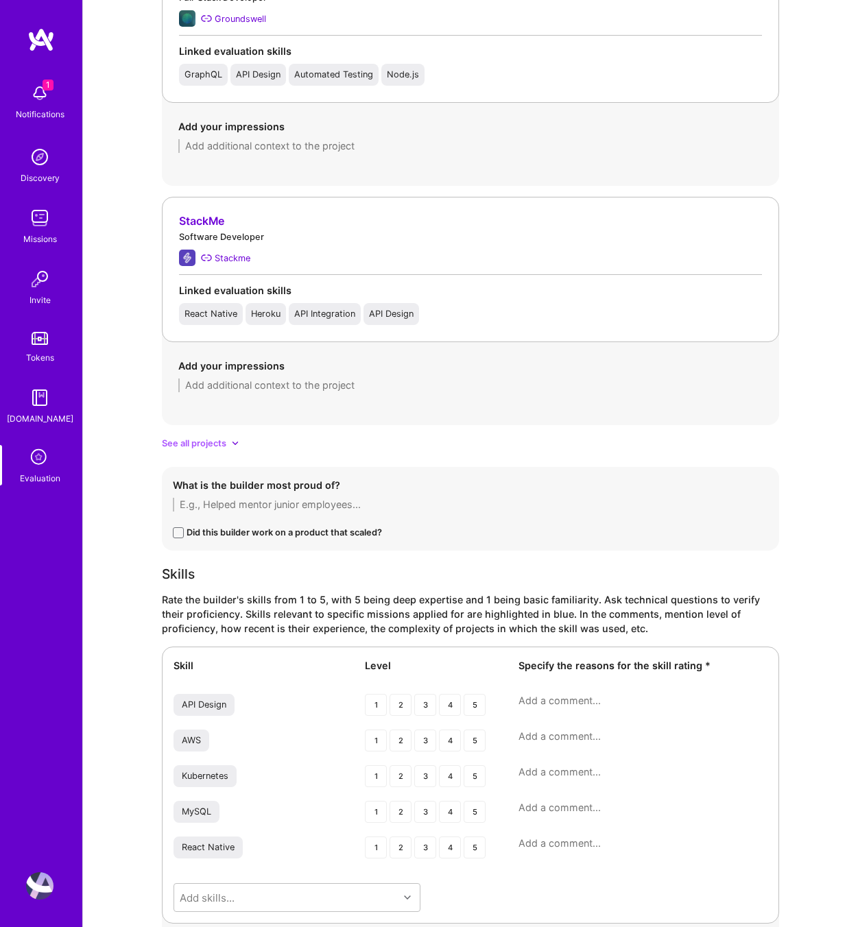
type textarea "I had a debate between good and adequet, considering and his tech stack specifi…"
click at [214, 444] on span "See all projects" at bounding box center [194, 443] width 64 height 14
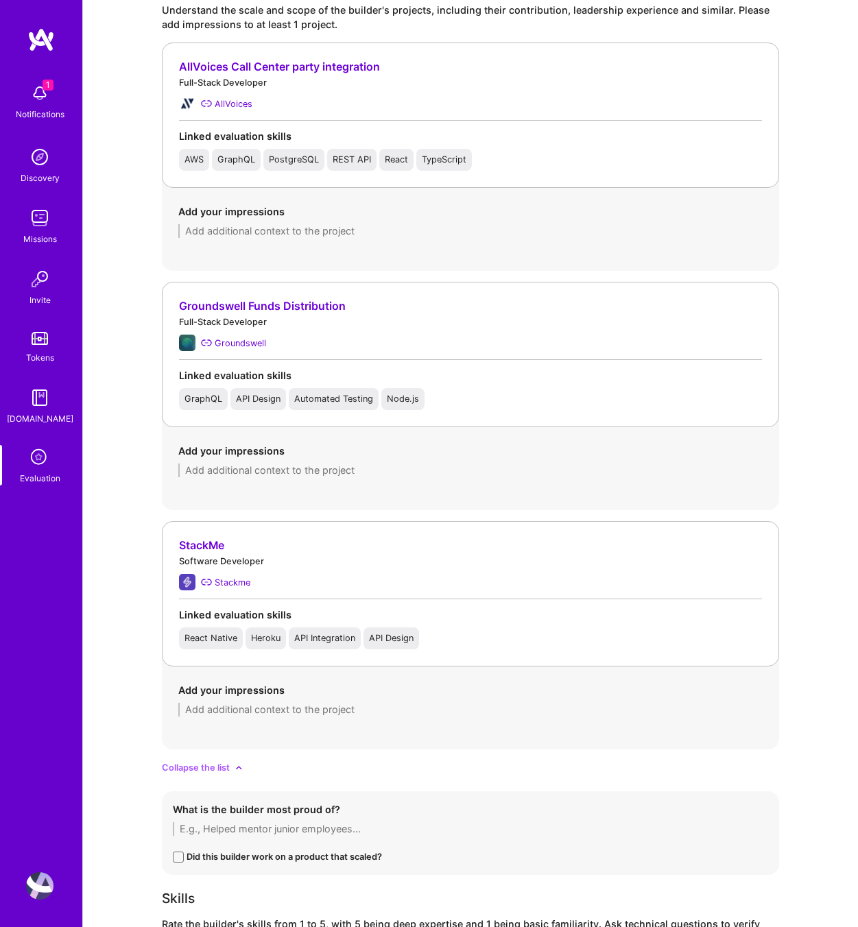
scroll to position [995, 0]
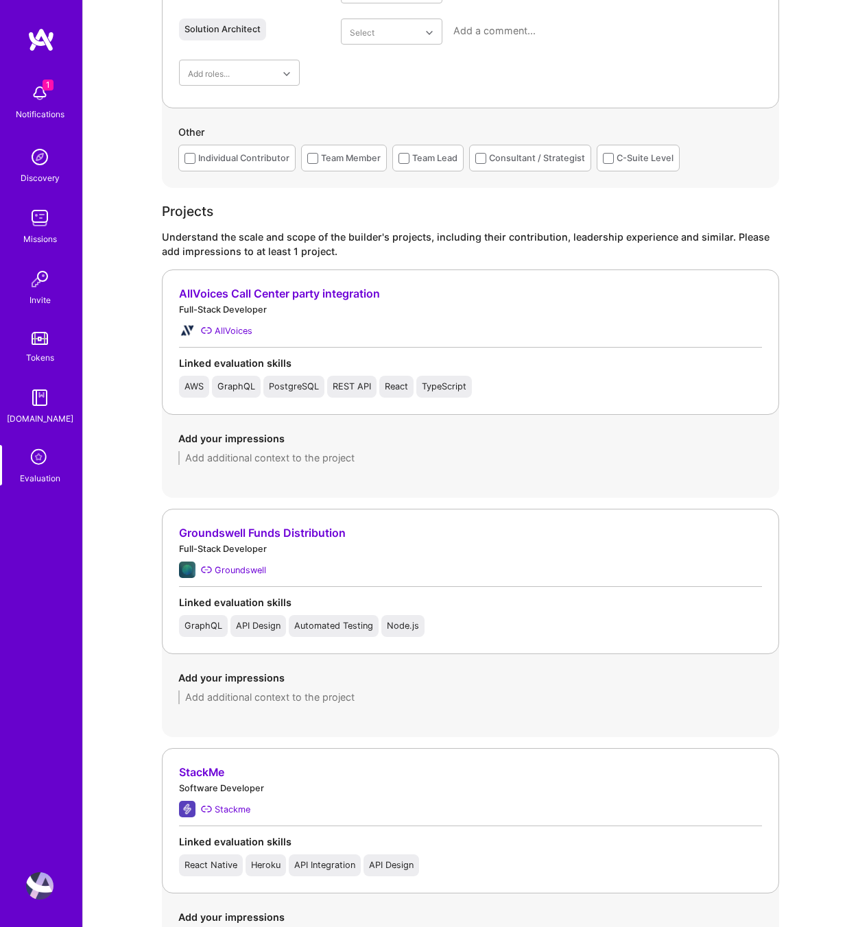
click at [254, 464] on textarea at bounding box center [470, 458] width 584 height 14
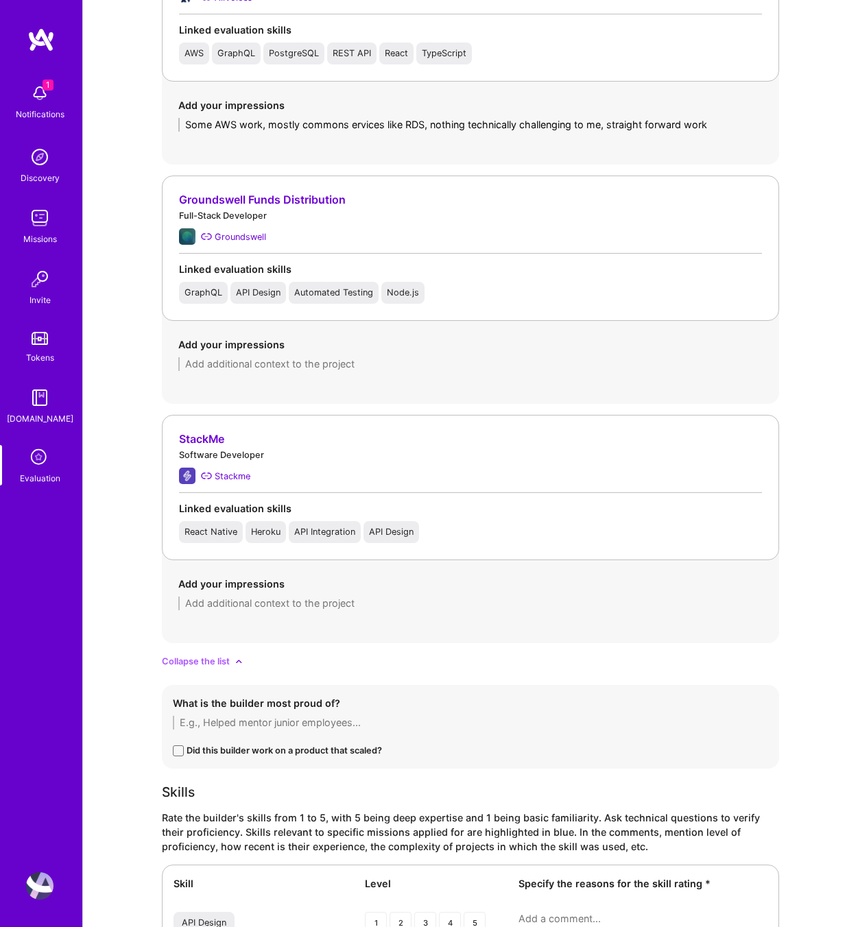
scroll to position [1371, 0]
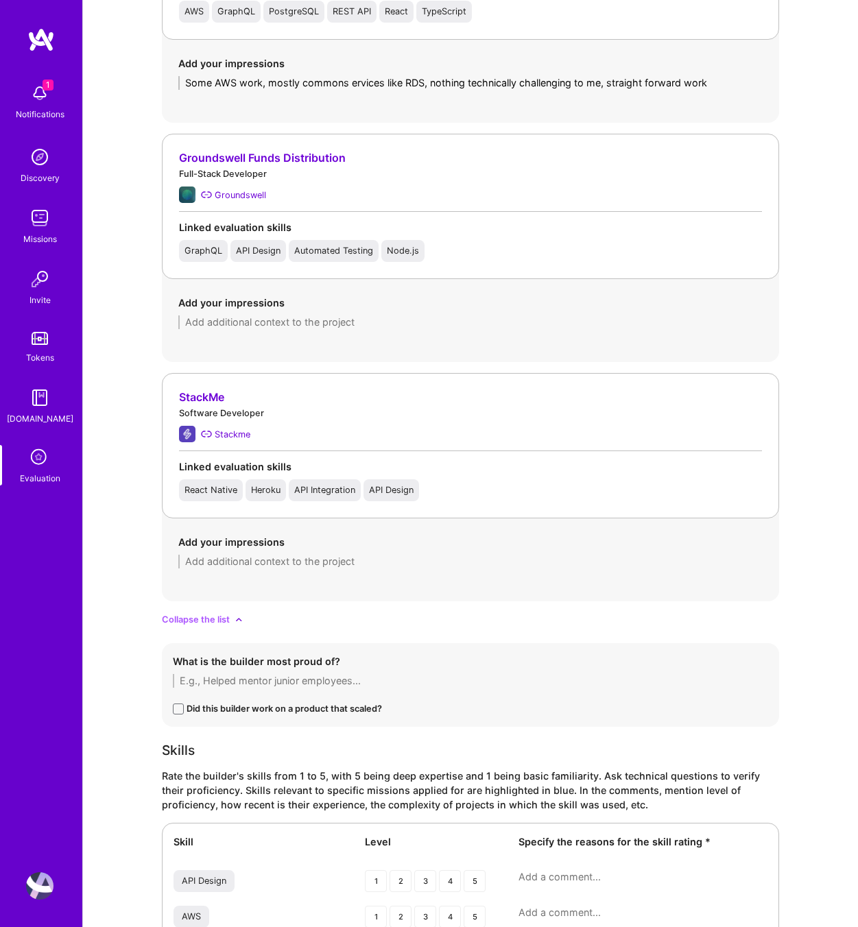
type textarea "Some AWS work, mostly commons ervices like RDS, nothing technically challenging…"
click at [225, 320] on textarea at bounding box center [470, 323] width 584 height 14
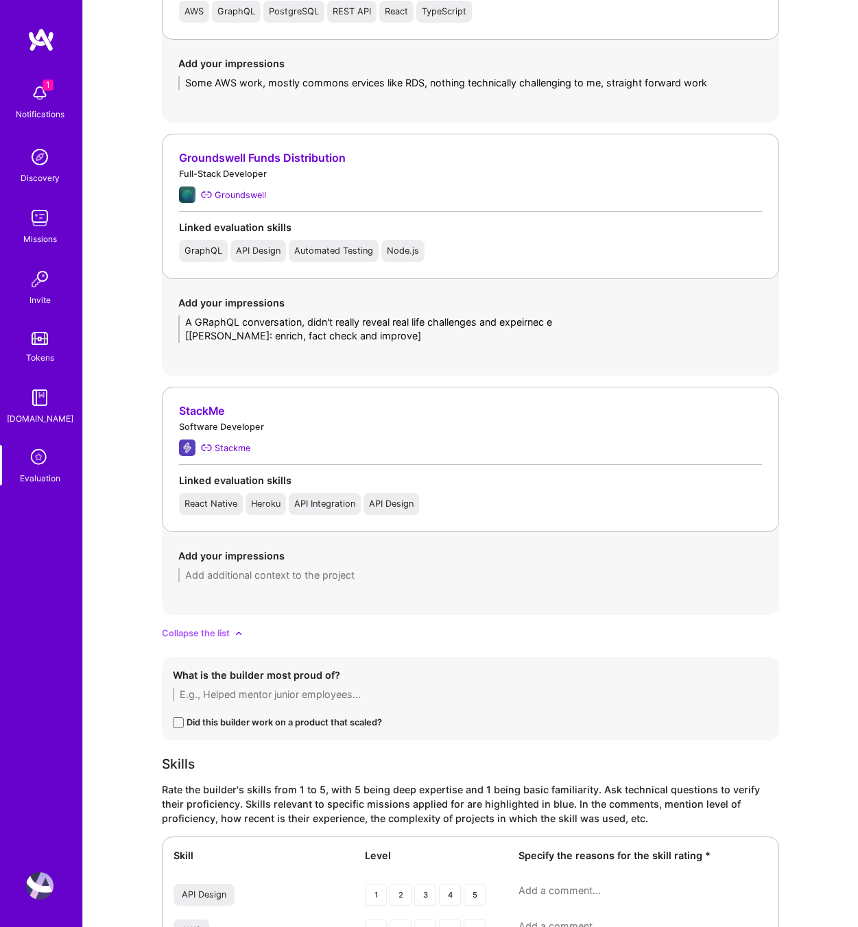
drag, startPoint x: 381, startPoint y: 341, endPoint x: 152, endPoint y: 332, distance: 229.3
click at [152, 332] on div "Evaluation feedback on builder Use this form to document your builder evaluatio…" at bounding box center [470, 168] width 775 height 3079
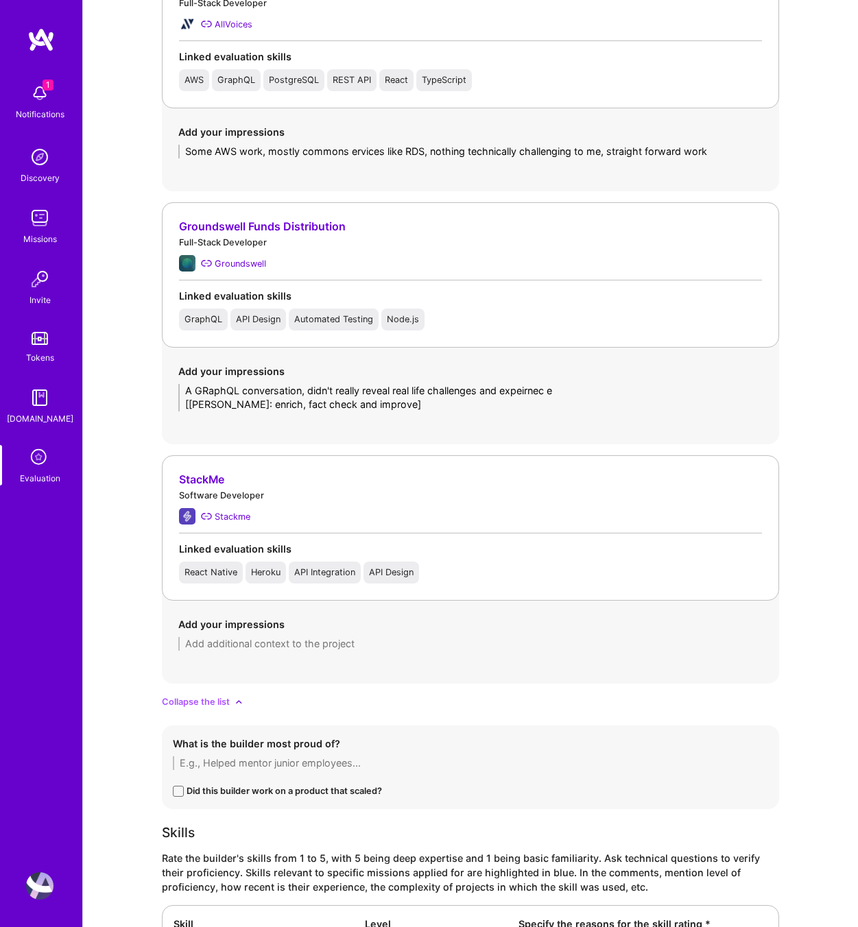
scroll to position [1298, 0]
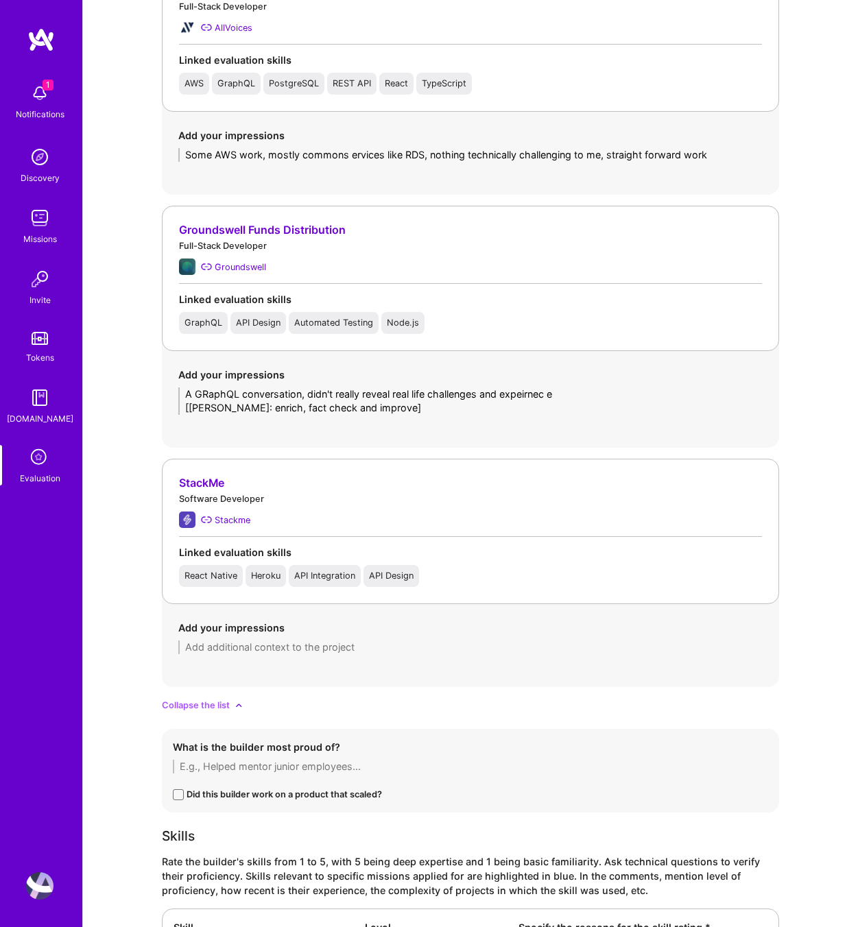
type textarea "A GRaphQL conversation, didn't really reveal real life challenges and expeirnec…"
click at [731, 158] on textarea "Some AWS work, mostly commons ervices like RDS, nothing technically challenging…" at bounding box center [470, 155] width 584 height 14
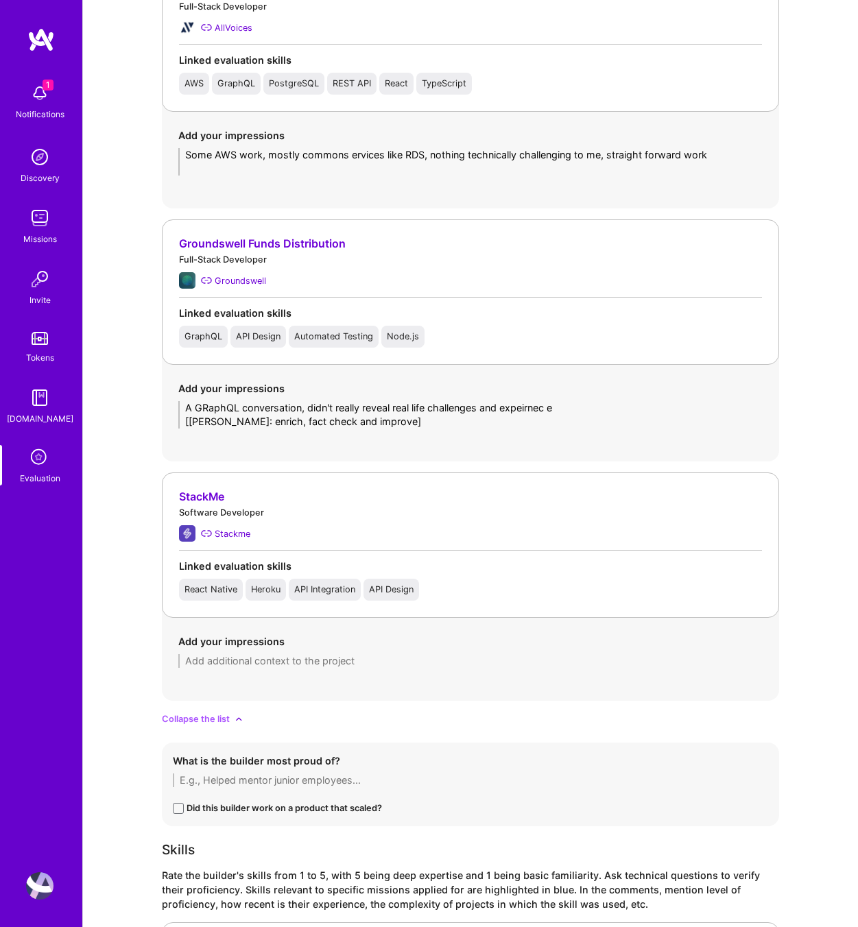
paste textarea "[Ai: enrich, fact check and improve]"
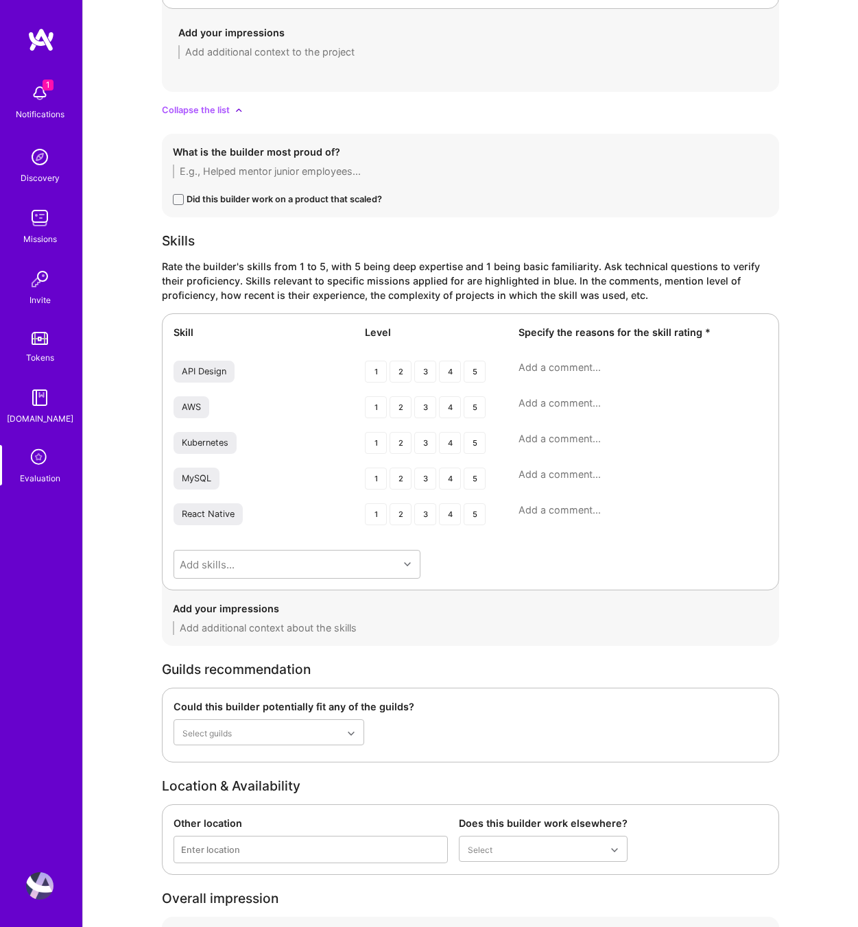
scroll to position [2019, 0]
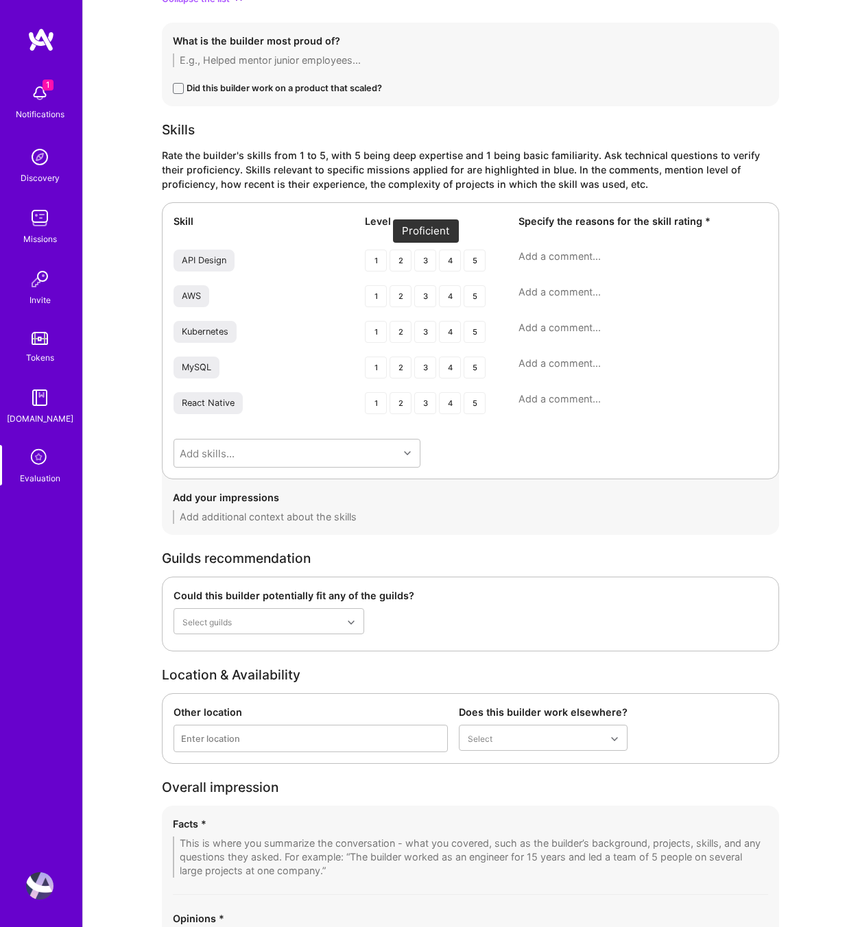
type textarea "Some AWS work, mostly commons ervices like RDS, nothing technically challenging…"
click at [431, 261] on div "3" at bounding box center [425, 261] width 22 height 22
click at [430, 300] on div "3" at bounding box center [425, 296] width 22 height 22
click at [426, 330] on div "3" at bounding box center [425, 332] width 22 height 22
click at [430, 365] on div "3" at bounding box center [425, 368] width 22 height 22
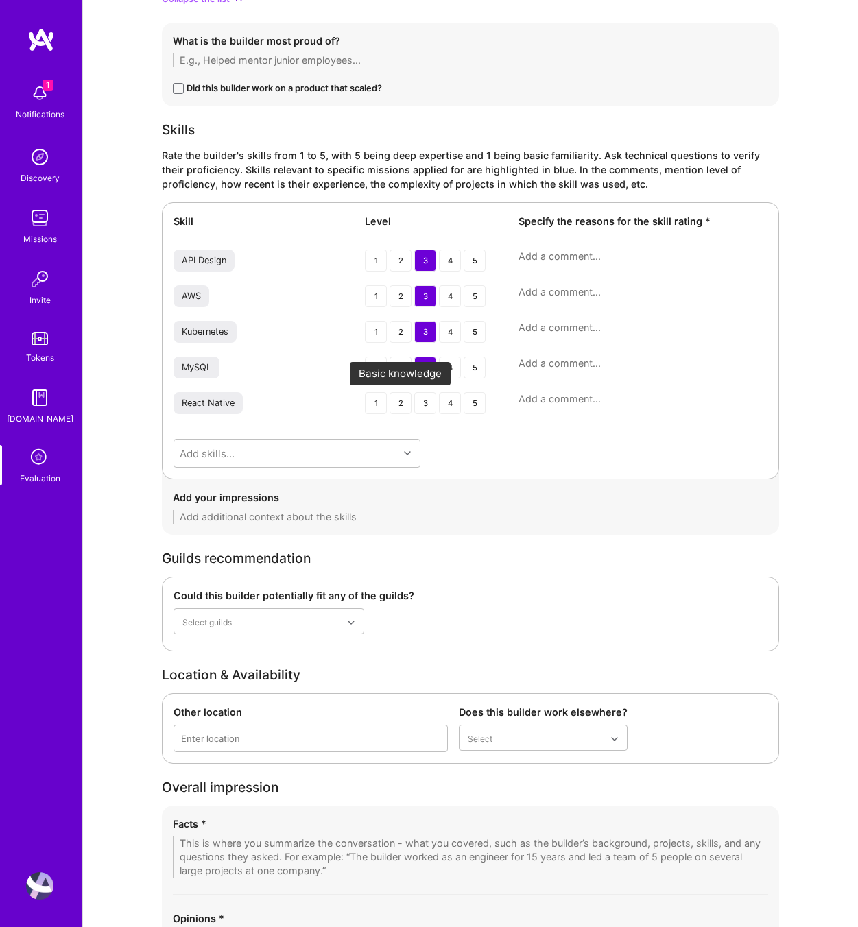
click at [392, 406] on div "2" at bounding box center [401, 403] width 22 height 22
click at [534, 264] on div "API Design 1 2 3 4 5" at bounding box center [471, 262] width 594 height 25
click at [534, 254] on textarea at bounding box center [643, 257] width 249 height 14
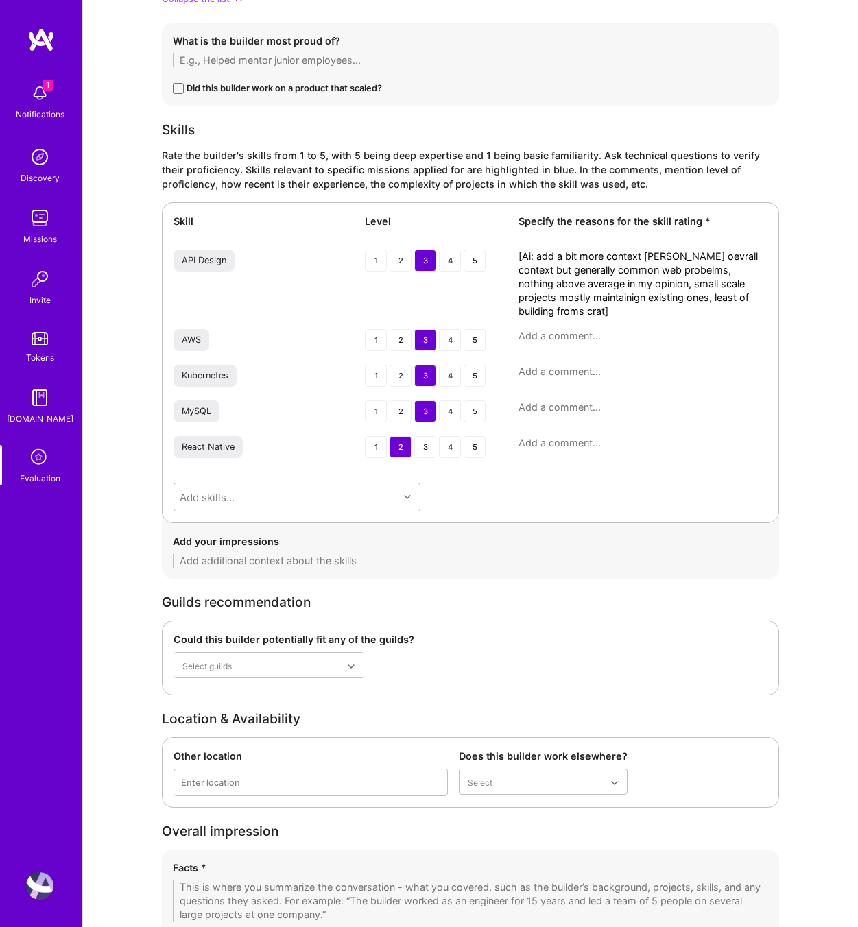
scroll to position [0, 0]
type textarea "[Ai: add a bit more context abse don oevrall context but generally common web p…"
click at [615, 343] on div "AWS 1 2 3 4 5" at bounding box center [471, 341] width 594 height 25
click at [617, 335] on textarea at bounding box center [643, 336] width 249 height 14
paste textarea "[Ai: add a bit more context abse don oevrall context but generally common web p…"
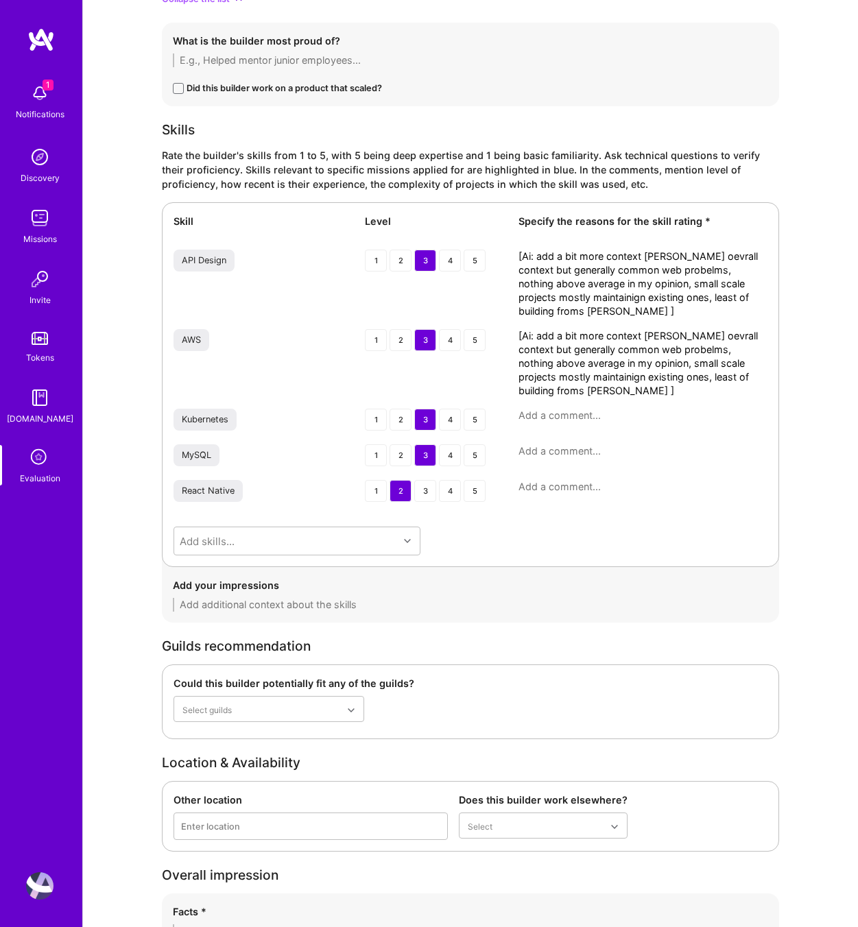
type textarea "[Ai: add a bit more context abse don oevrall context but generally common web p…"
click at [604, 415] on textarea at bounding box center [643, 416] width 249 height 14
paste textarea "[Ai: add a bit more context abse don oevrall context but generally common web p…"
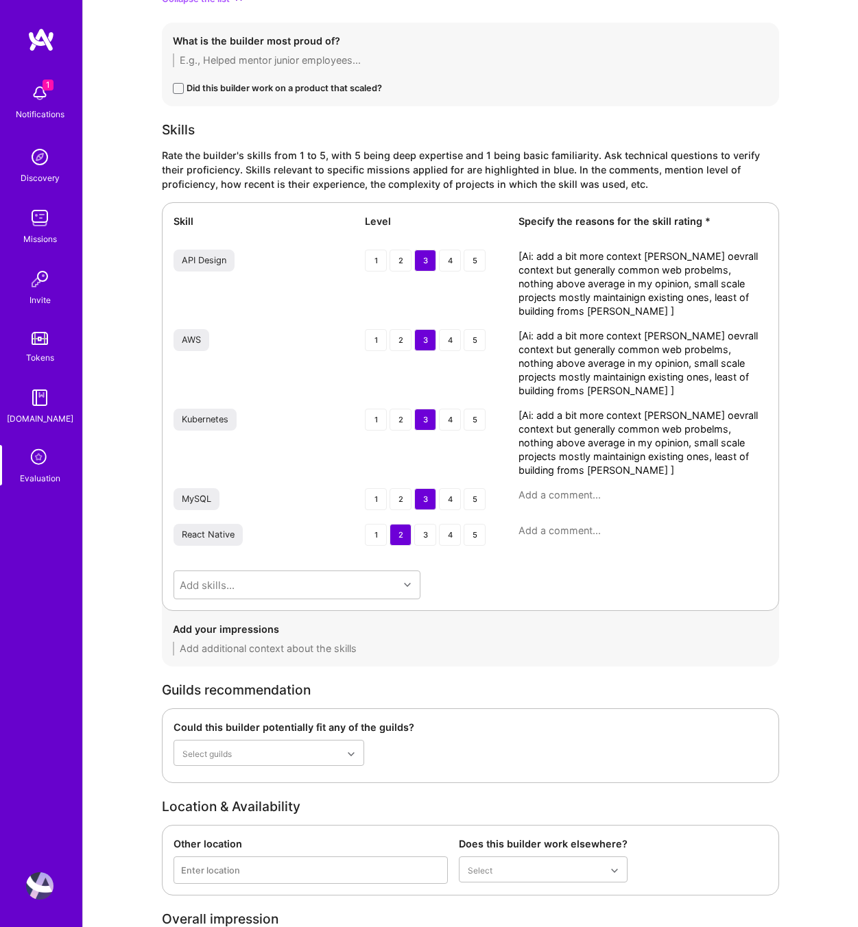
type textarea "[Ai: add a bit more context abse don oevrall context but generally common web p…"
click at [597, 495] on textarea at bounding box center [643, 495] width 249 height 14
paste textarea "[Ai: add a bit more context abse don oevrall context but generally common web p…"
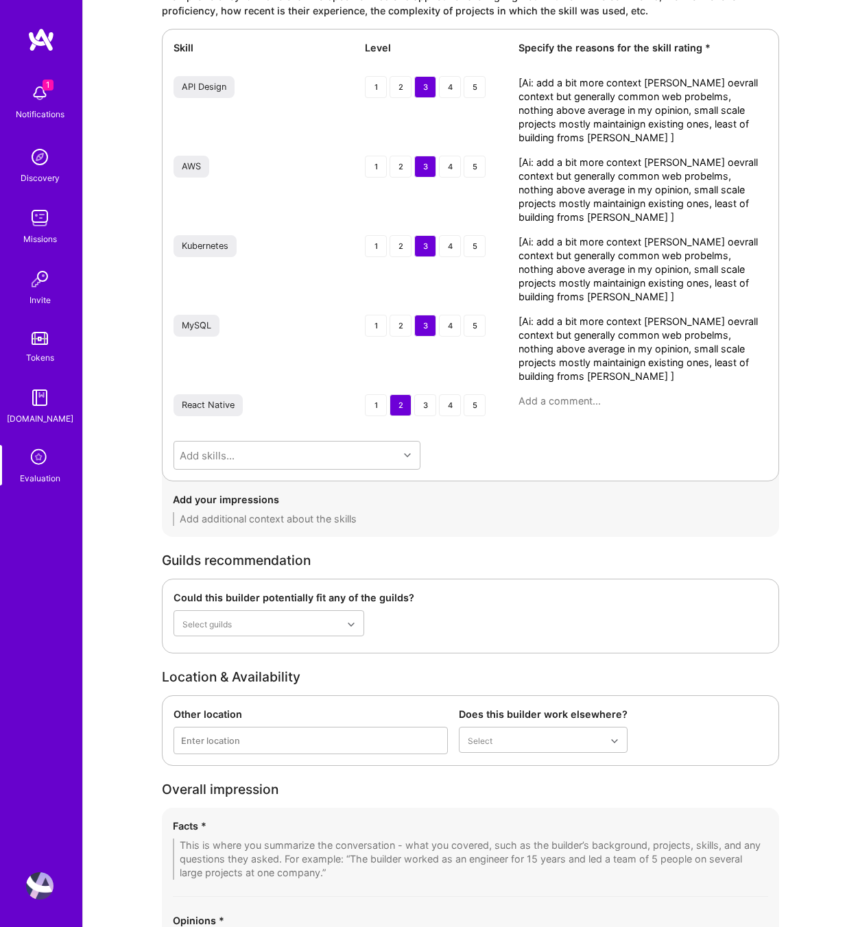
scroll to position [2358, 0]
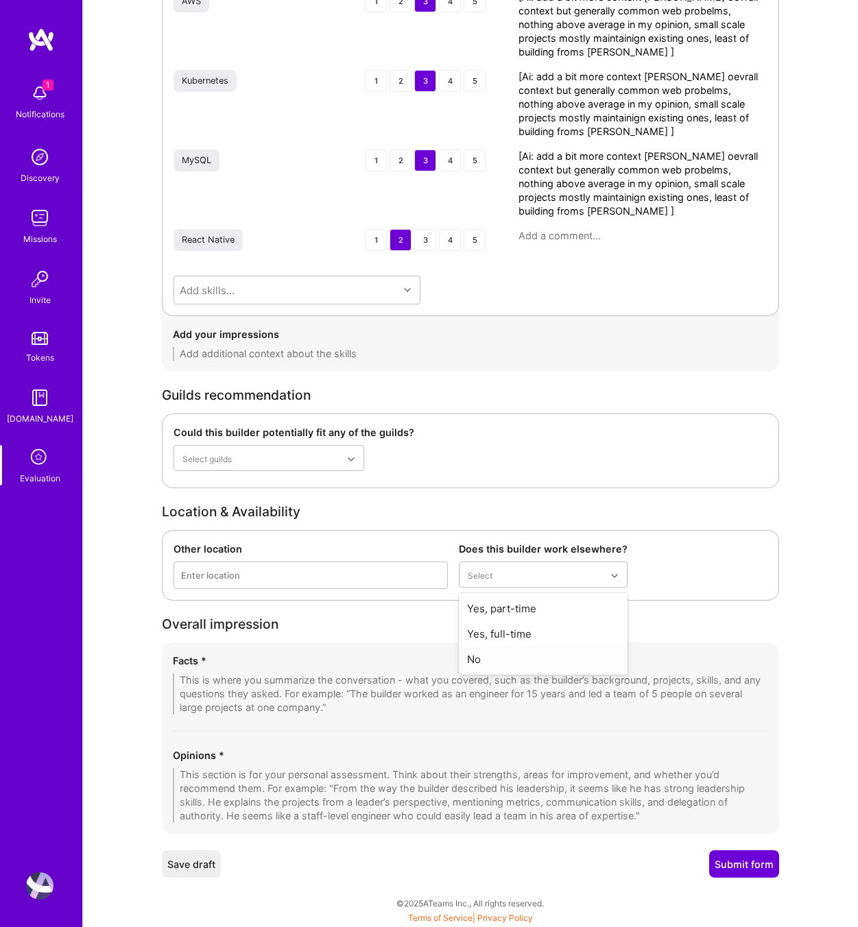
type textarea "[Ai: add a bit more context abse don oevrall context but generally common web p…"
click at [506, 666] on div "No" at bounding box center [543, 659] width 169 height 25
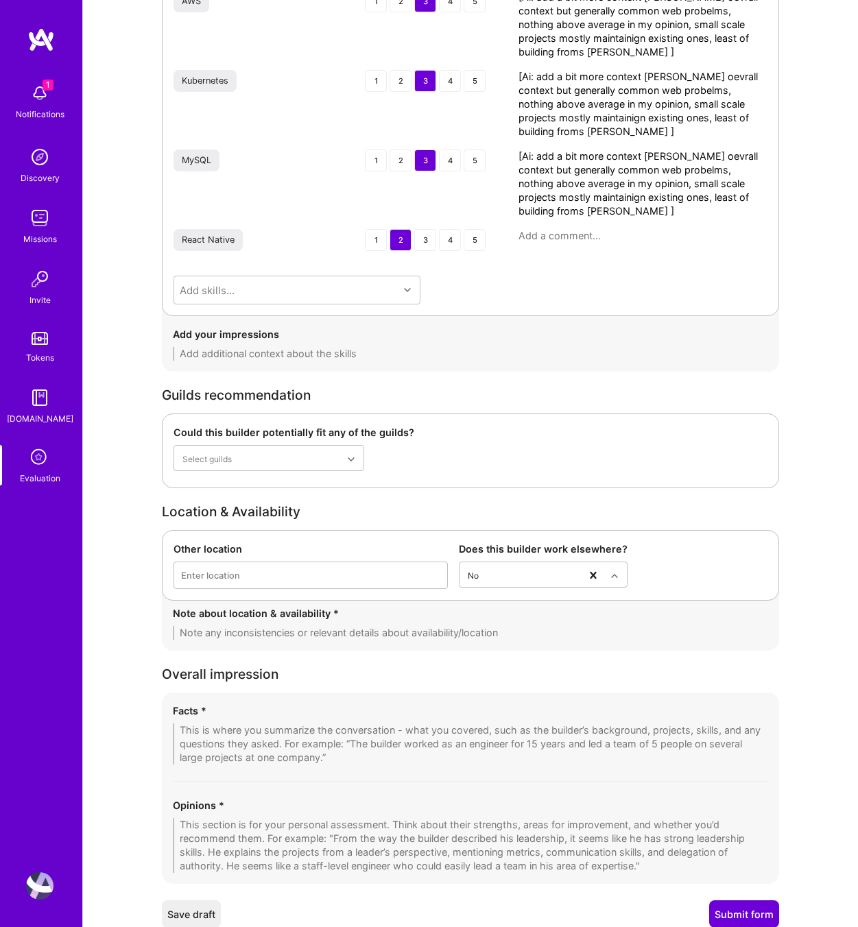
click at [305, 636] on div "Note about location & availability *" at bounding box center [470, 628] width 617 height 45
click at [305, 635] on textarea at bounding box center [470, 633] width 595 height 14
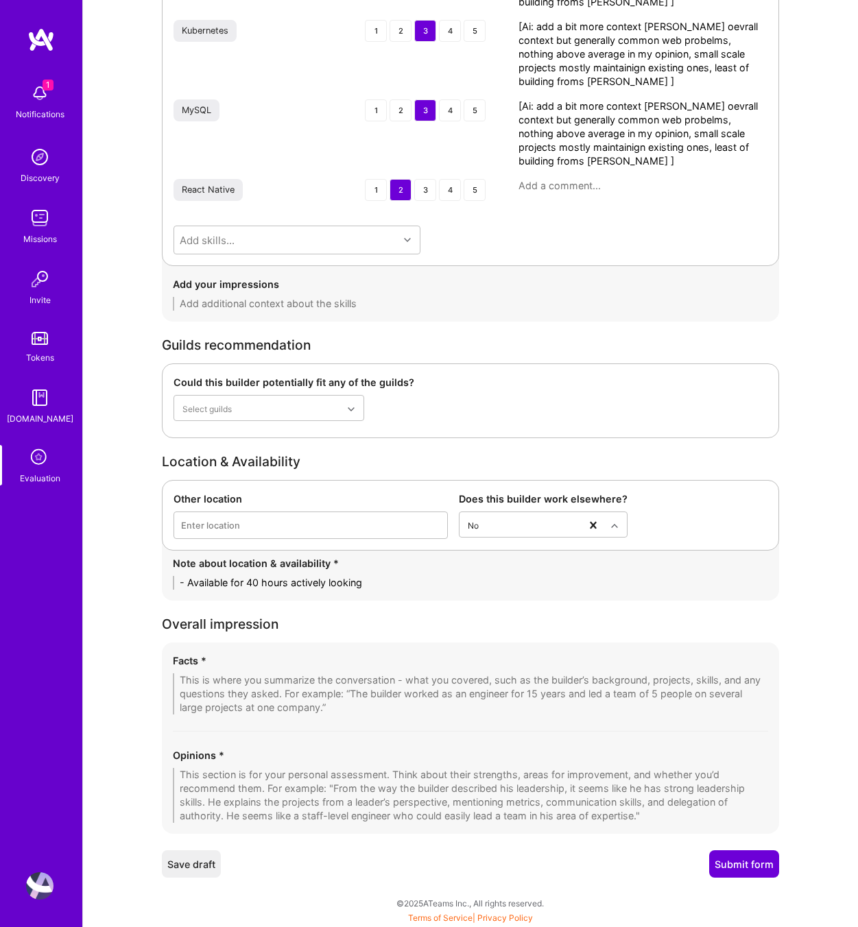
type textarea "- Available for 40 hours actively looking"
click at [293, 788] on textarea at bounding box center [470, 795] width 595 height 55
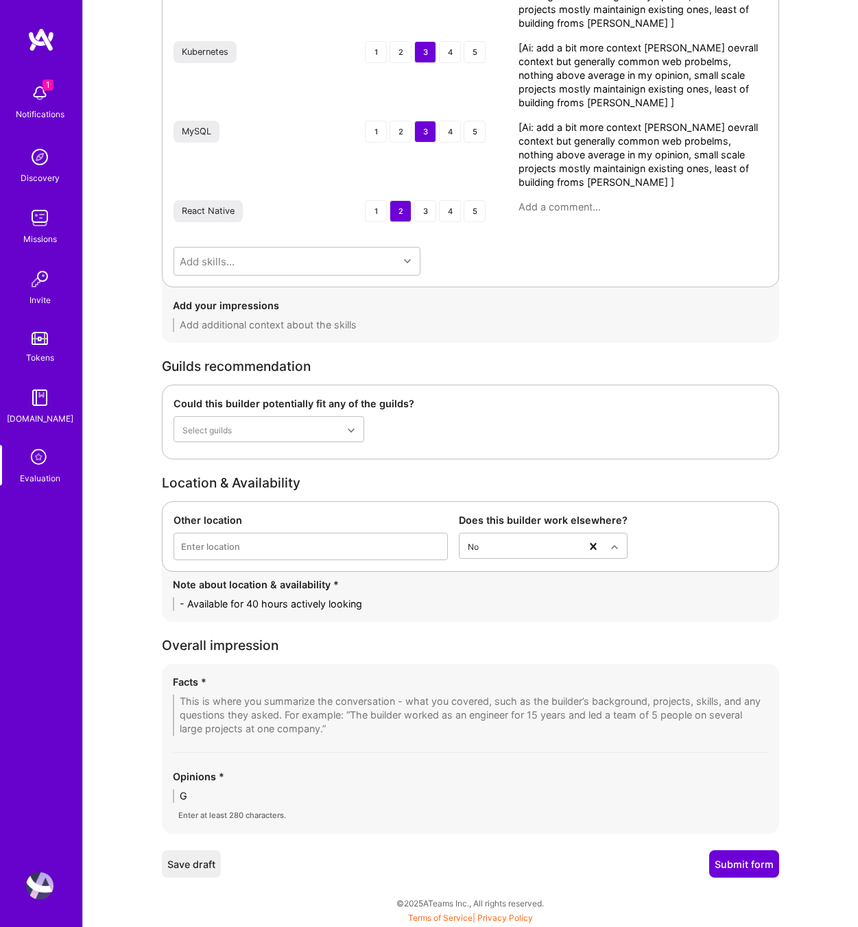
scroll to position [2386, 0]
type textarea "Good engineer, mosly frontend I'd say"
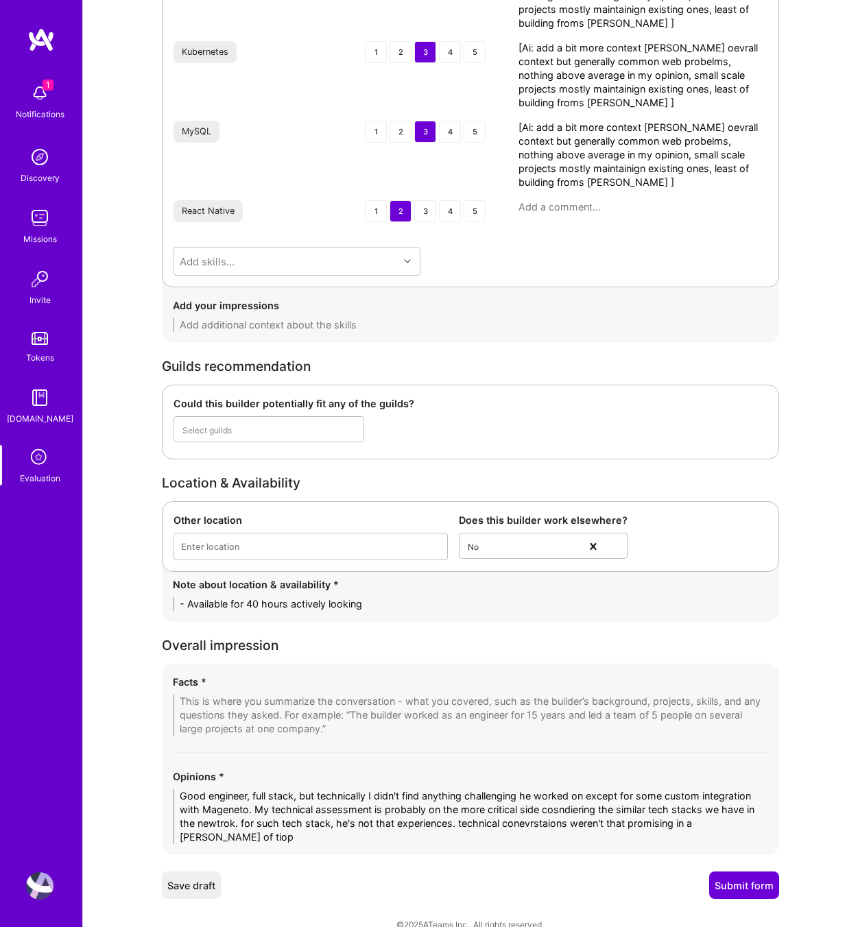
scroll to position [0, 0]
type textarea "Good engineer, full stack, but technically I didn't find anything challenging h…"
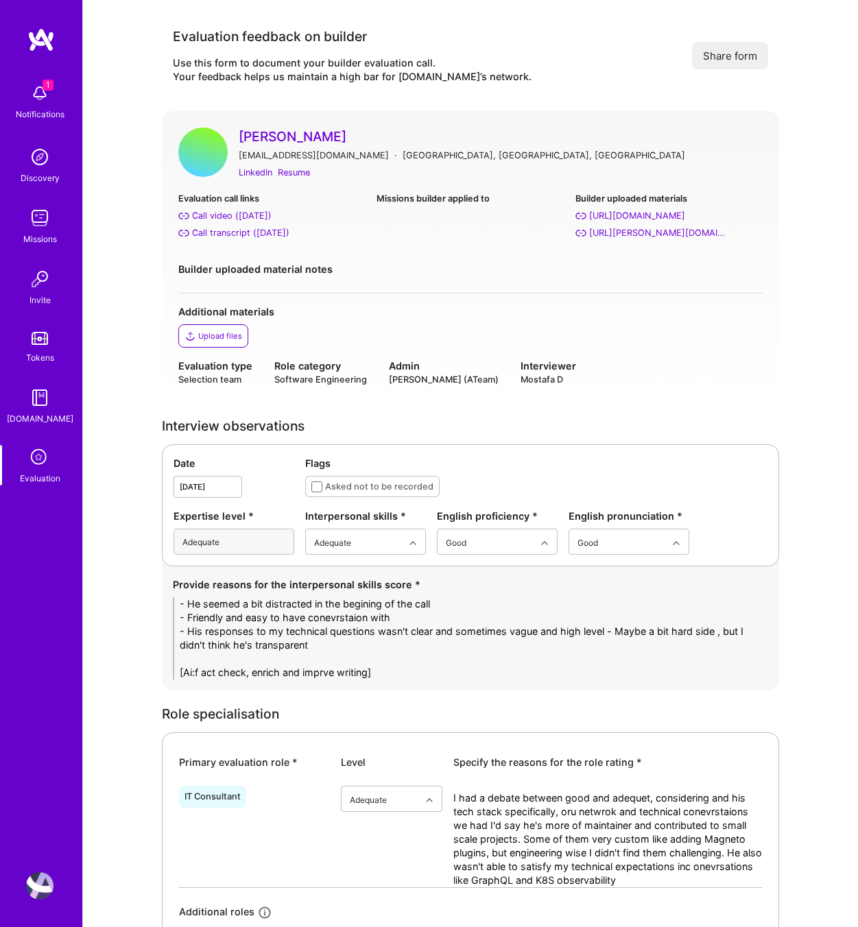
type textarea "Good engineer, full stack, but technically I didn't find anything challenging h…"
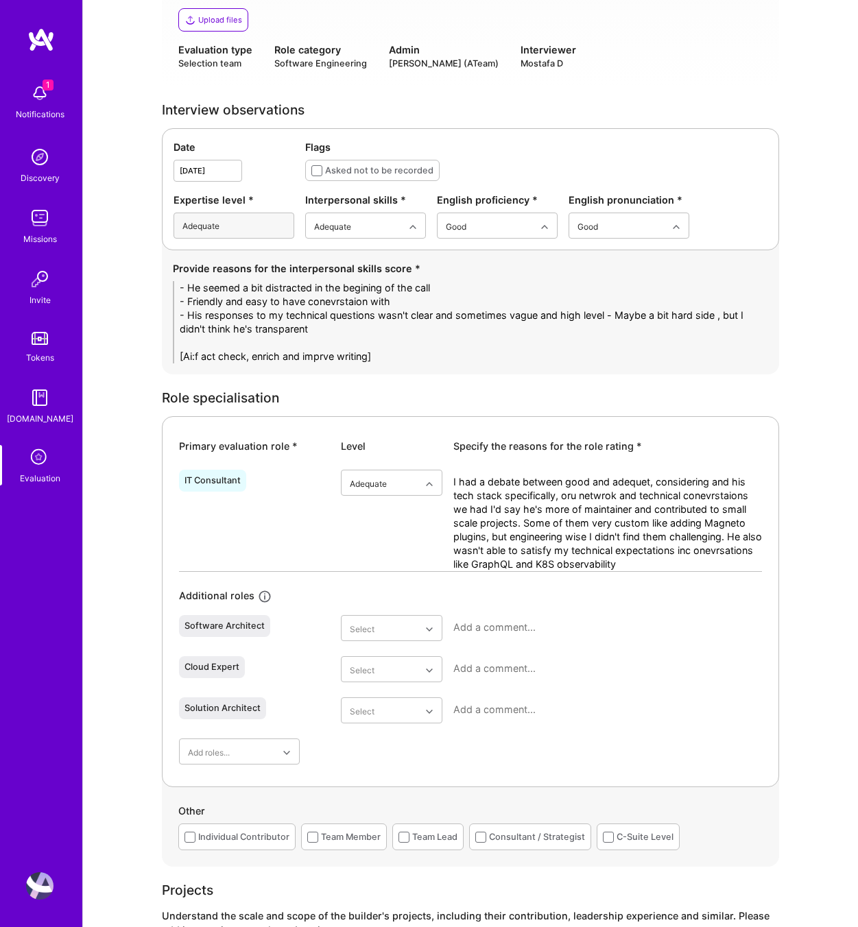
scroll to position [447, 0]
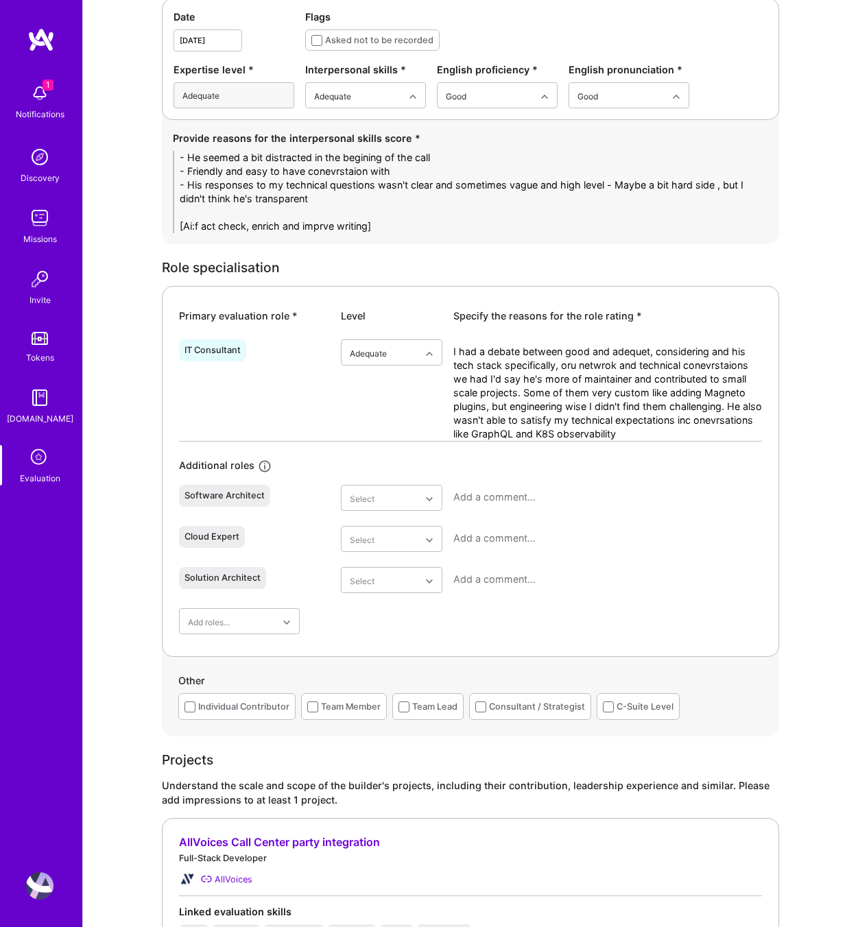
drag, startPoint x: 317, startPoint y: 221, endPoint x: 100, endPoint y: 131, distance: 234.6
paste textarea "• Appeared slightly distracted at the start of the call but remained engaged th…"
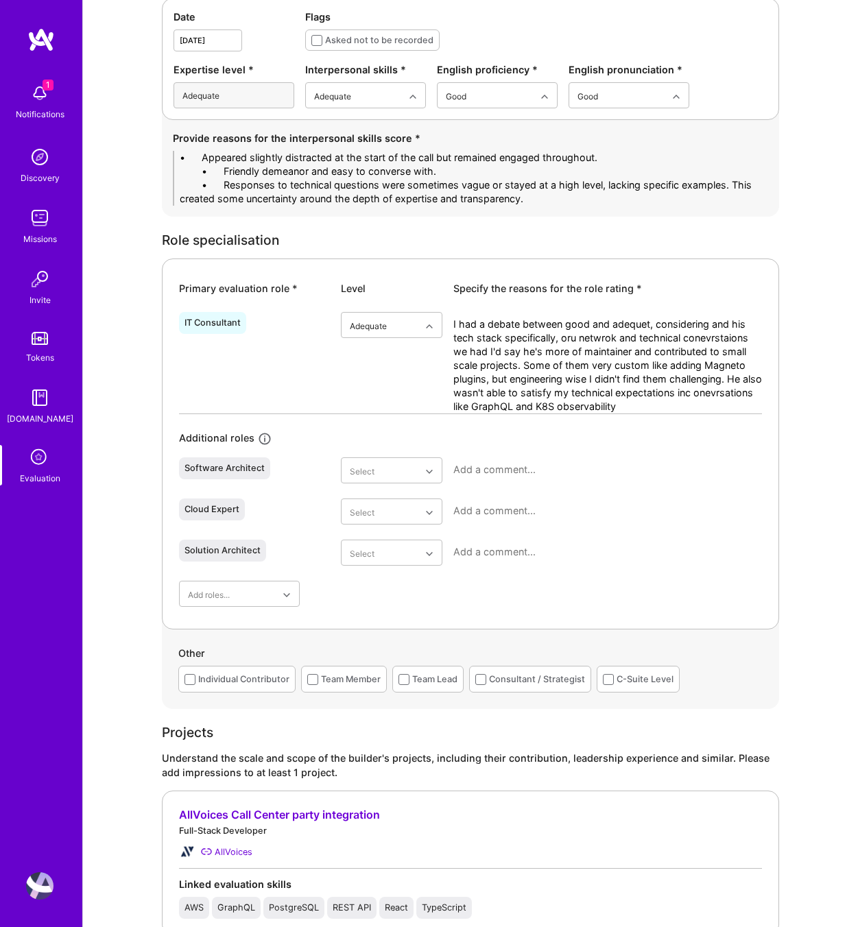
drag, startPoint x: 223, startPoint y: 158, endPoint x: 119, endPoint y: 154, distance: 103.6
type textarea "- Appeared slightly distracted at the start of the call but remained engaged th…"
drag, startPoint x: 695, startPoint y: 403, endPoint x: 442, endPoint y: 324, distance: 264.7
click at [442, 324] on div "IT Consultant option Adequate, selected. Select is focused ,type to refine list…" at bounding box center [470, 360] width 583 height 107
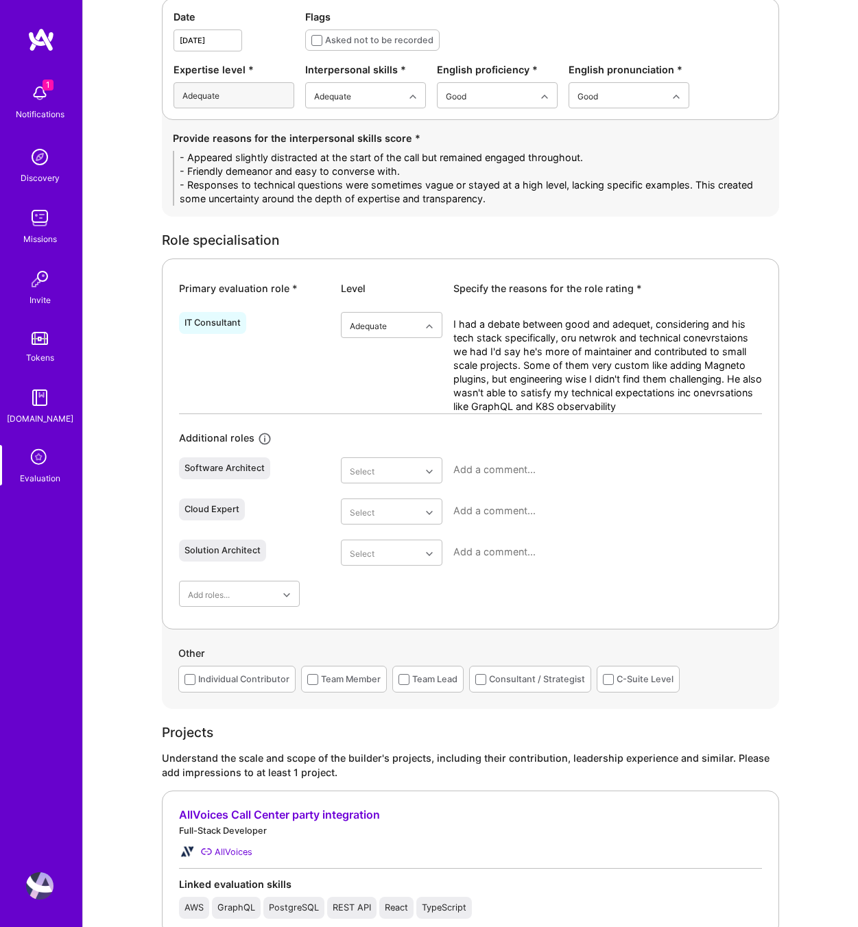
paste textarea "debated between “Good” and “Adequate,” but based on his tech stack and our tech…"
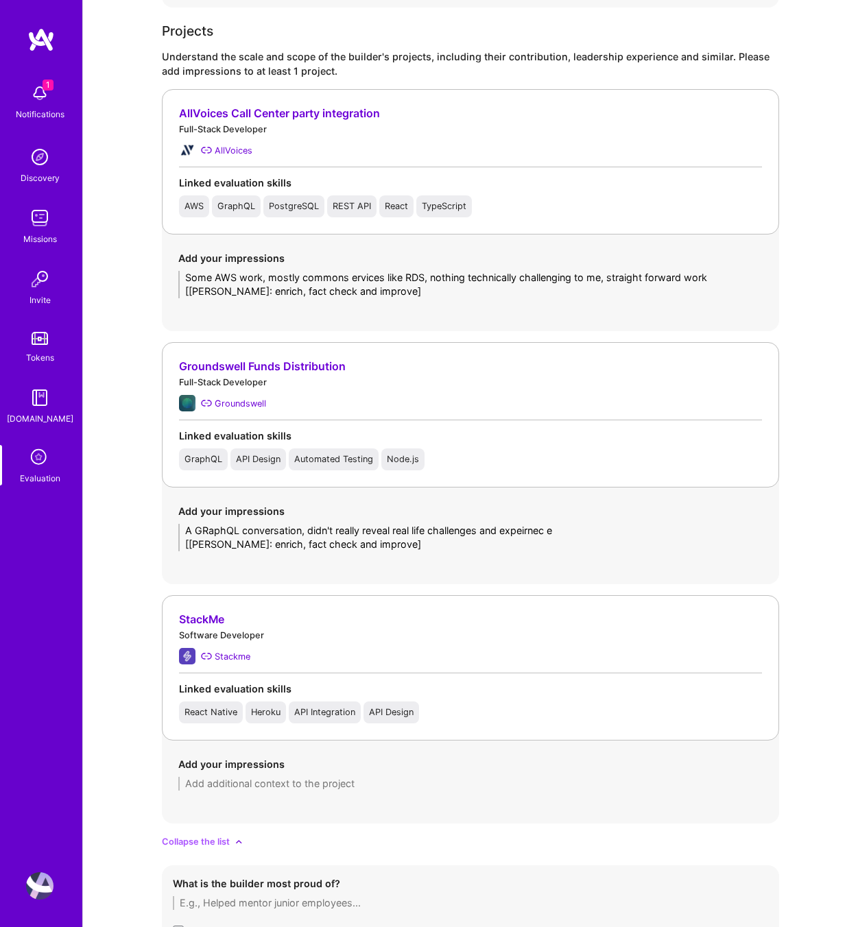
scroll to position [1163, 0]
type textarea "I debated between “Good” and “Adequate,” but based on his tech stack and our te…"
drag, startPoint x: 375, startPoint y: 283, endPoint x: 121, endPoint y: 268, distance: 254.2
click at [121, 268] on div "Evaluation feedback on builder Use this form to document your builder evaluatio…" at bounding box center [470, 489] width 775 height 3305
drag, startPoint x: 384, startPoint y: 296, endPoint x: 93, endPoint y: 269, distance: 292.8
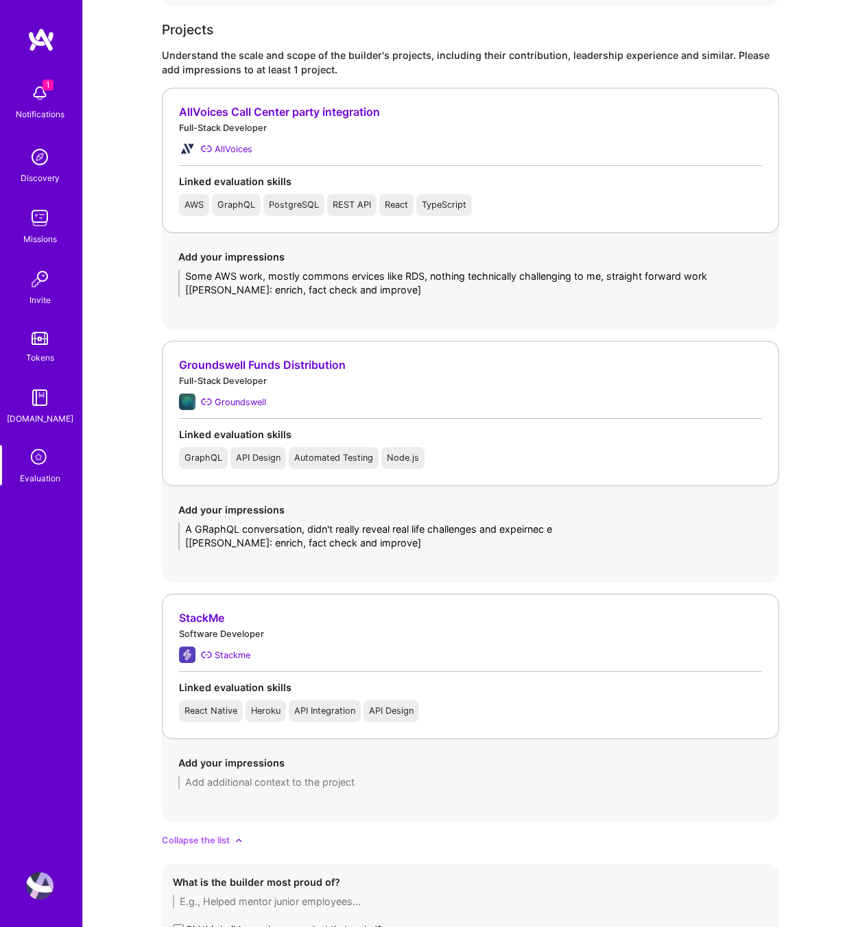
click at [93, 269] on div "Evaluation feedback on builder Use this form to document your builder evaluatio…" at bounding box center [470, 489] width 775 height 3305
paste textarea "Work involved standard AWS services, primarily common components like RDS, S3, …"
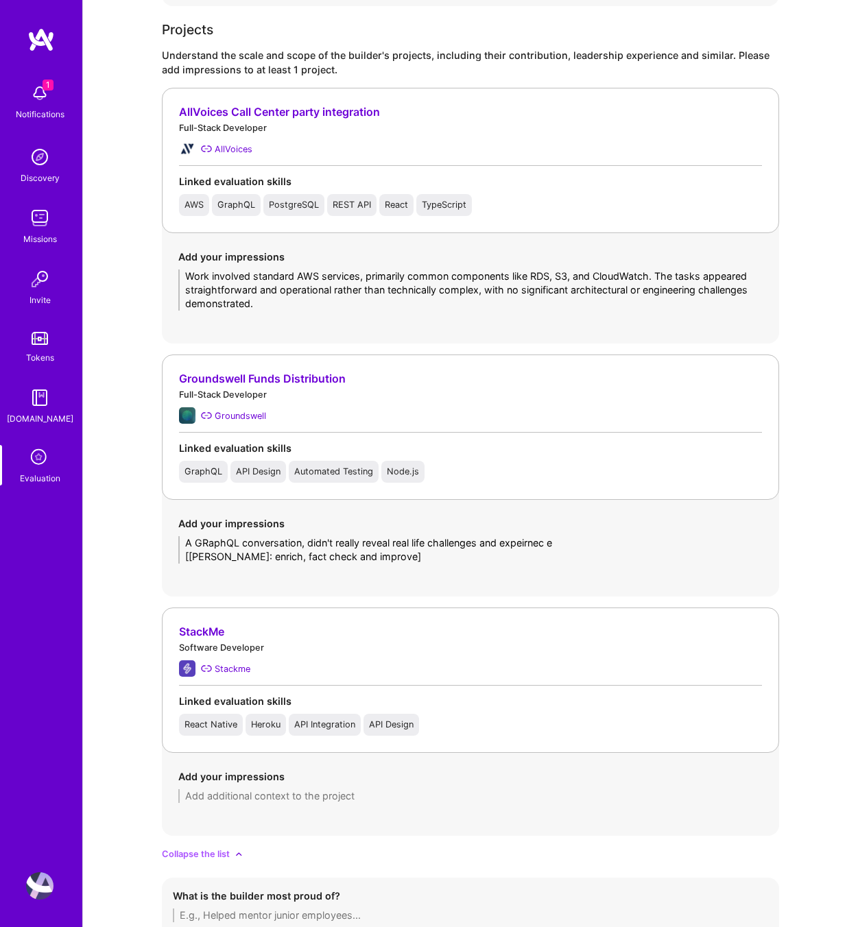
type textarea "Work involved standard AWS services, primarily common components like RDS, S3, …"
drag, startPoint x: 367, startPoint y: 558, endPoint x: 112, endPoint y: 531, distance: 255.9
click at [112, 531] on div "Evaluation feedback on builder Use this form to document your builder evaluatio…" at bounding box center [470, 496] width 775 height 3319
paste textarea "In our discussion on GraphQL, the examples provided did not illustrate substant…"
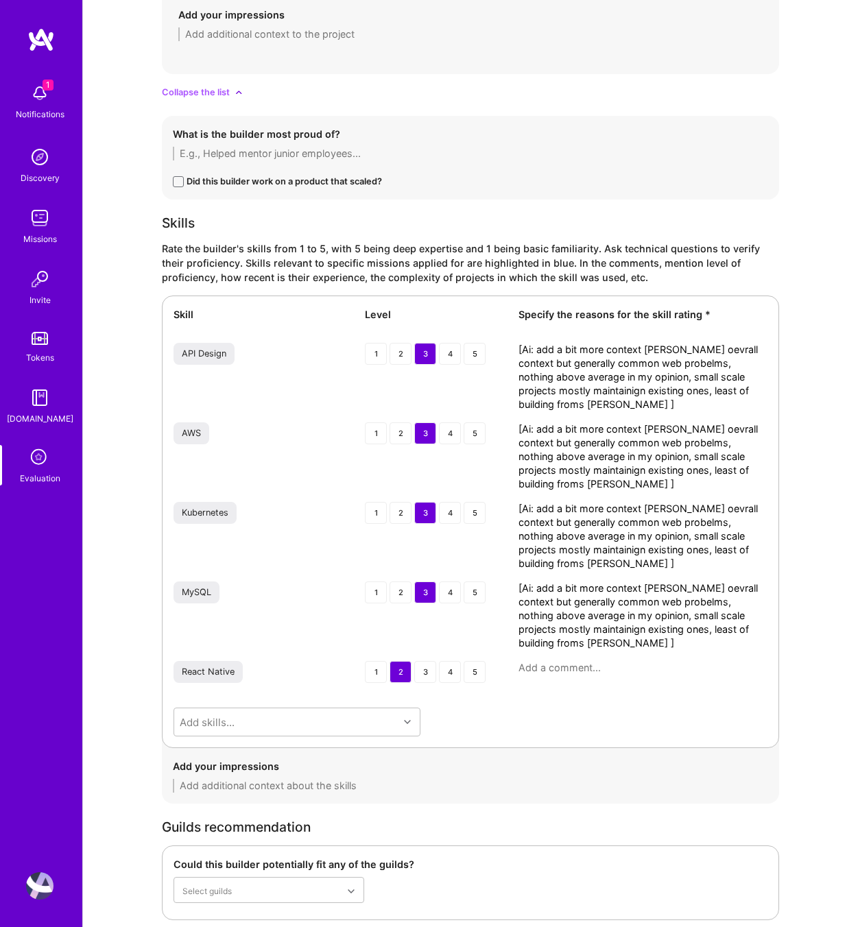
scroll to position [1941, 0]
type textarea "In our discussion on GraphQL, the examples provided did not illustrate substant…"
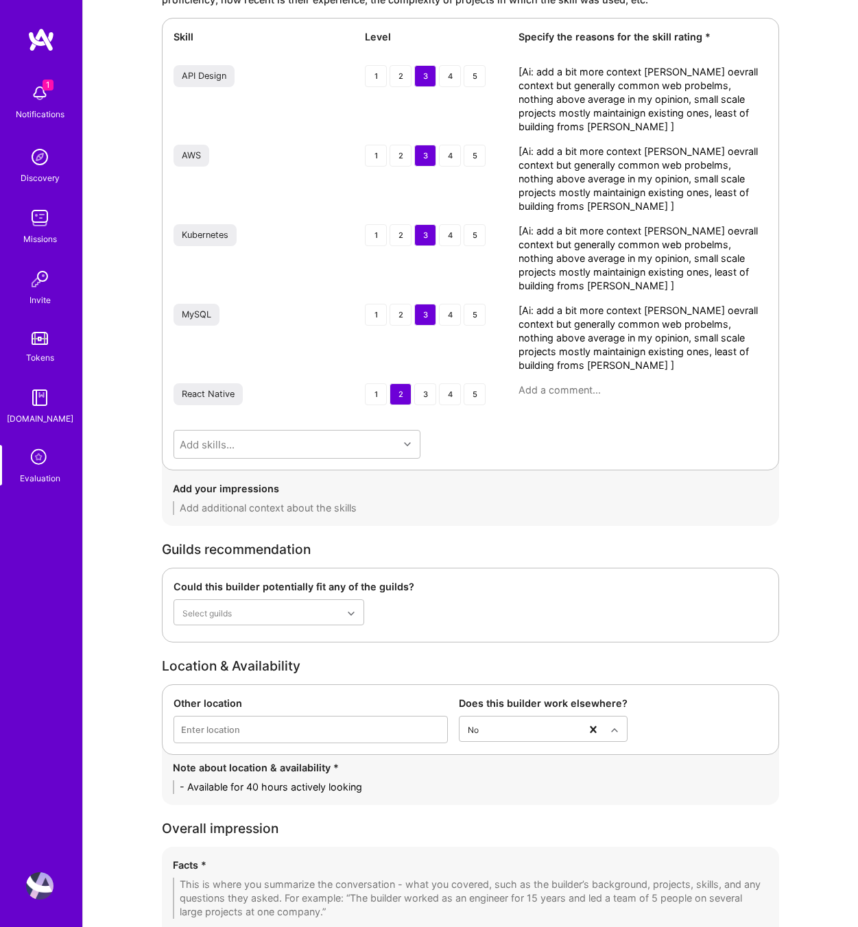
scroll to position [2421, 0]
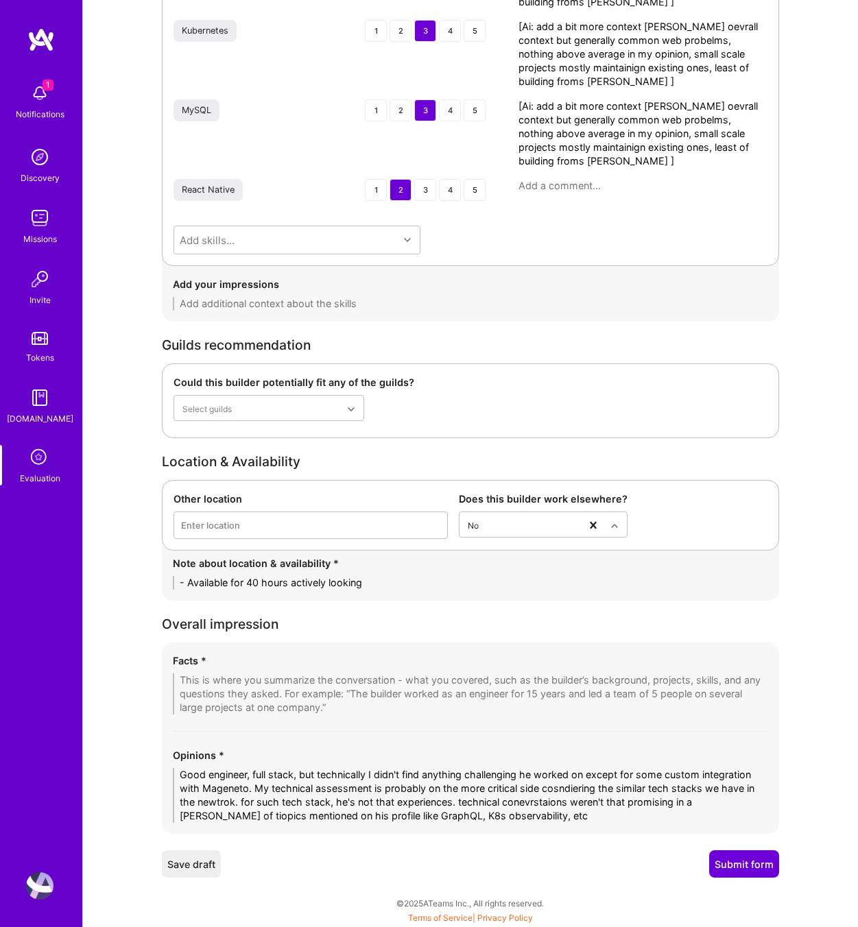
click at [353, 701] on textarea at bounding box center [470, 694] width 595 height 41
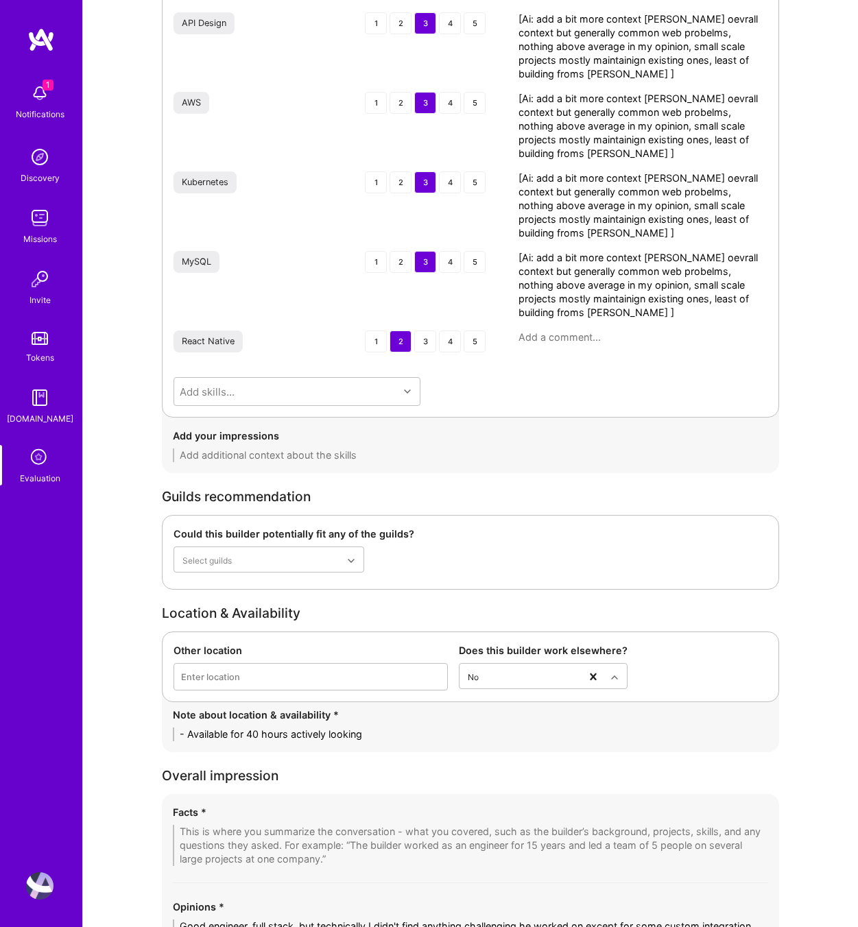
scroll to position [2083, 0]
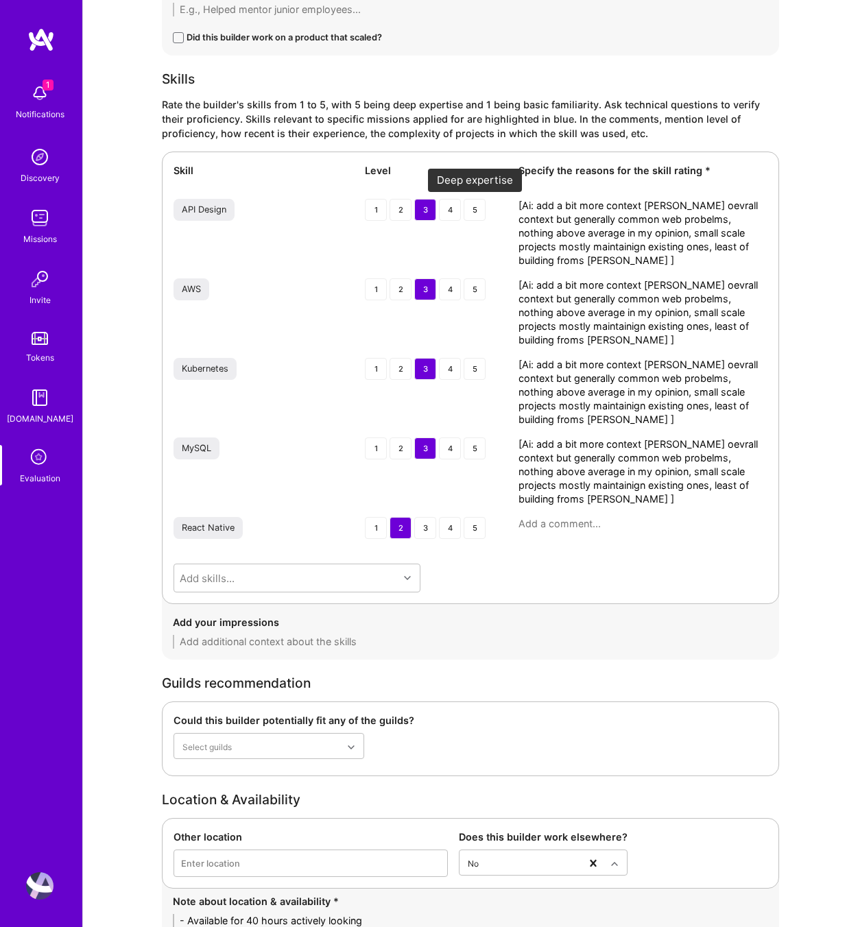
drag, startPoint x: 569, startPoint y: 259, endPoint x: 477, endPoint y: 195, distance: 111.5
click at [477, 195] on div "Skill Level Specify the reasons for the skill rating * API Design 1 2 3 4 5 [Ai…" at bounding box center [470, 378] width 617 height 453
paste textarea "Demonstrated awareness of API design principles but examples were mostly standa…"
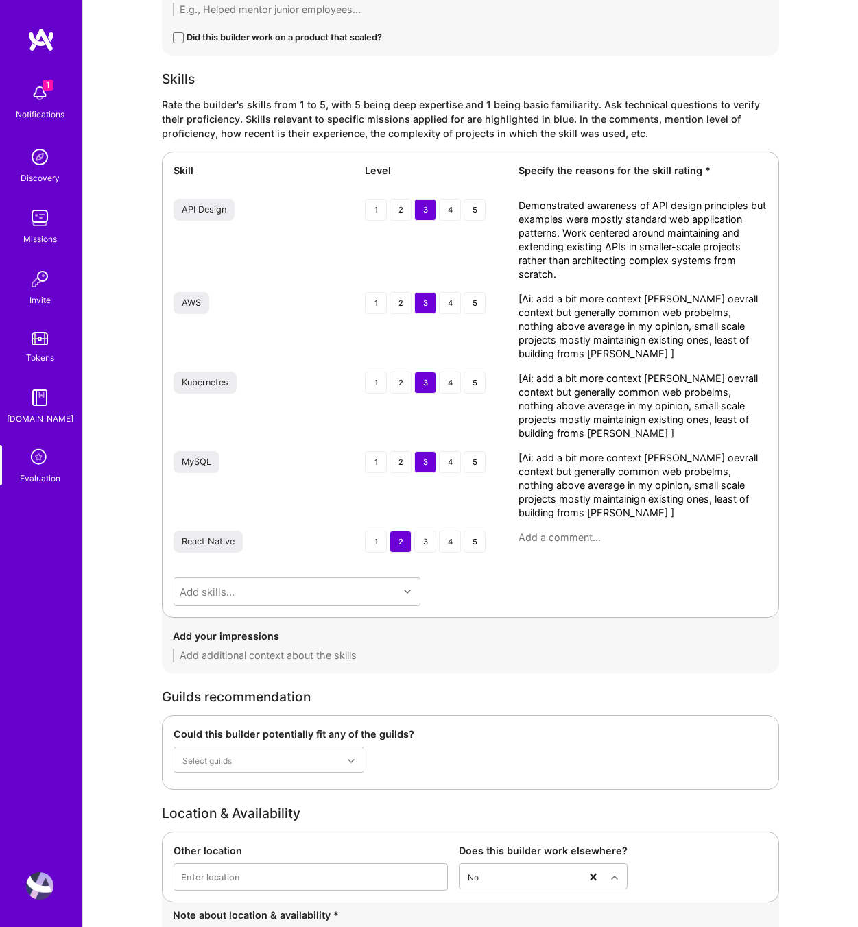
type textarea "Demonstrated awareness of API design principles but examples were mostly standa…"
drag, startPoint x: 572, startPoint y: 354, endPoint x: 503, endPoint y: 294, distance: 90.9
click at [503, 294] on div "AWS 1 2 3 4 5 [Ai: add a bit more context abse don oevrall context but generall…" at bounding box center [471, 326] width 594 height 69
paste textarea "Experience with common AWS services such as RDS, S3, ALB, WAF, and CloudWatch. …"
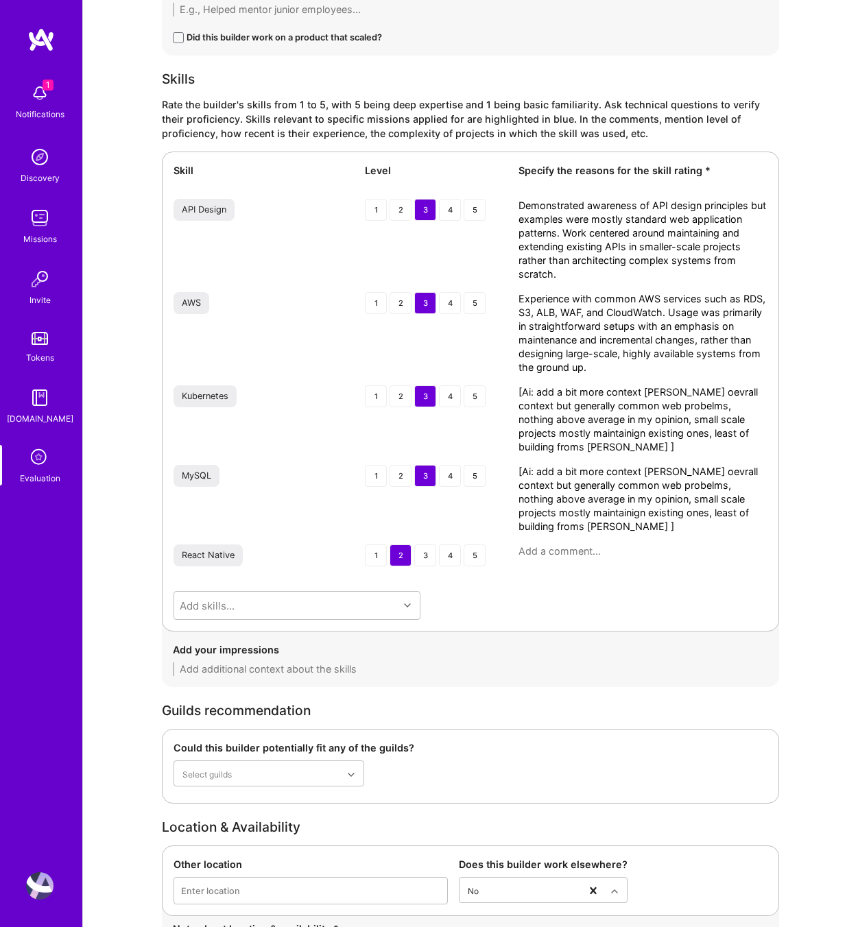
type textarea "Experience with common AWS services such as RDS, S3, ALB, WAF, and CloudWatch. …"
drag, startPoint x: 558, startPoint y: 444, endPoint x: 485, endPoint y: 378, distance: 98.6
click at [485, 378] on div "Skill Level Specify the reasons for the skill rating * API Design 1 2 3 4 5 Dem…" at bounding box center [470, 392] width 617 height 480
paste textarea "Some exposure to Kubernetes, mainly in the context of observability using Cloud…"
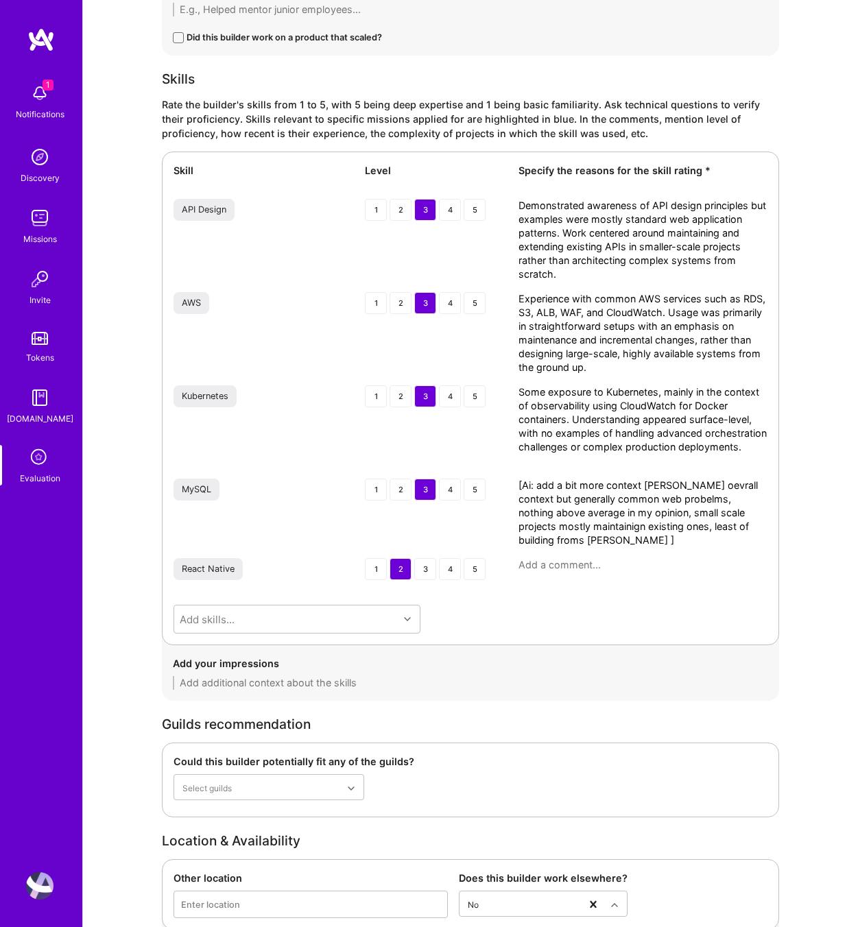
type textarea "Some exposure to Kubernetes, mainly in the context of observability using Cloud…"
drag, startPoint x: 577, startPoint y: 538, endPoint x: 453, endPoint y: 487, distance: 133.5
click at [453, 487] on div "MySQL 1 2 3 4 5 [Ai: add a bit more context abse don oevrall context but genera…" at bounding box center [471, 513] width 594 height 69
paste textarea "Used MySQL in typical web applications and small-scale projects. Work focused o…"
type textarea "Used MySQL in typical web applications and small-scale projects. Work focused o…"
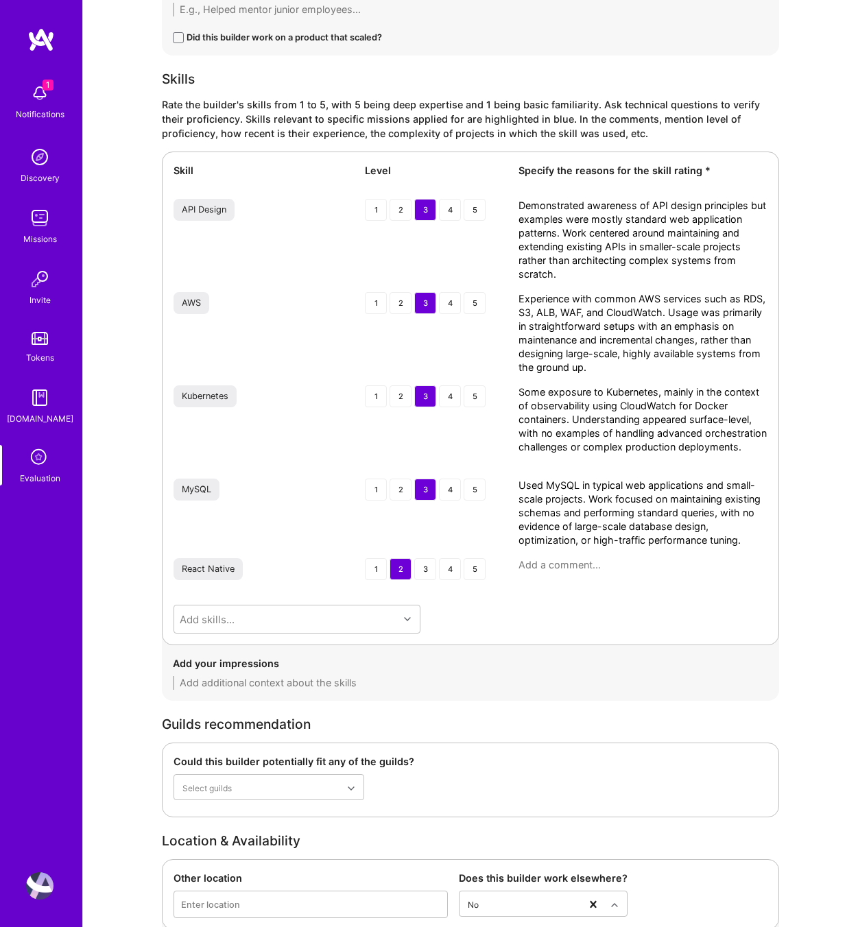
click at [565, 562] on textarea at bounding box center [643, 565] width 249 height 14
paste textarea "Basic familiarity and limited experience. No substantial examples of complex mo…"
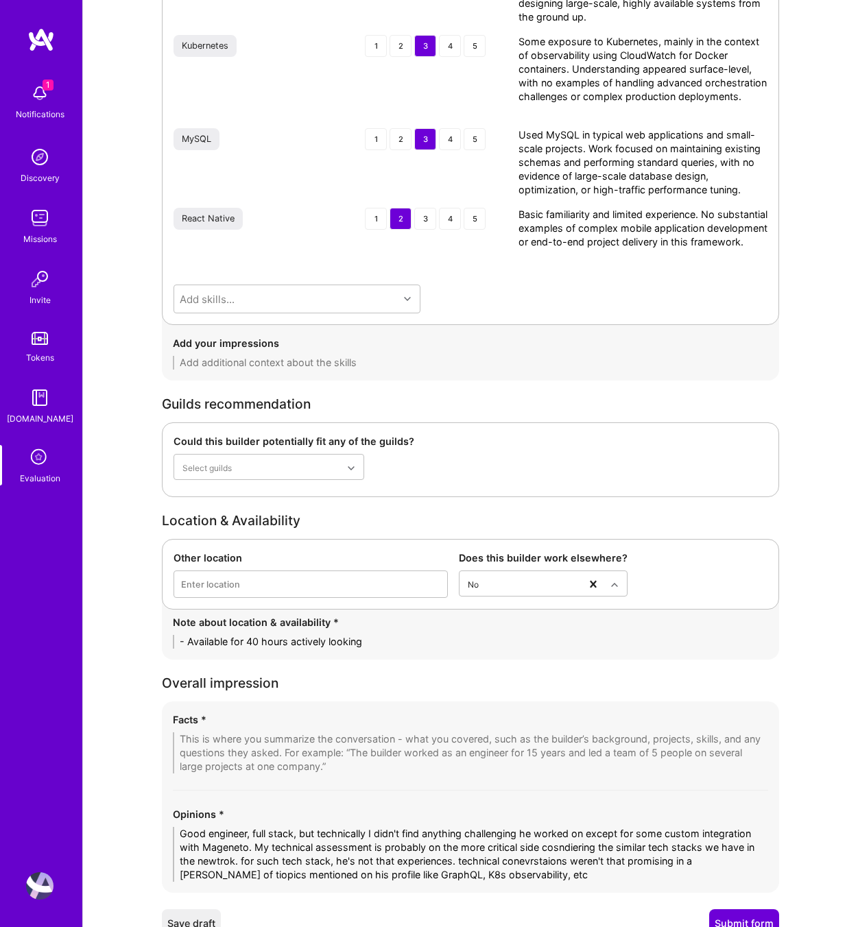
scroll to position [2493, 0]
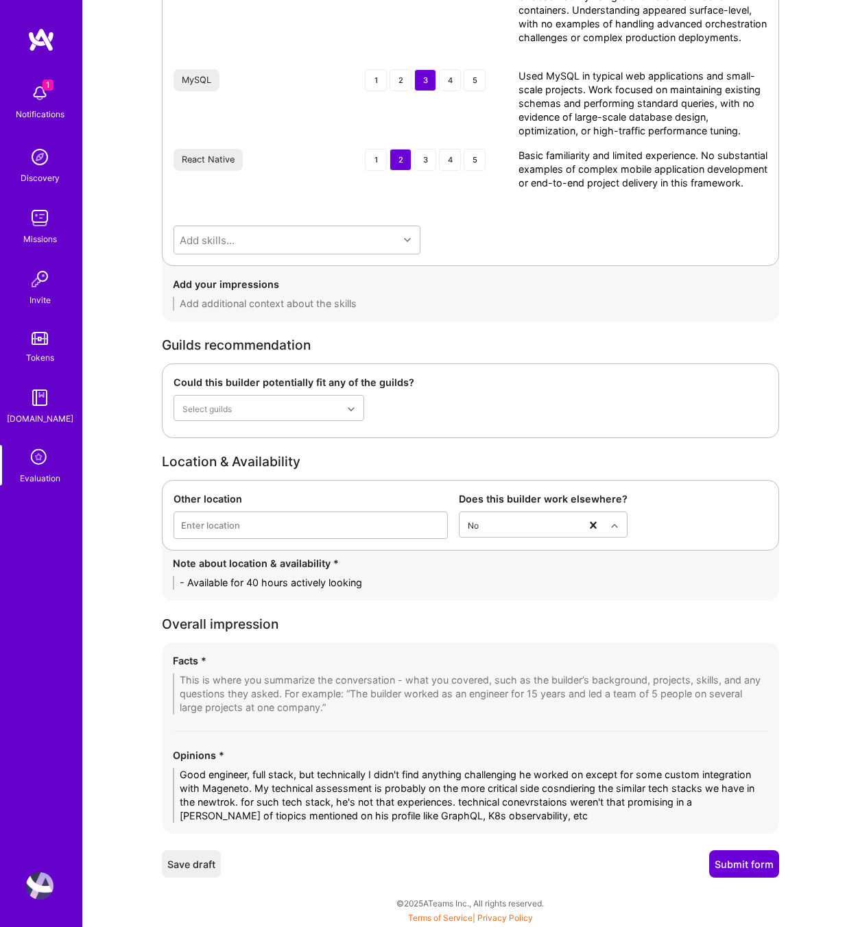
type textarea "Basic familiarity and limited experience. No substantial examples of complex mo…"
click at [421, 796] on textarea "Good engineer, full stack, but technically I didn't find anything challenging h…" at bounding box center [470, 795] width 595 height 55
drag, startPoint x: 509, startPoint y: 818, endPoint x: 129, endPoint y: 770, distance: 383.0
paste textarea "Full-stack engineer with a good breadth of experience, but I didn’t find his te…"
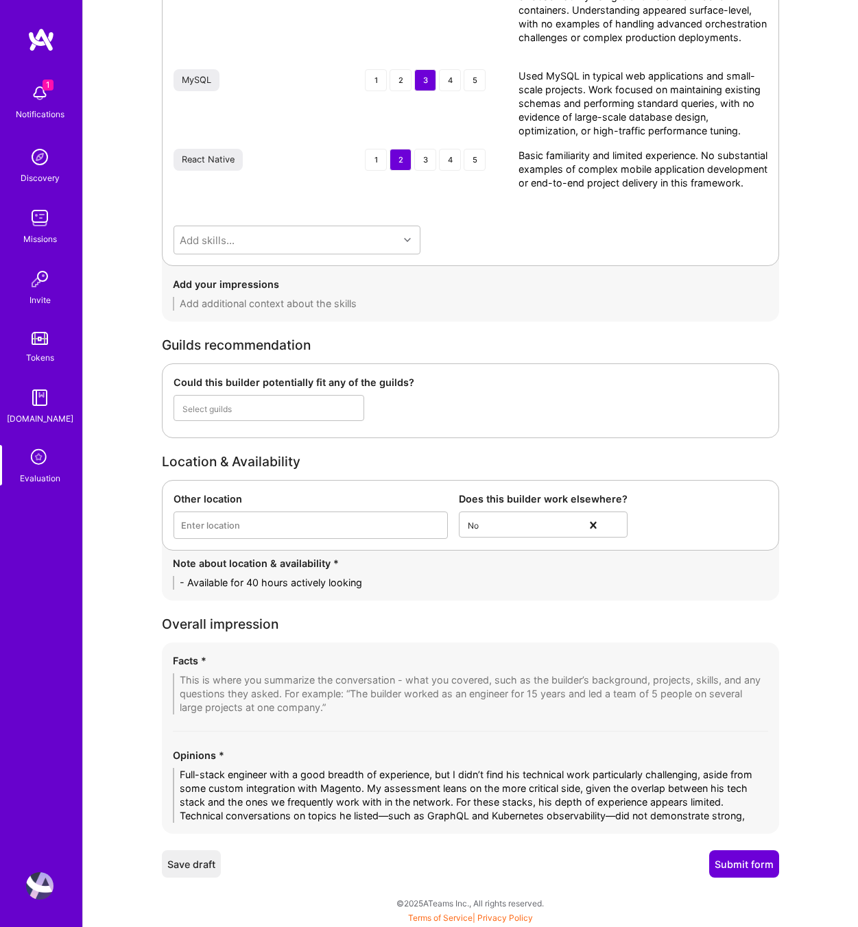
scroll to position [0, 0]
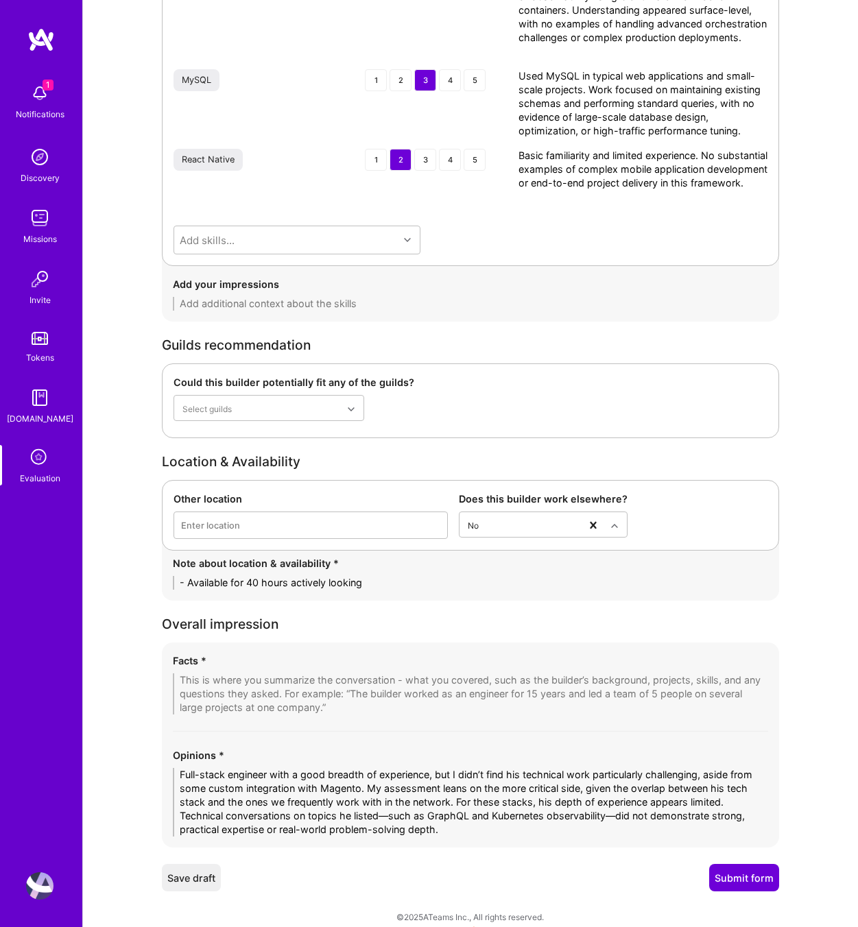
type textarea "Full-stack engineer with a good breadth of experience, but I didn’t find his te…"
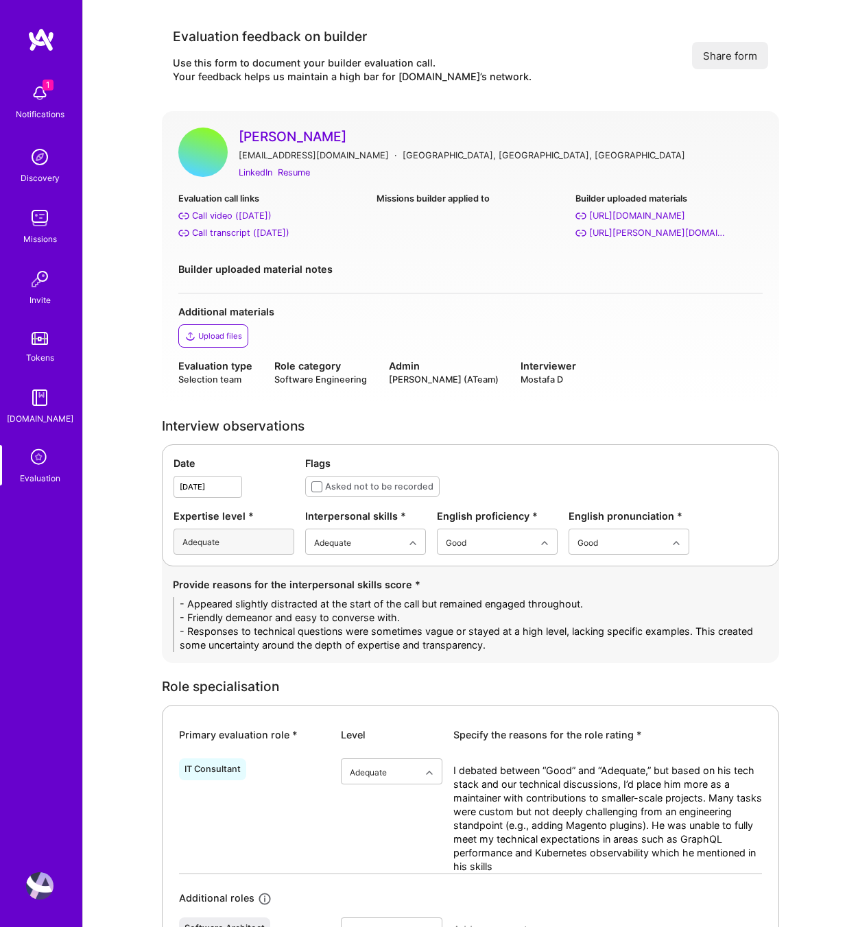
click at [316, 136] on link "[PERSON_NAME]" at bounding box center [501, 137] width 524 height 18
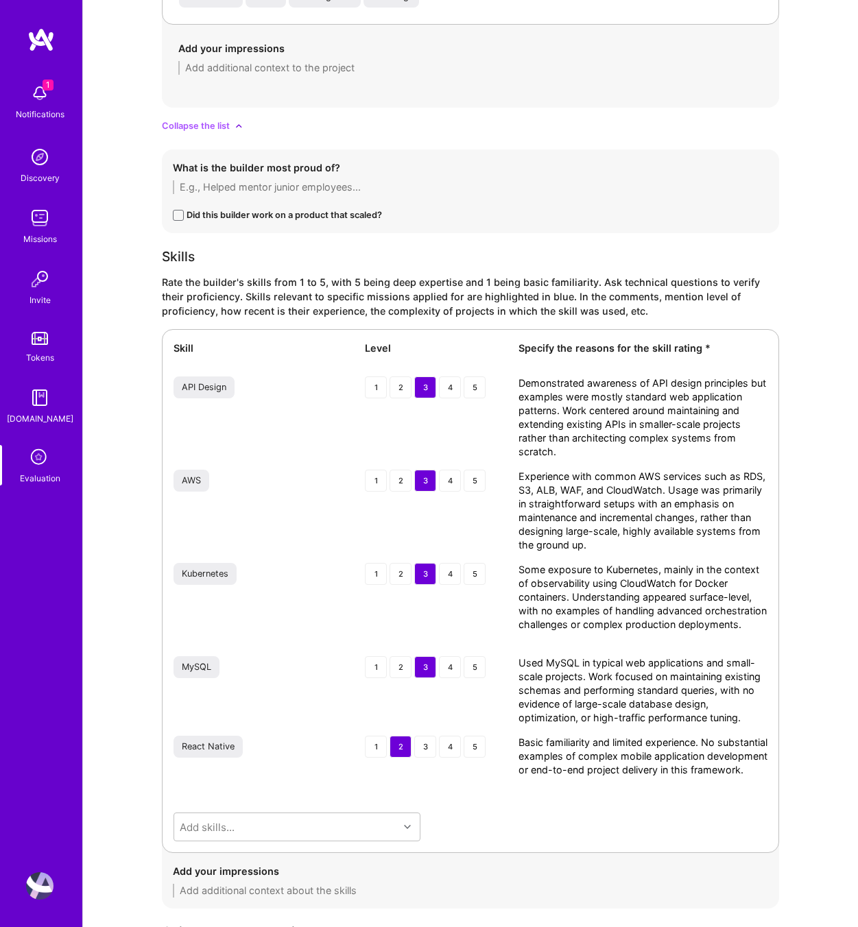
scroll to position [2506, 0]
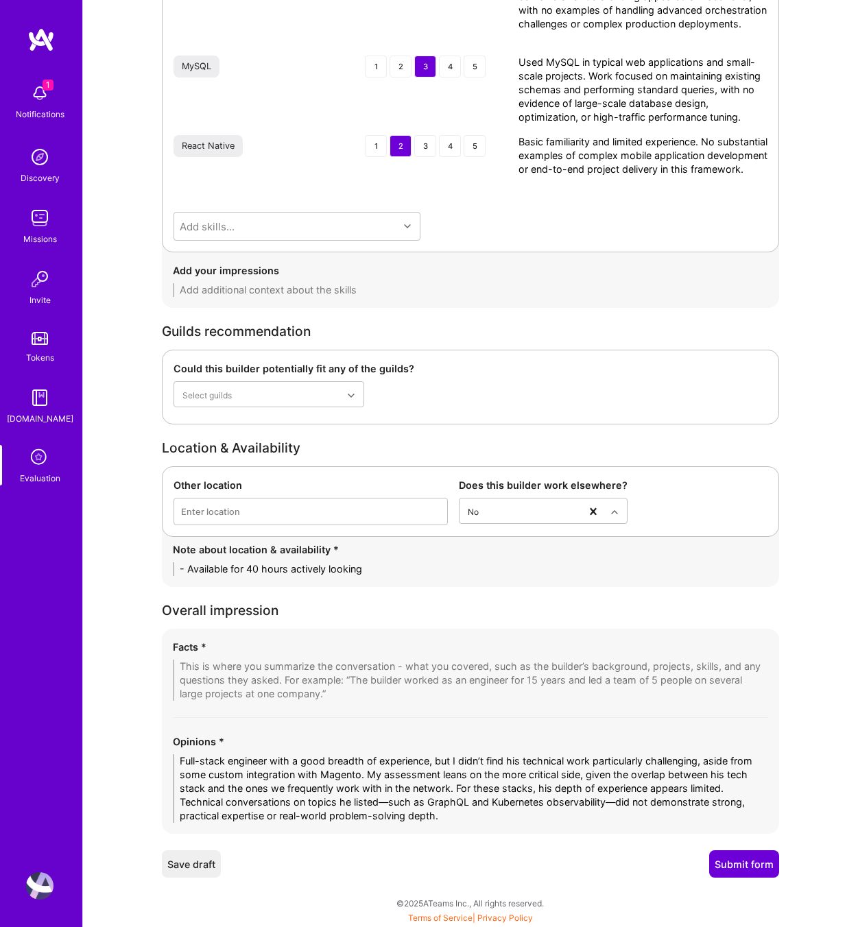
click at [224, 669] on textarea at bounding box center [470, 680] width 595 height 41
paste textarea "1. Breadth over depth in full-stack — Experience spans AWS, GraphQL, PostgreSQL…"
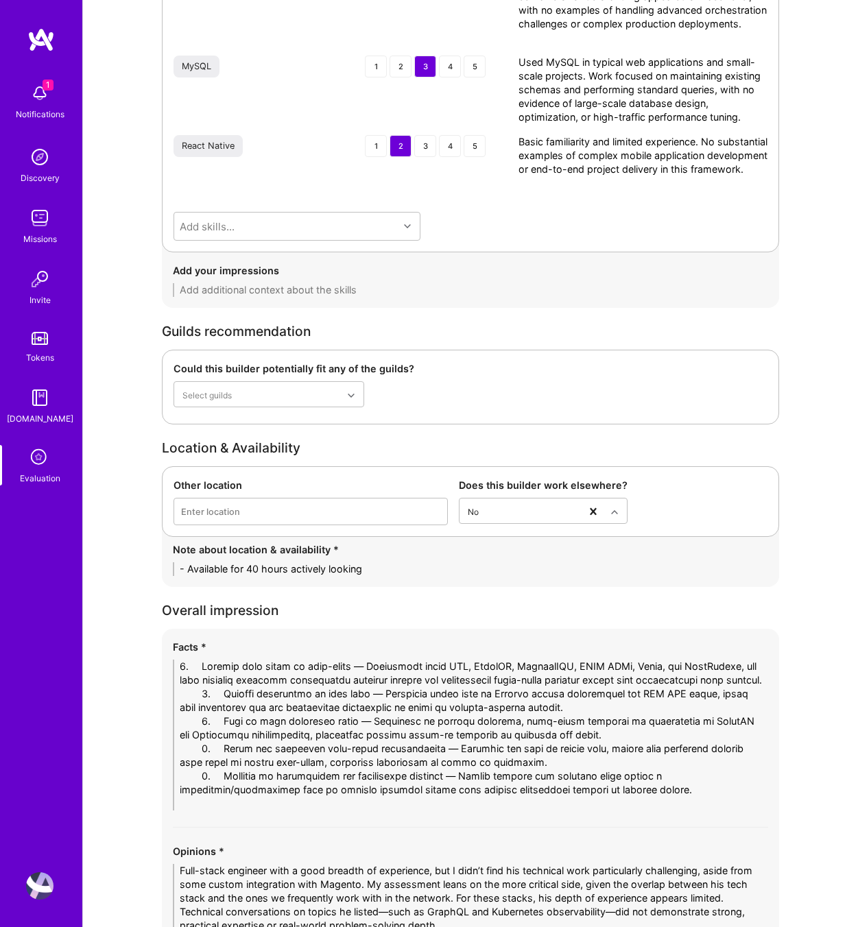
scroll to position [0, 0]
drag, startPoint x: 221, startPoint y: 664, endPoint x: 158, endPoint y: 666, distance: 62.5
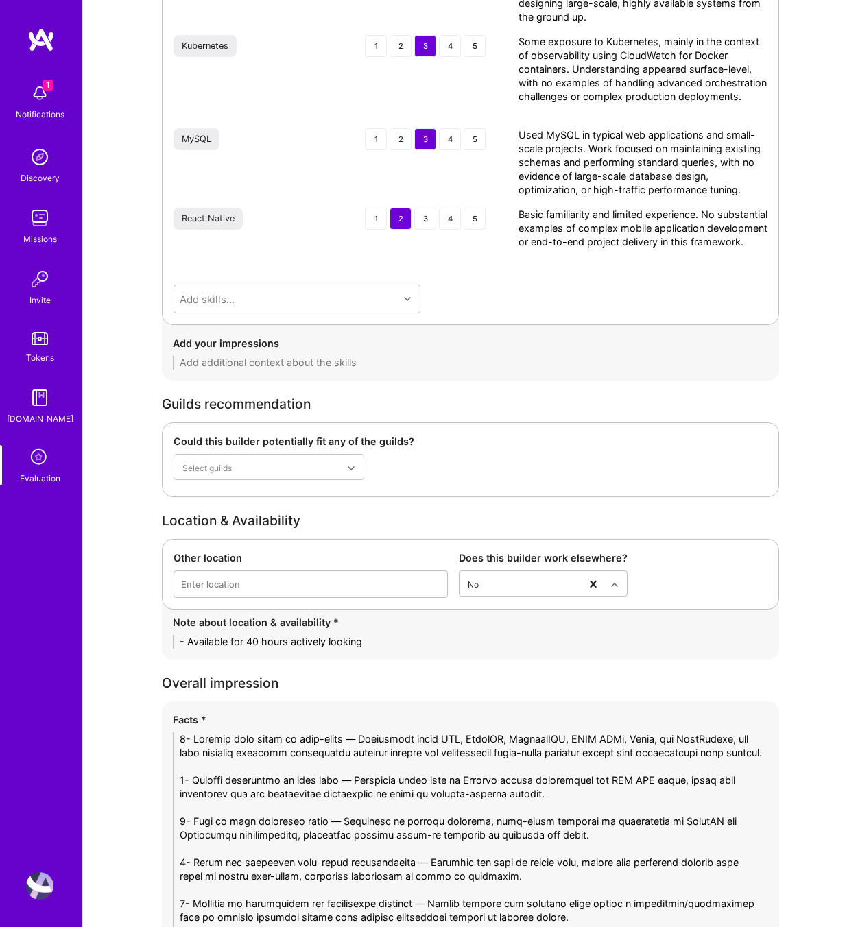
scroll to position [2671, 0]
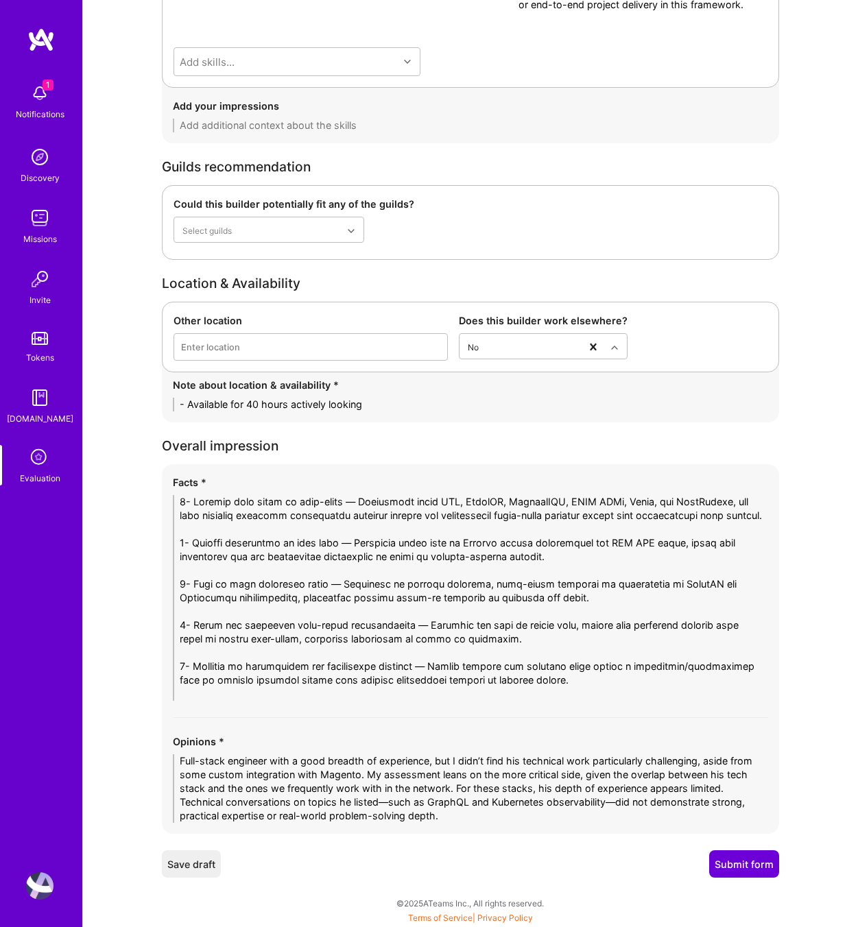
type textarea "1- Breadth over depth in full-stack — Experience spans AWS, GraphQL, PostgreSQL…"
click at [728, 860] on button "Submit form" at bounding box center [744, 864] width 70 height 27
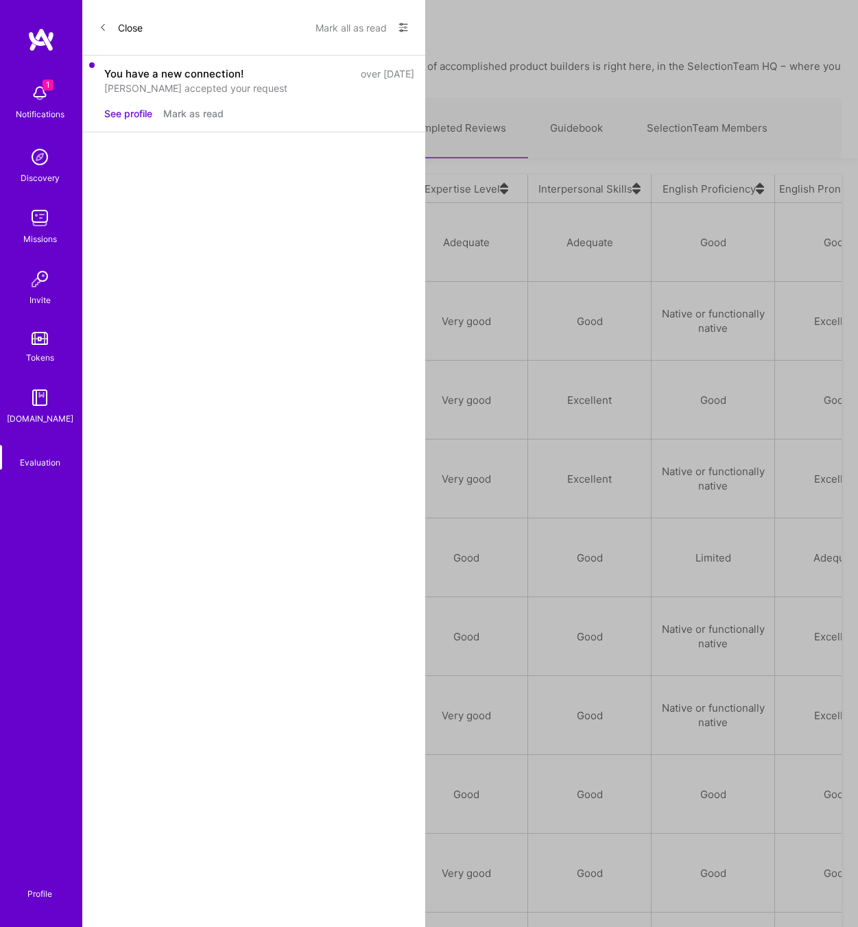
scroll to position [783, 742]
click at [320, 134] on link "Upcoming Interviews" at bounding box center [313, 129] width 147 height 60
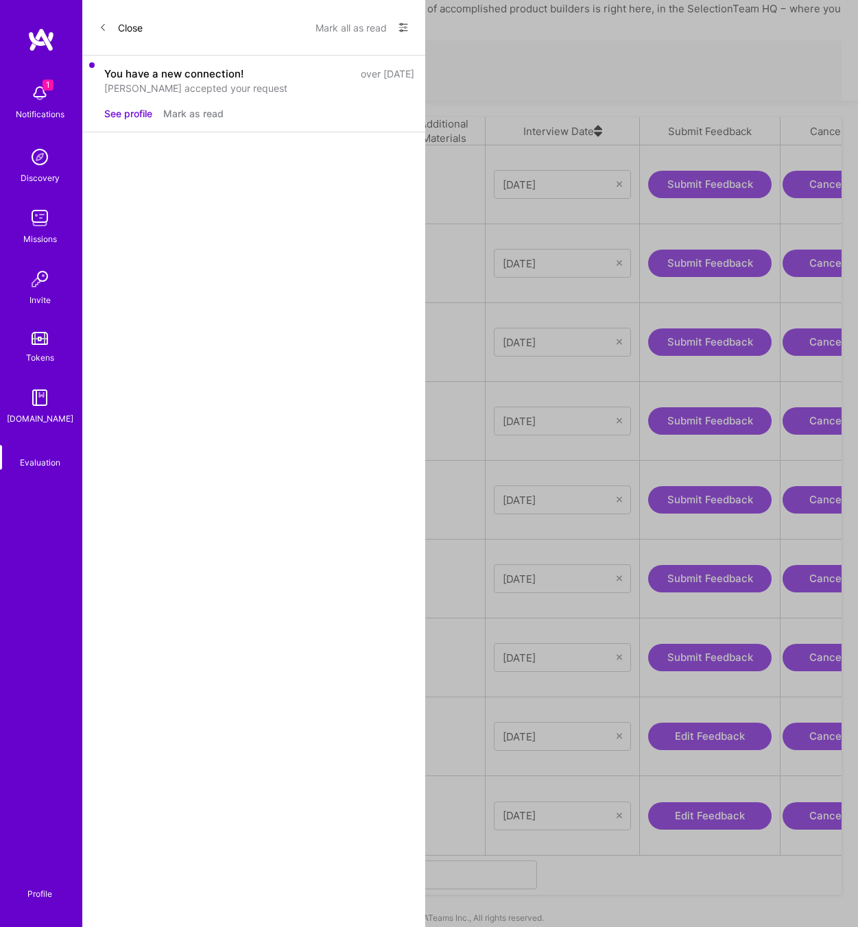
scroll to position [0, 352]
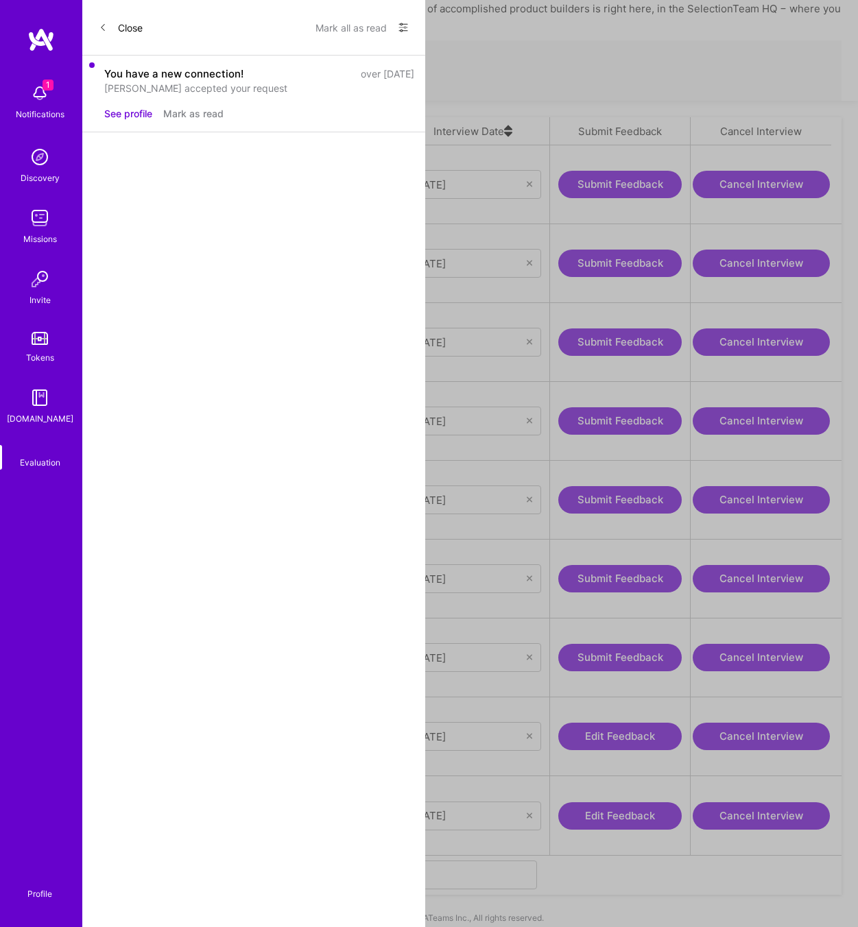
click at [610, 723] on button "Edit Feedback" at bounding box center [619, 736] width 123 height 27
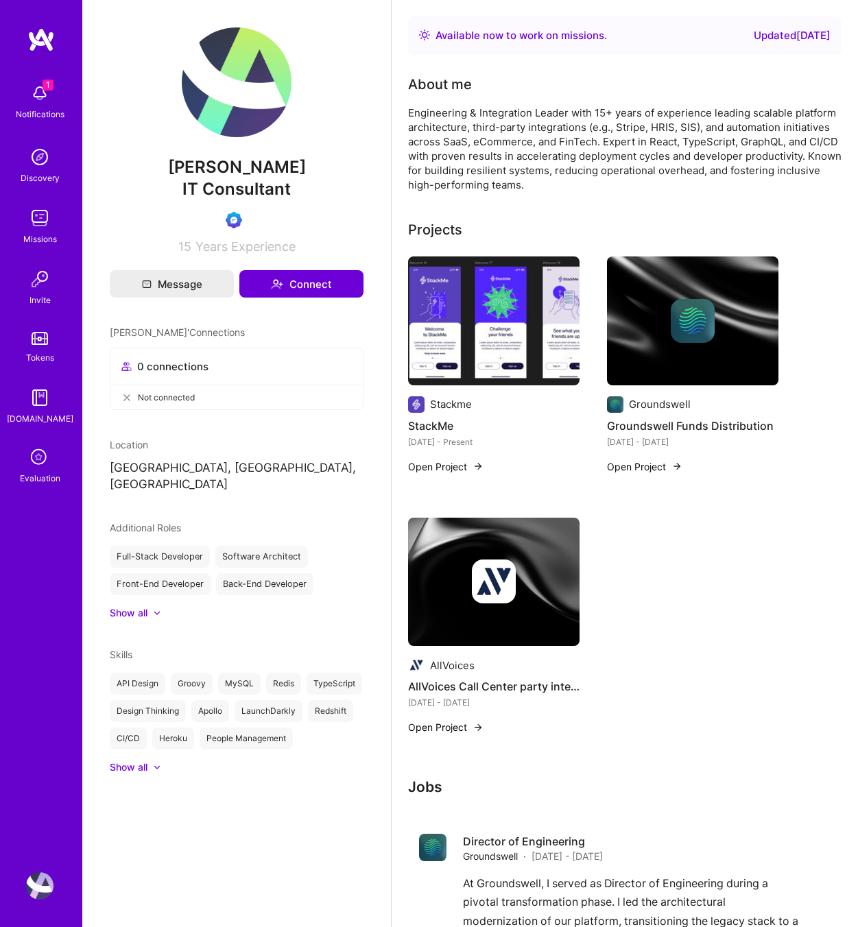
drag, startPoint x: 310, startPoint y: 167, endPoint x: 167, endPoint y: 166, distance: 142.7
click at [167, 166] on span "[PERSON_NAME]" at bounding box center [237, 167] width 254 height 21
copy span "[PERSON_NAME]"
